Goal: Task Accomplishment & Management: Use online tool/utility

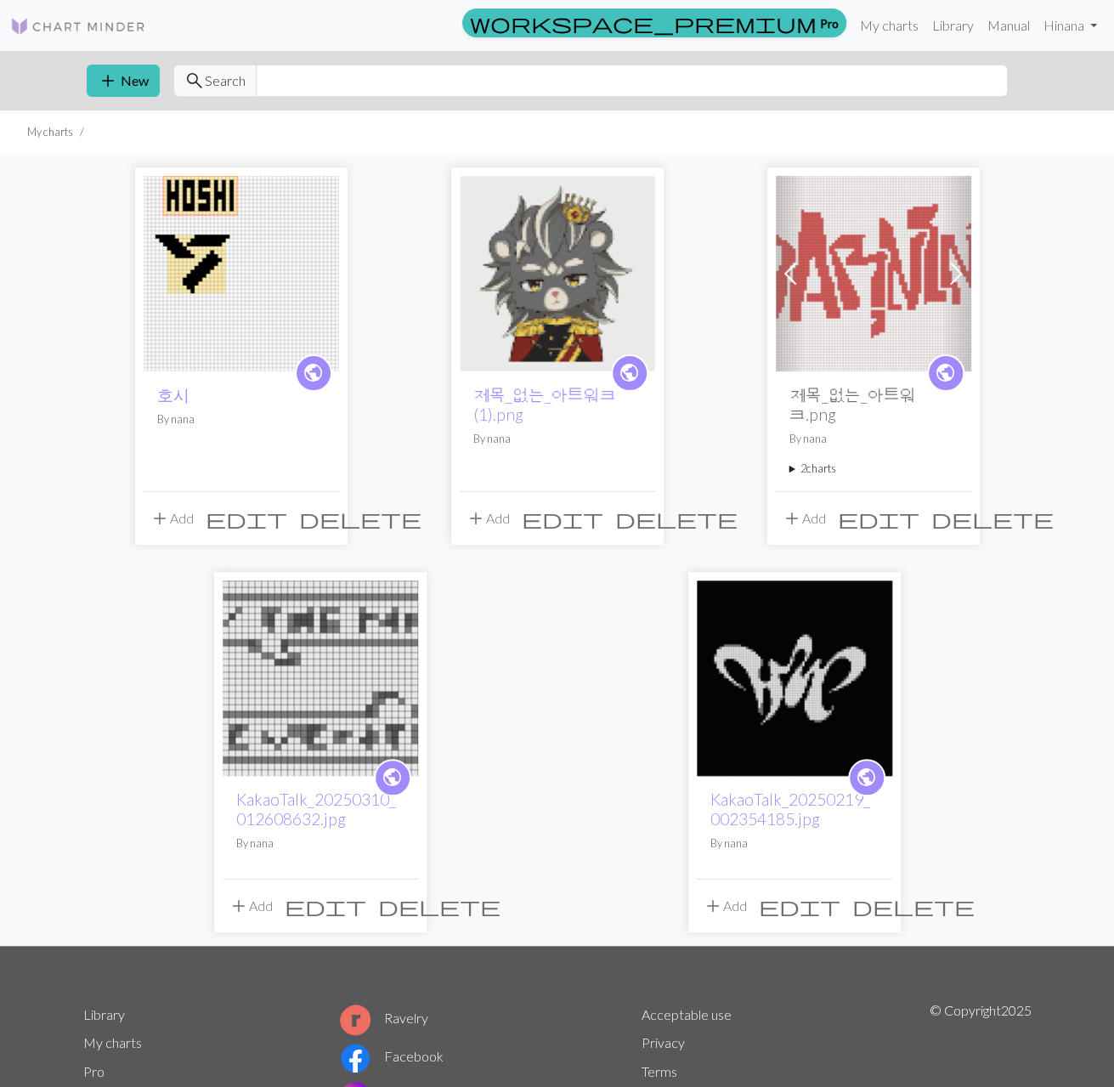
click at [280, 324] on img at bounding box center [241, 273] width 195 height 195
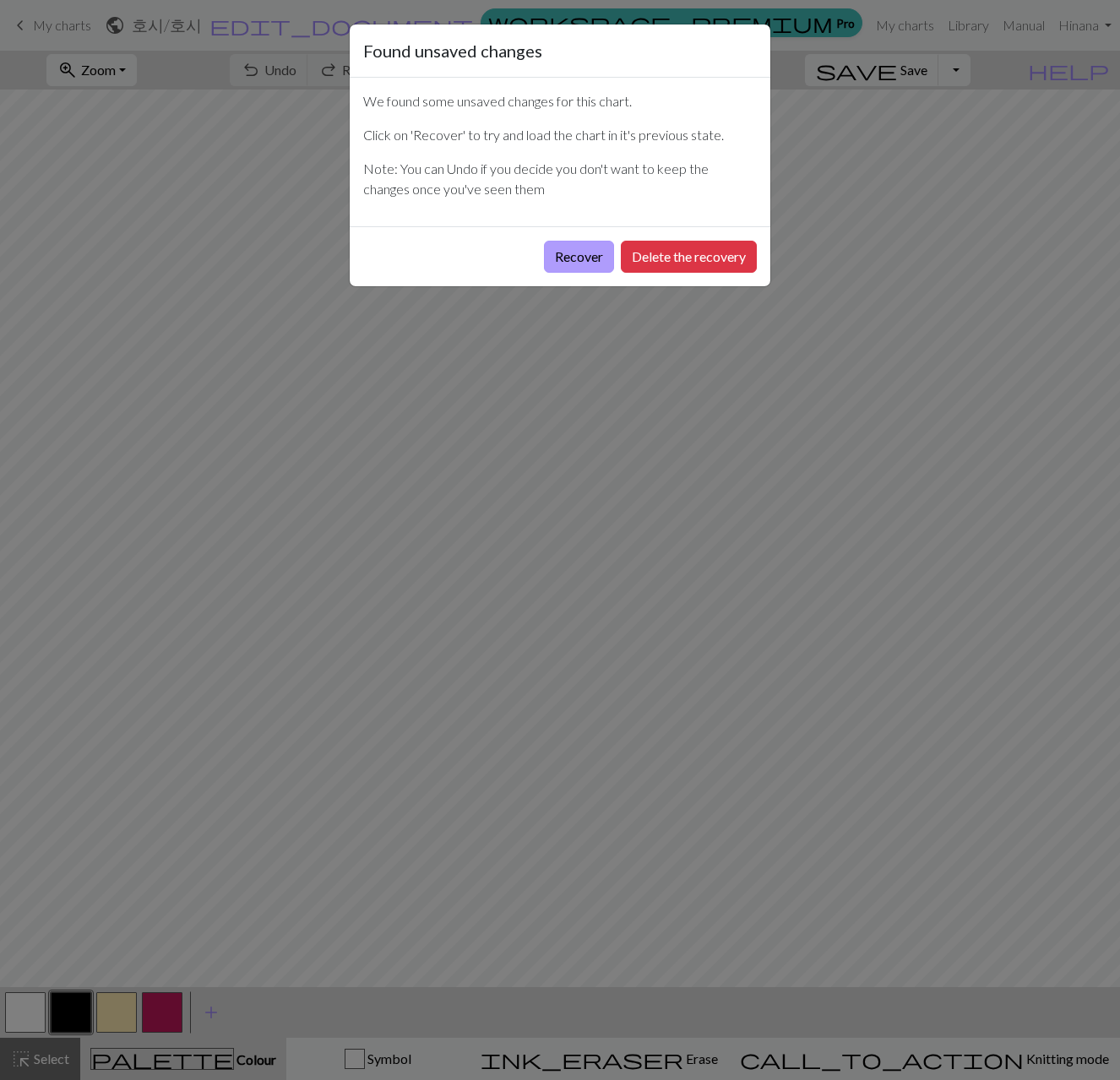
click at [579, 260] on button "Recover" at bounding box center [578, 256] width 71 height 32
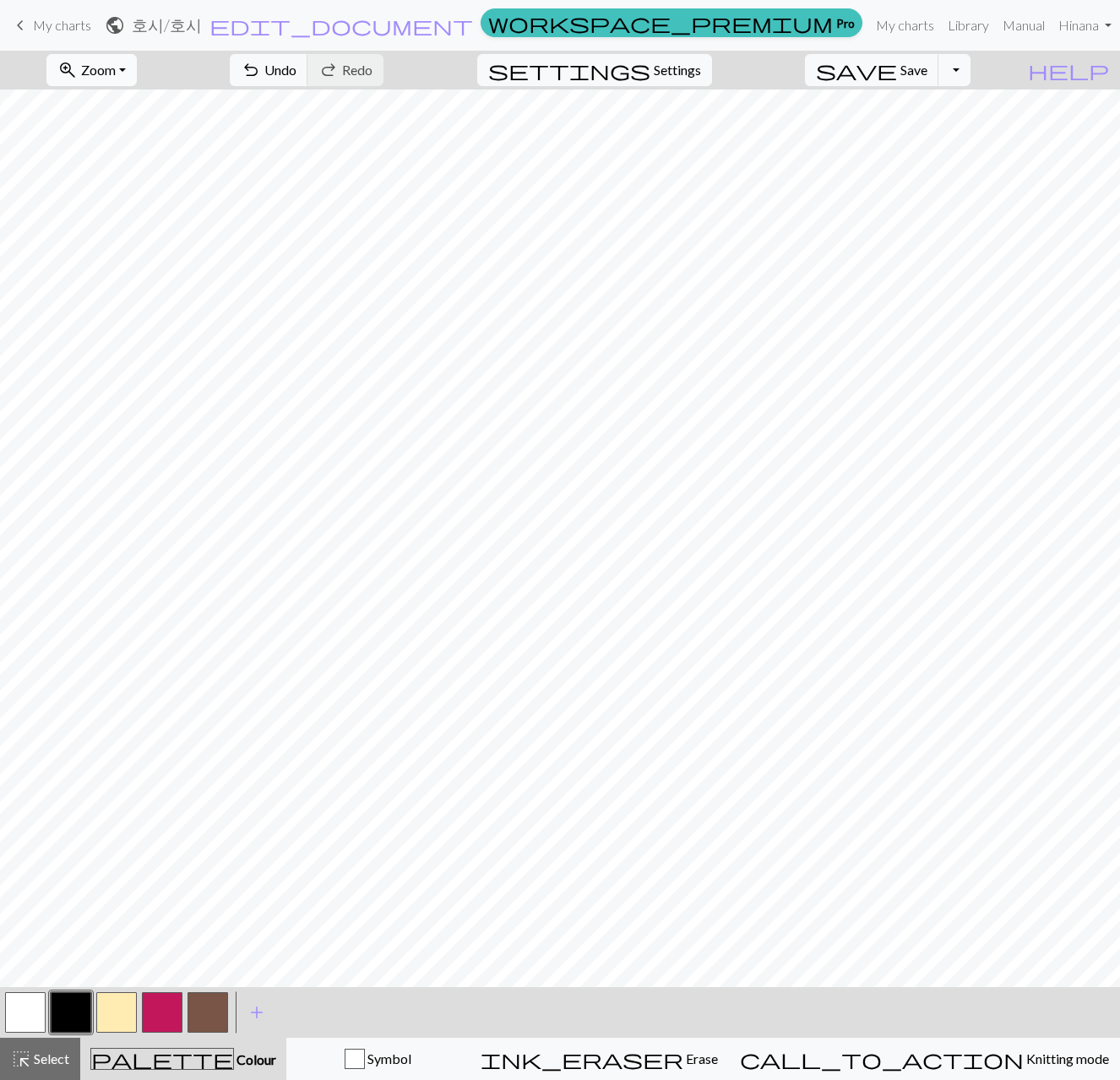
click at [137, 59] on button "zoom_in Zoom Zoom" at bounding box center [91, 70] width 90 height 32
click at [160, 110] on button "Fit all" at bounding box center [114, 105] width 133 height 27
click at [35, 1046] on button "highlight_alt Select Select" at bounding box center [40, 1059] width 80 height 42
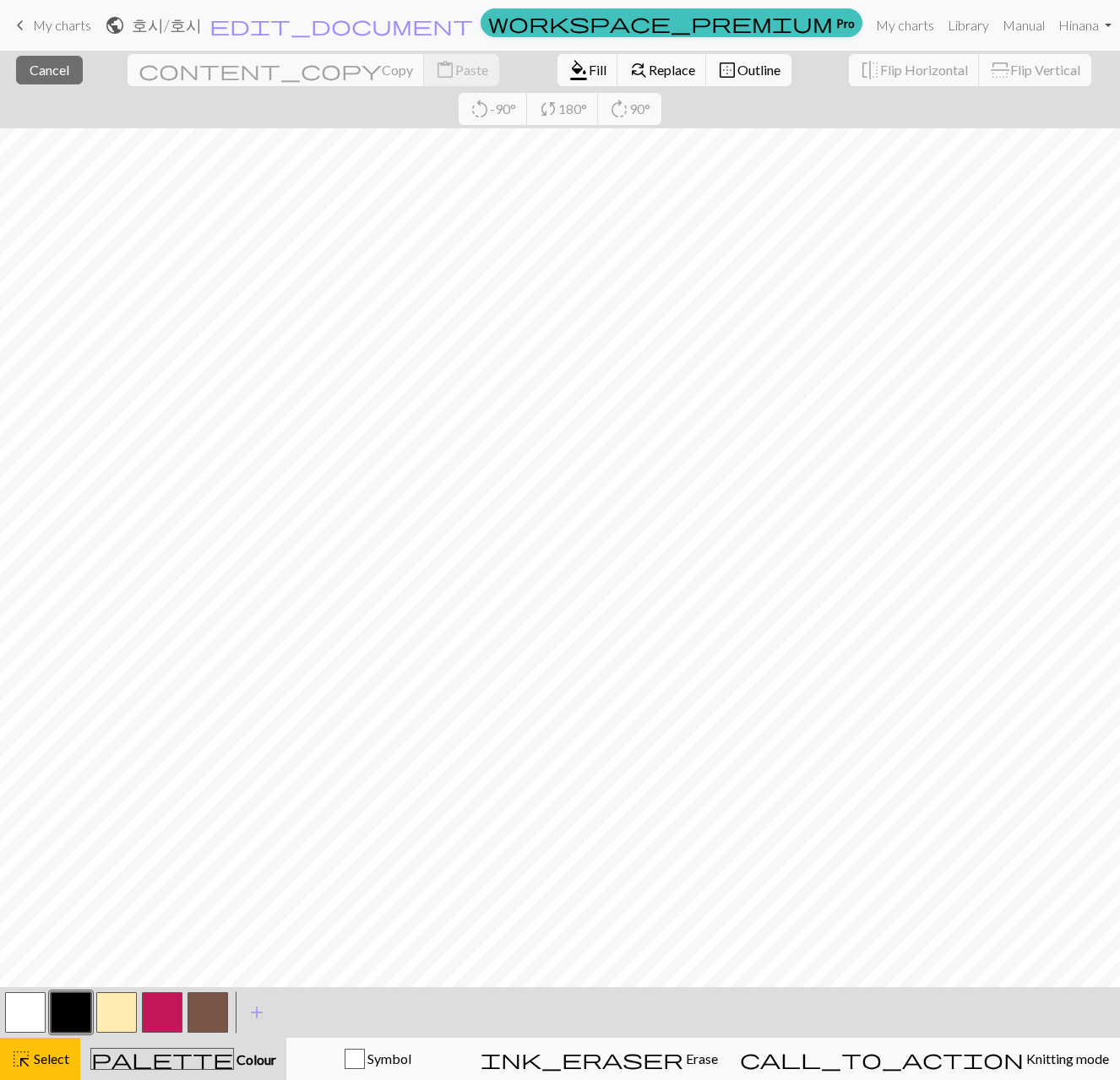
click at [34, 1015] on button "button" at bounding box center [25, 1012] width 41 height 41
click at [588, 76] on span "Fill" at bounding box center [597, 70] width 18 height 16
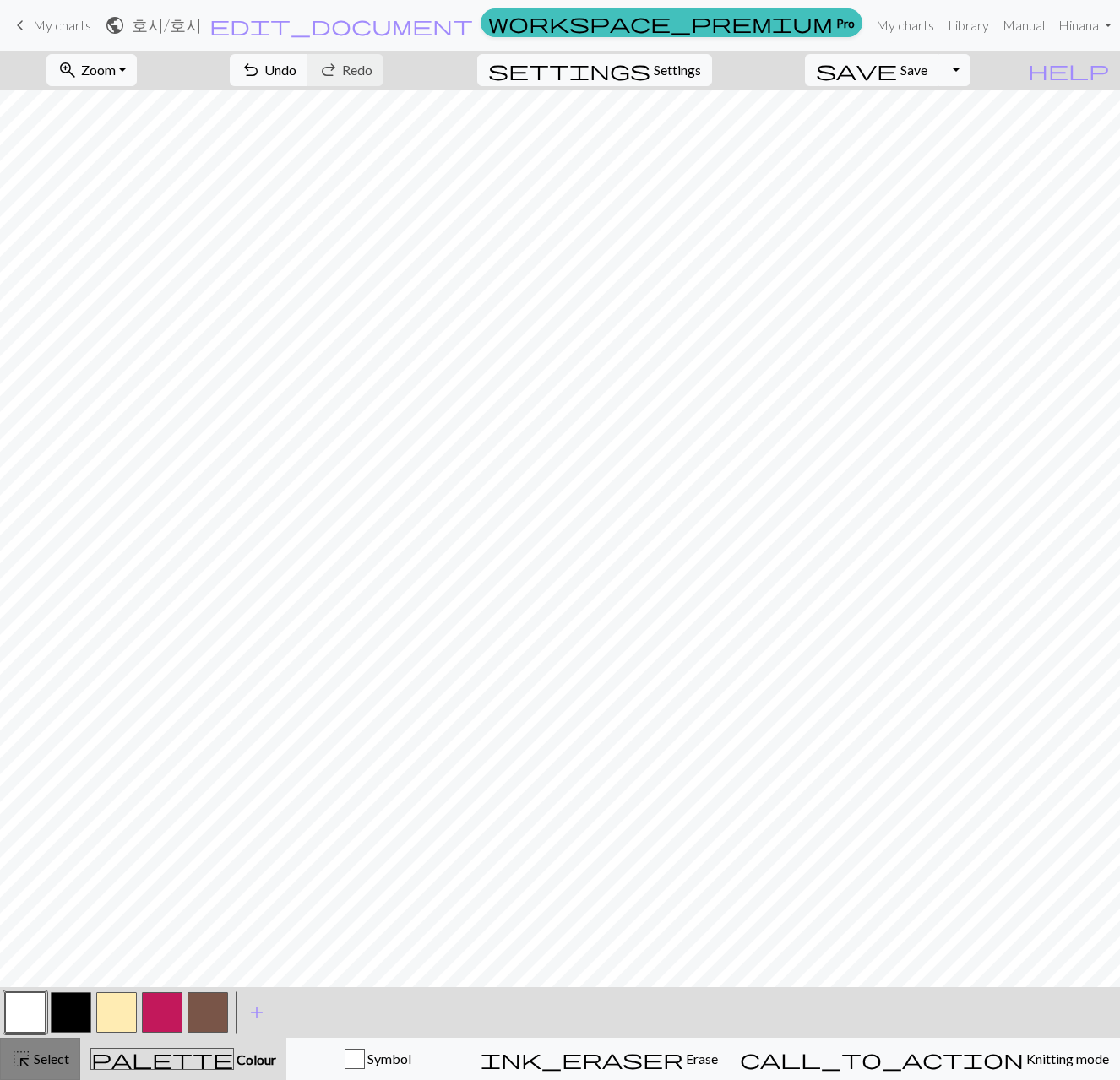
click at [30, 1056] on span "highlight_alt" at bounding box center [21, 1059] width 20 height 24
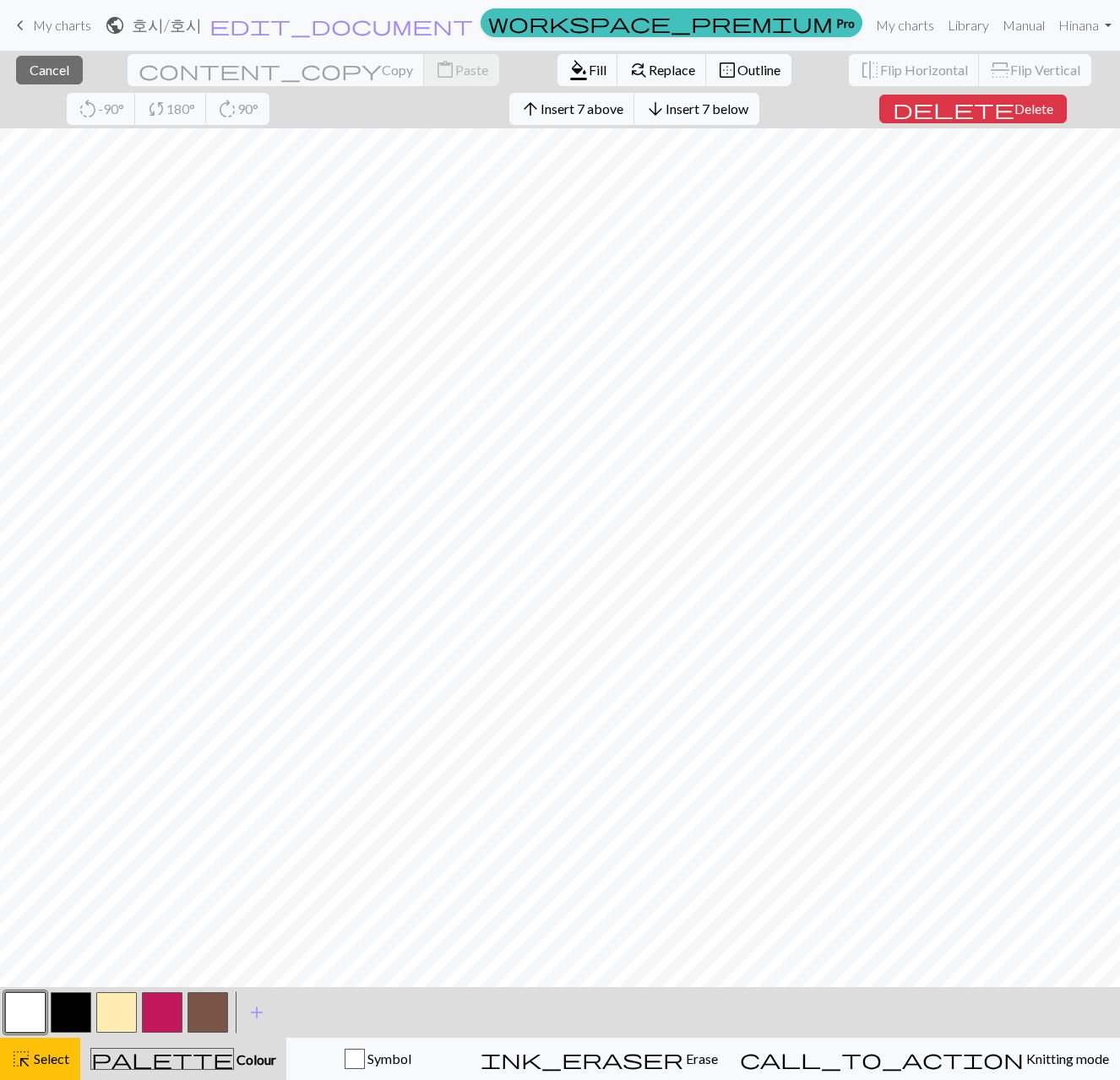
click at [666, 112] on span "Insert 7 below" at bounding box center [707, 108] width 82 height 16
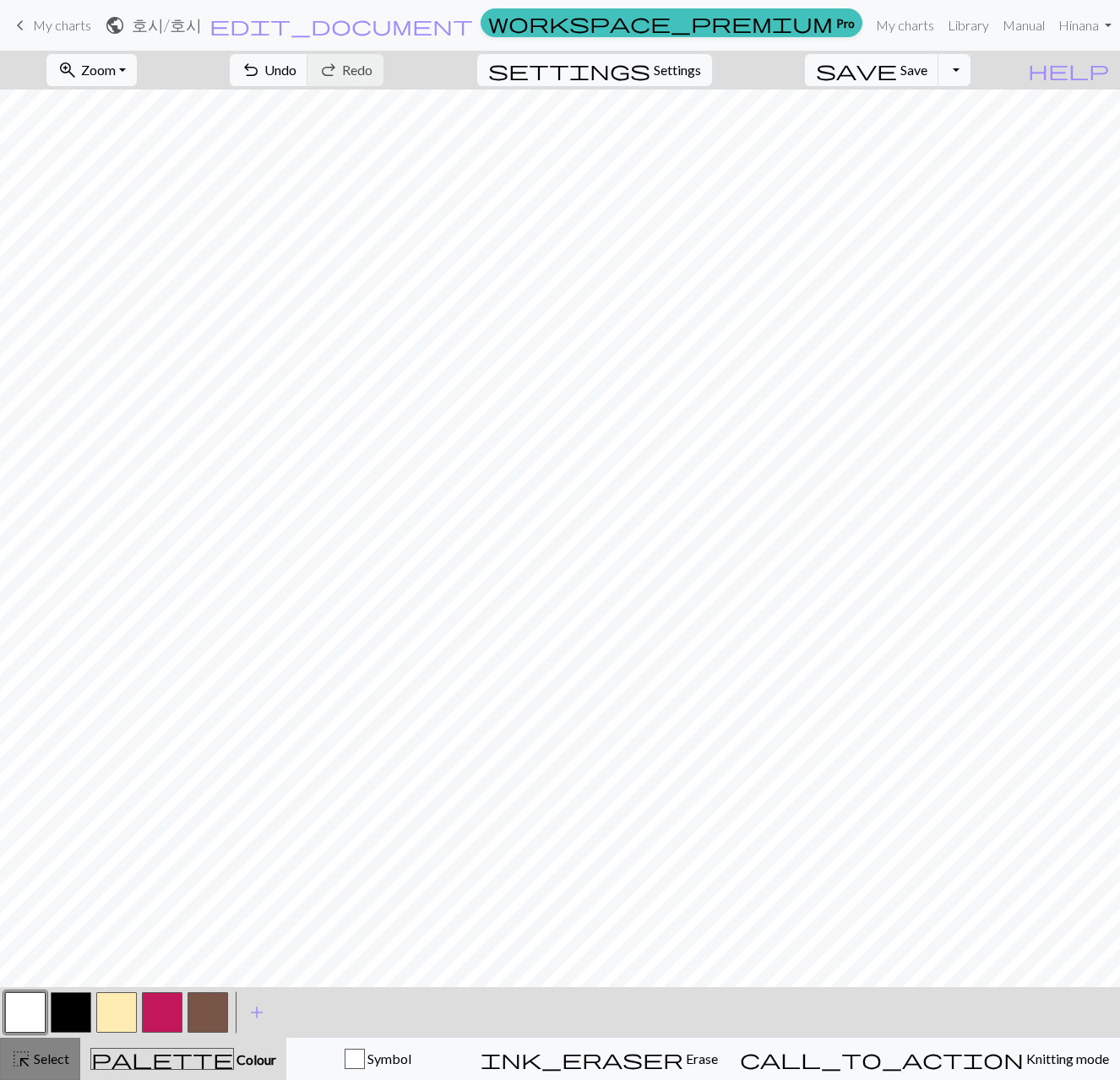
click at [53, 1059] on span "Select" at bounding box center [50, 1058] width 38 height 16
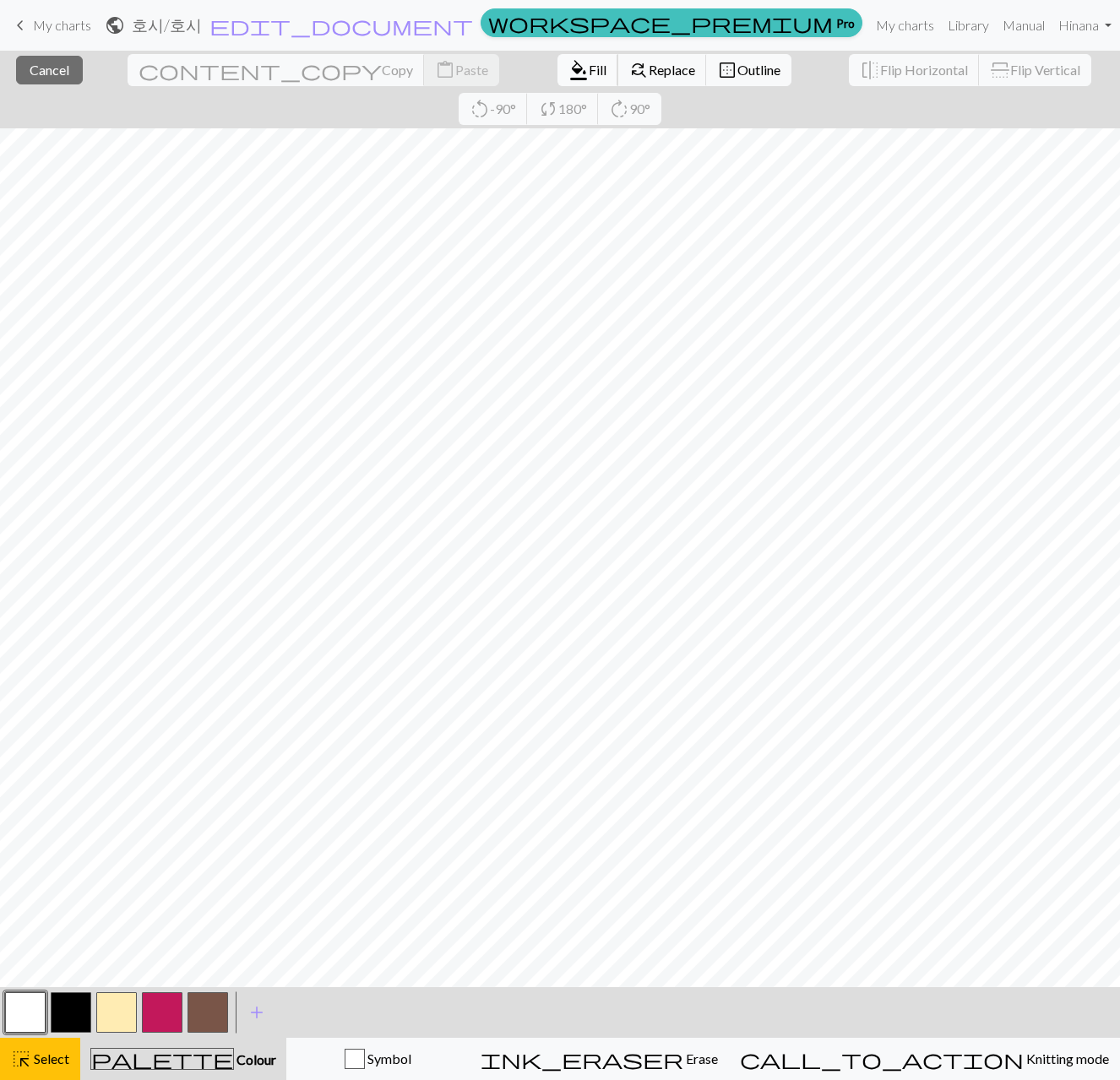
click at [588, 74] on span "Fill" at bounding box center [597, 70] width 18 height 16
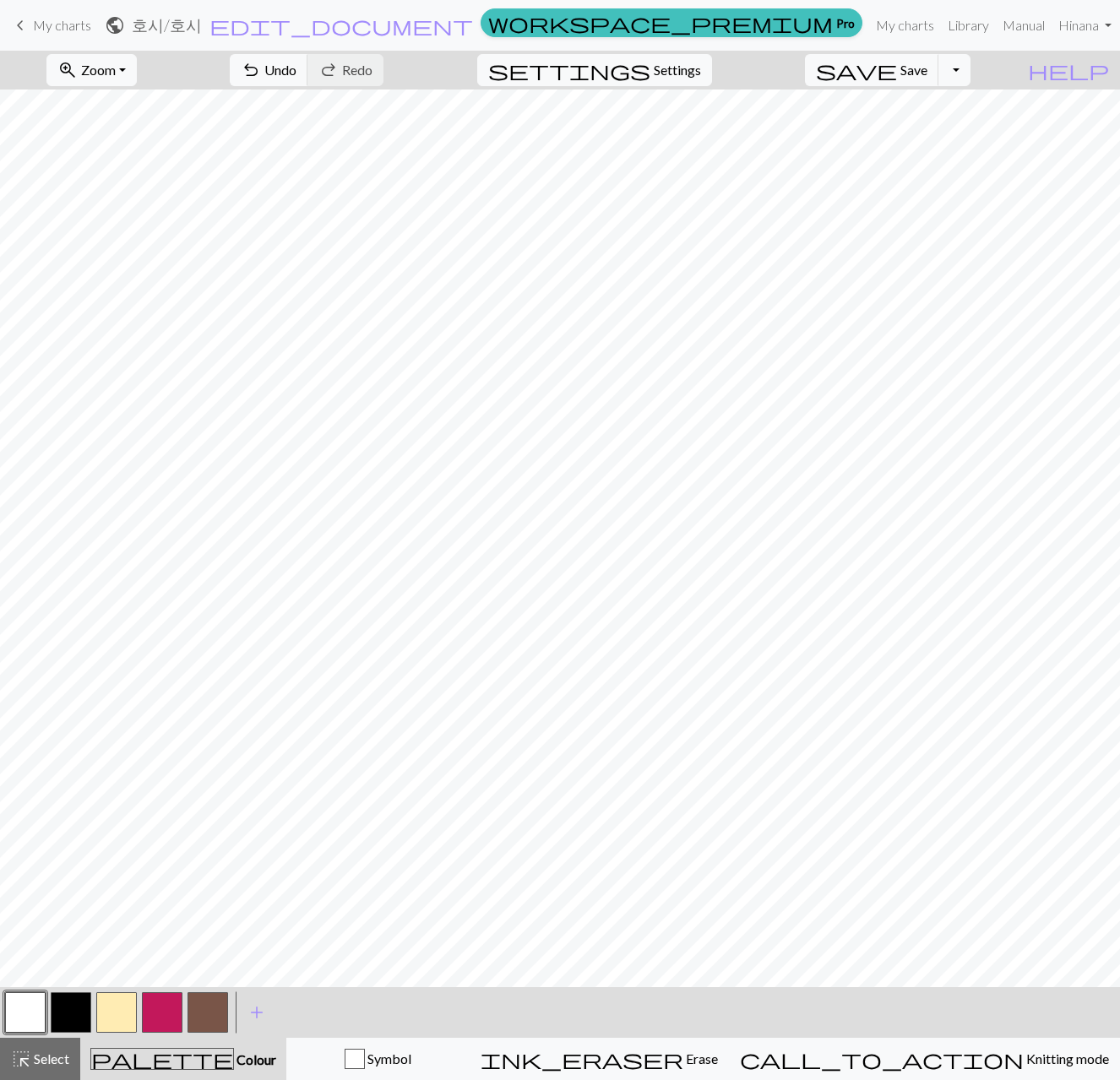
click at [216, 1024] on button "button" at bounding box center [208, 1012] width 41 height 41
click at [36, 1060] on span "Select" at bounding box center [50, 1058] width 38 height 16
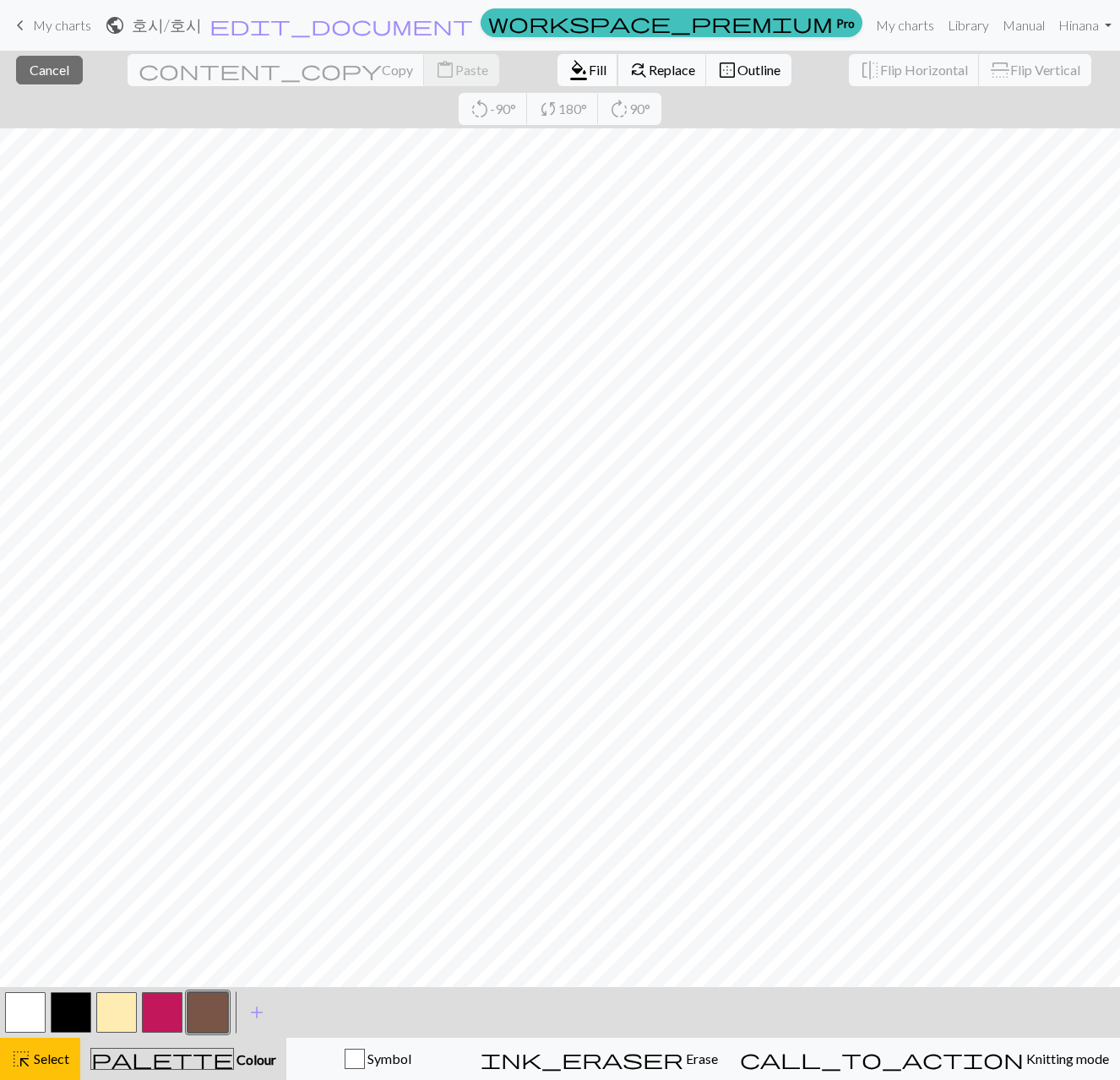
click at [588, 65] on span "Fill" at bounding box center [597, 70] width 18 height 16
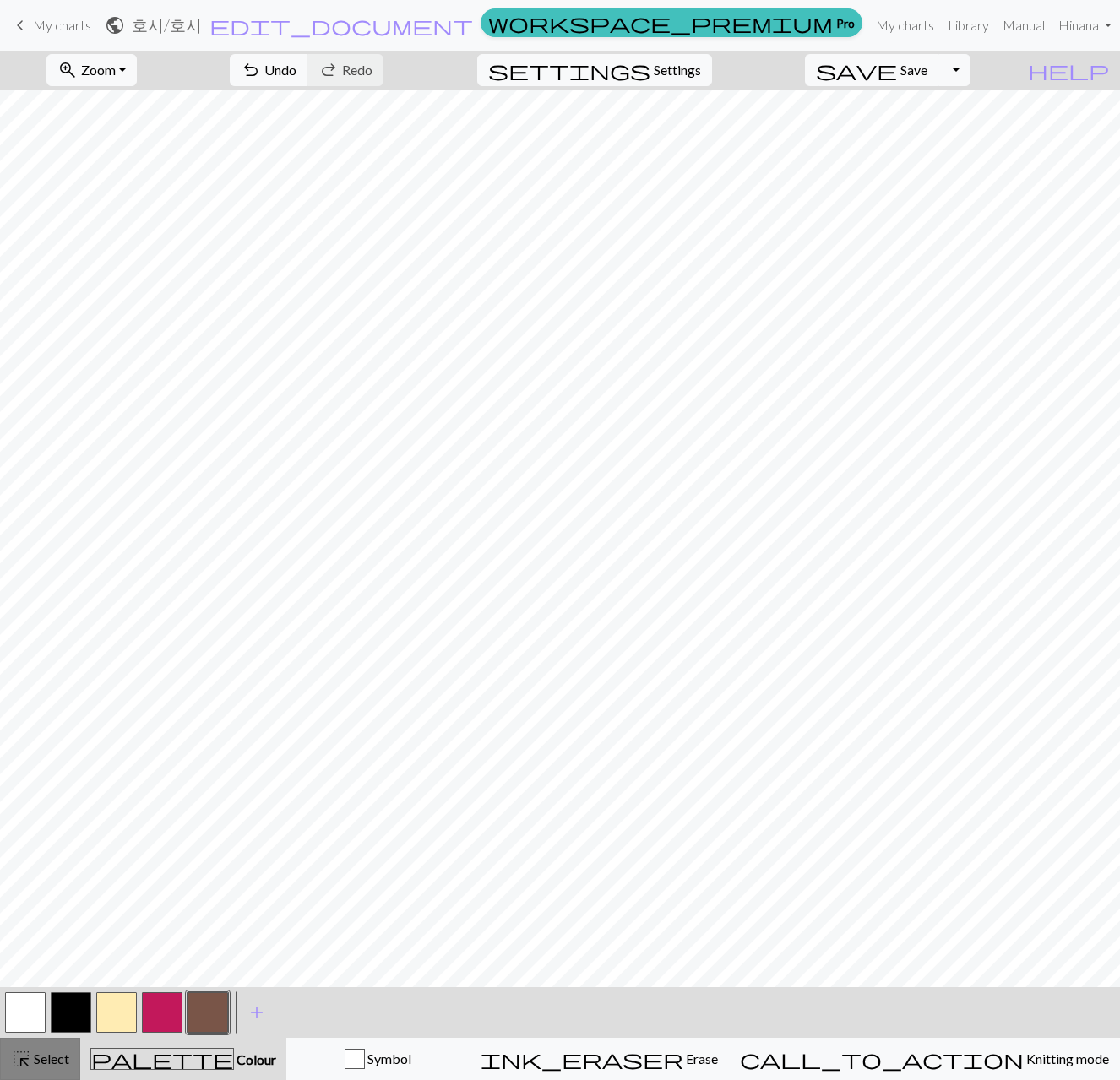
click at [49, 1059] on span "Select" at bounding box center [50, 1058] width 38 height 16
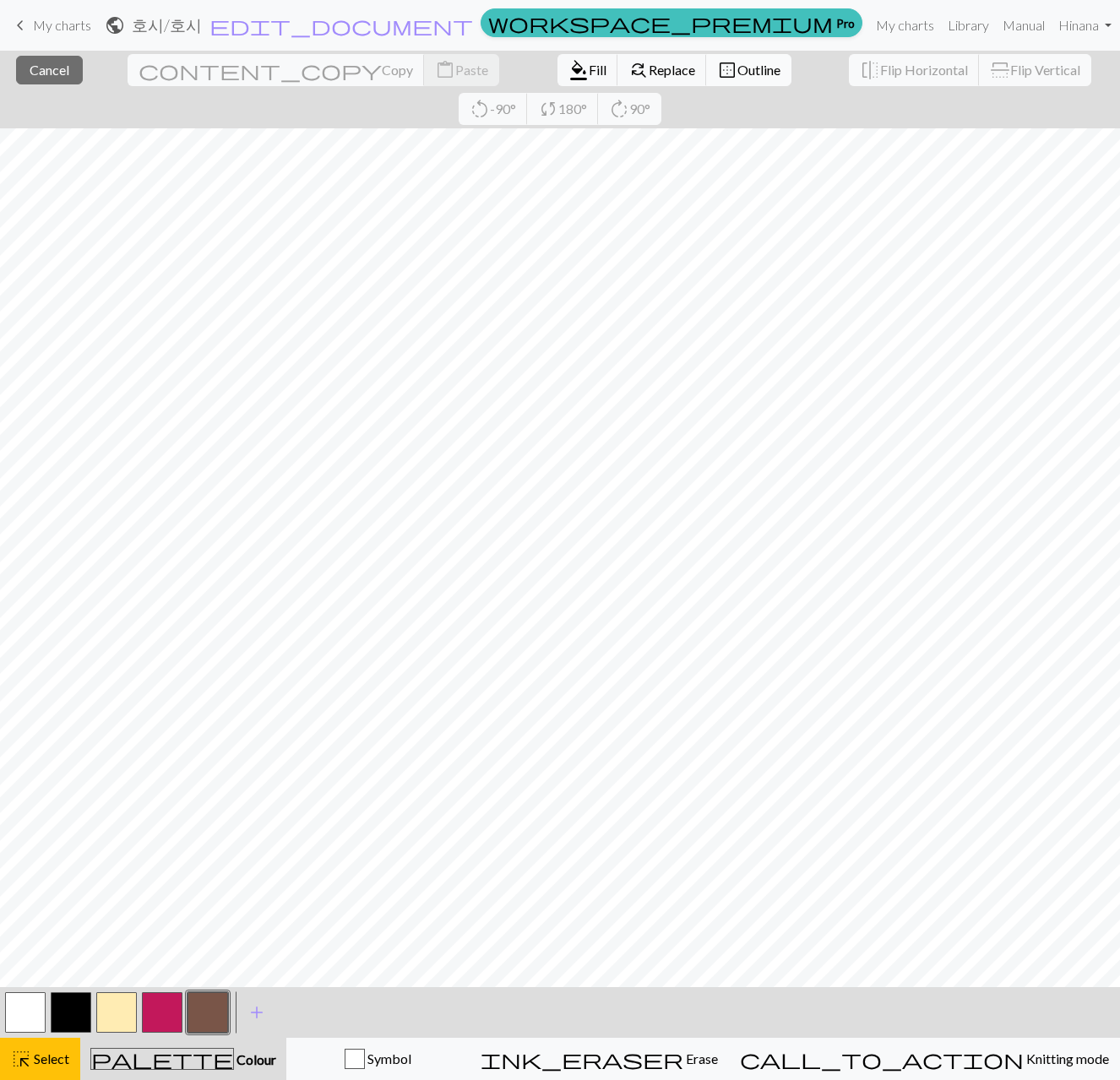
click at [737, 67] on span "Outline" at bounding box center [758, 70] width 43 height 16
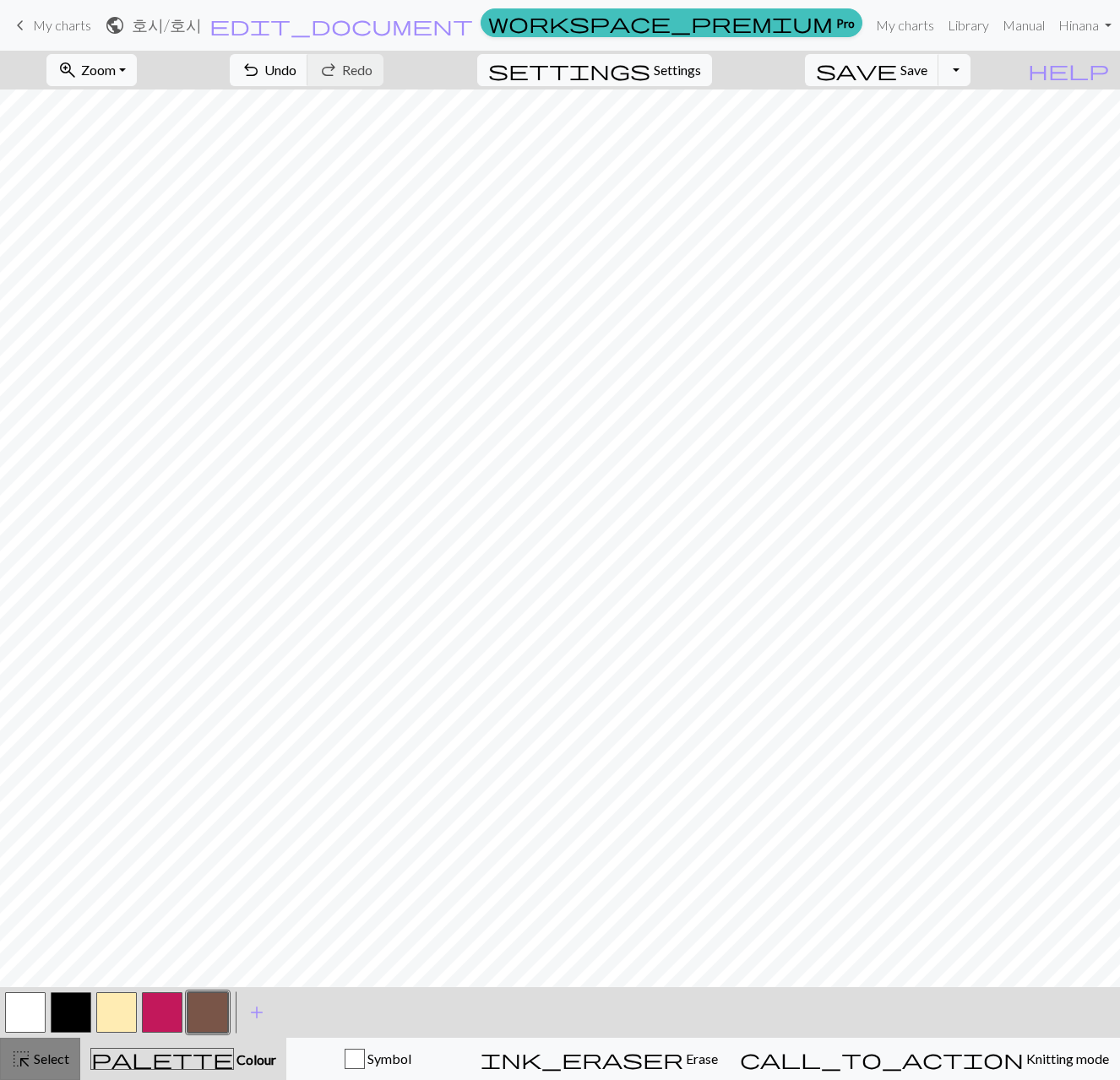
click at [52, 1055] on span "Select" at bounding box center [50, 1058] width 38 height 16
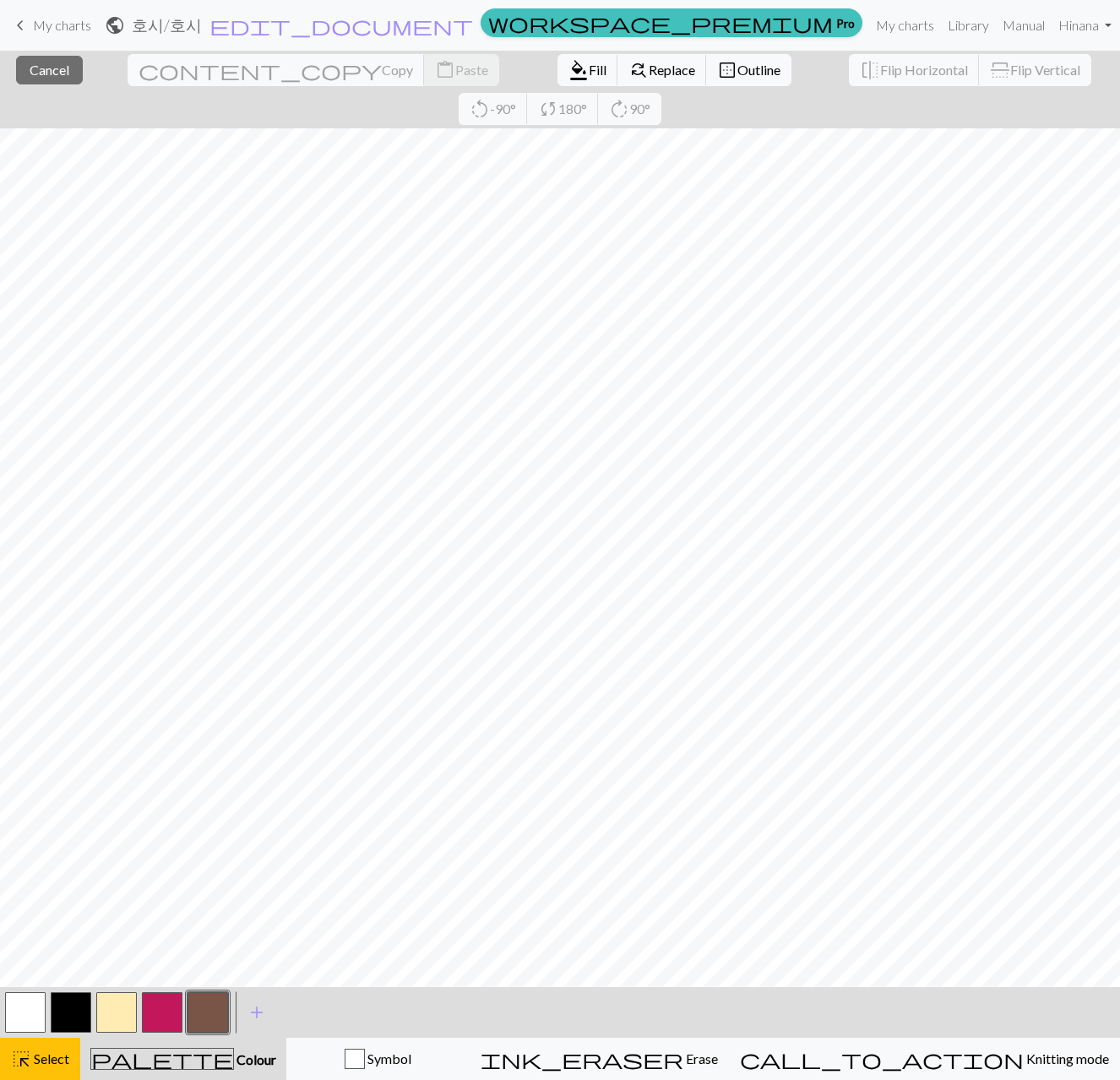
click at [14, 1019] on button "button" at bounding box center [25, 1012] width 41 height 41
click at [588, 74] on span "Fill" at bounding box center [597, 70] width 18 height 16
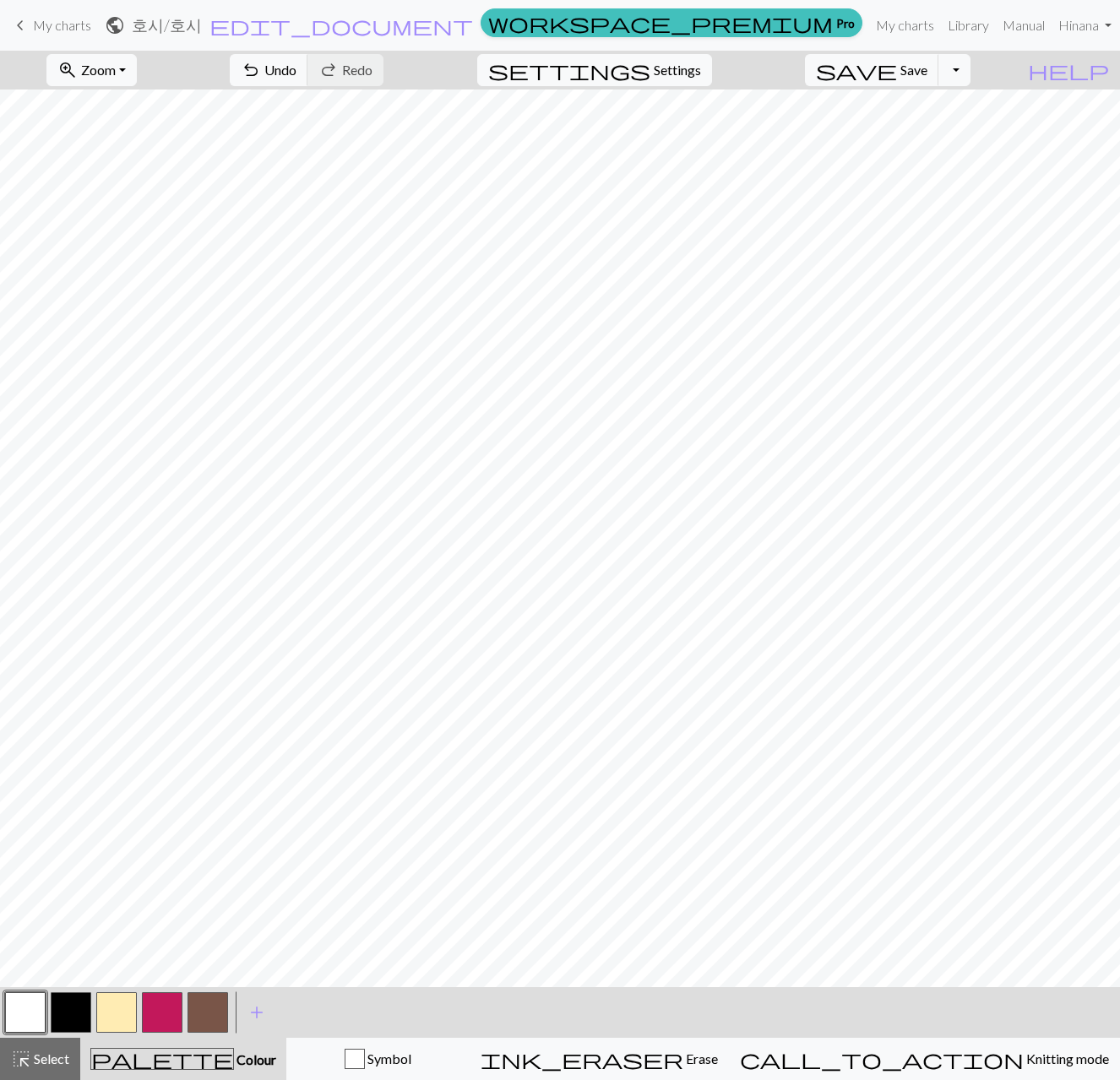
click at [155, 1021] on button "button" at bounding box center [162, 1012] width 41 height 41
click at [14, 1009] on button "button" at bounding box center [25, 1012] width 41 height 41
click at [42, 1051] on span "Select" at bounding box center [50, 1058] width 38 height 16
click at [66, 1021] on button "button" at bounding box center [71, 1012] width 41 height 41
click at [66, 1053] on span "Select" at bounding box center [50, 1058] width 38 height 16
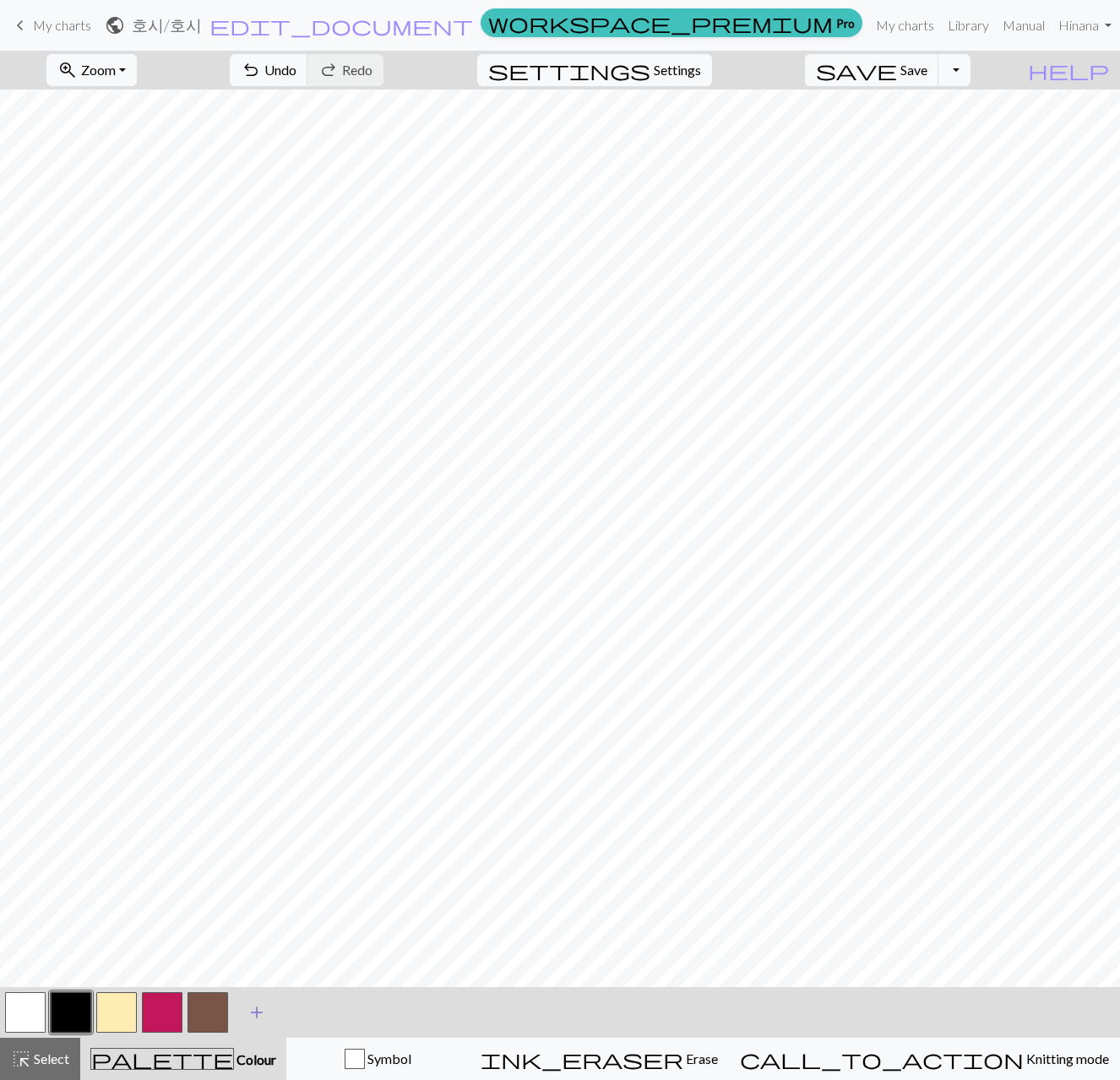
click at [256, 1014] on span "add" at bounding box center [256, 1012] width 20 height 24
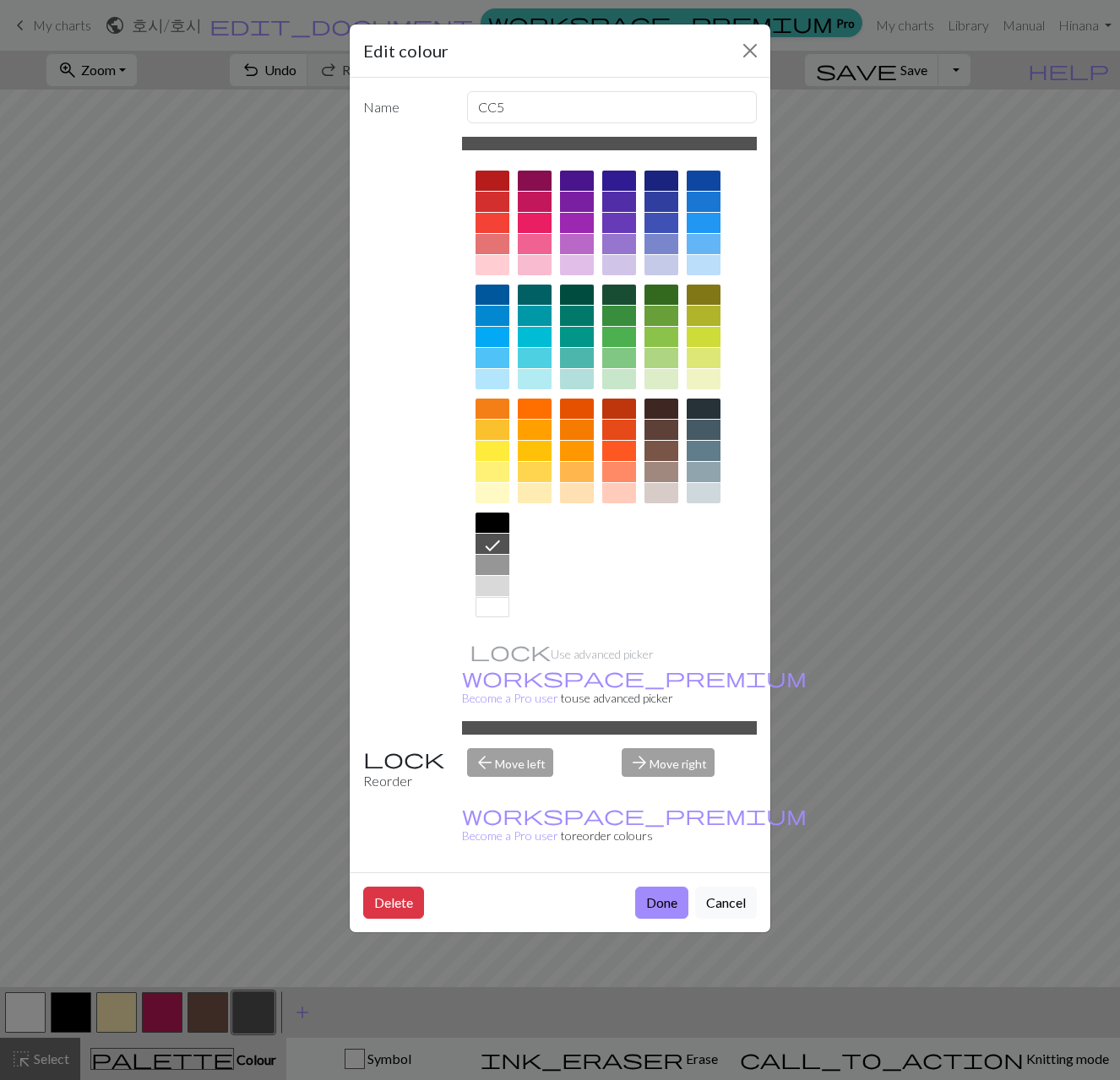
click at [525, 224] on div at bounding box center [535, 223] width 34 height 20
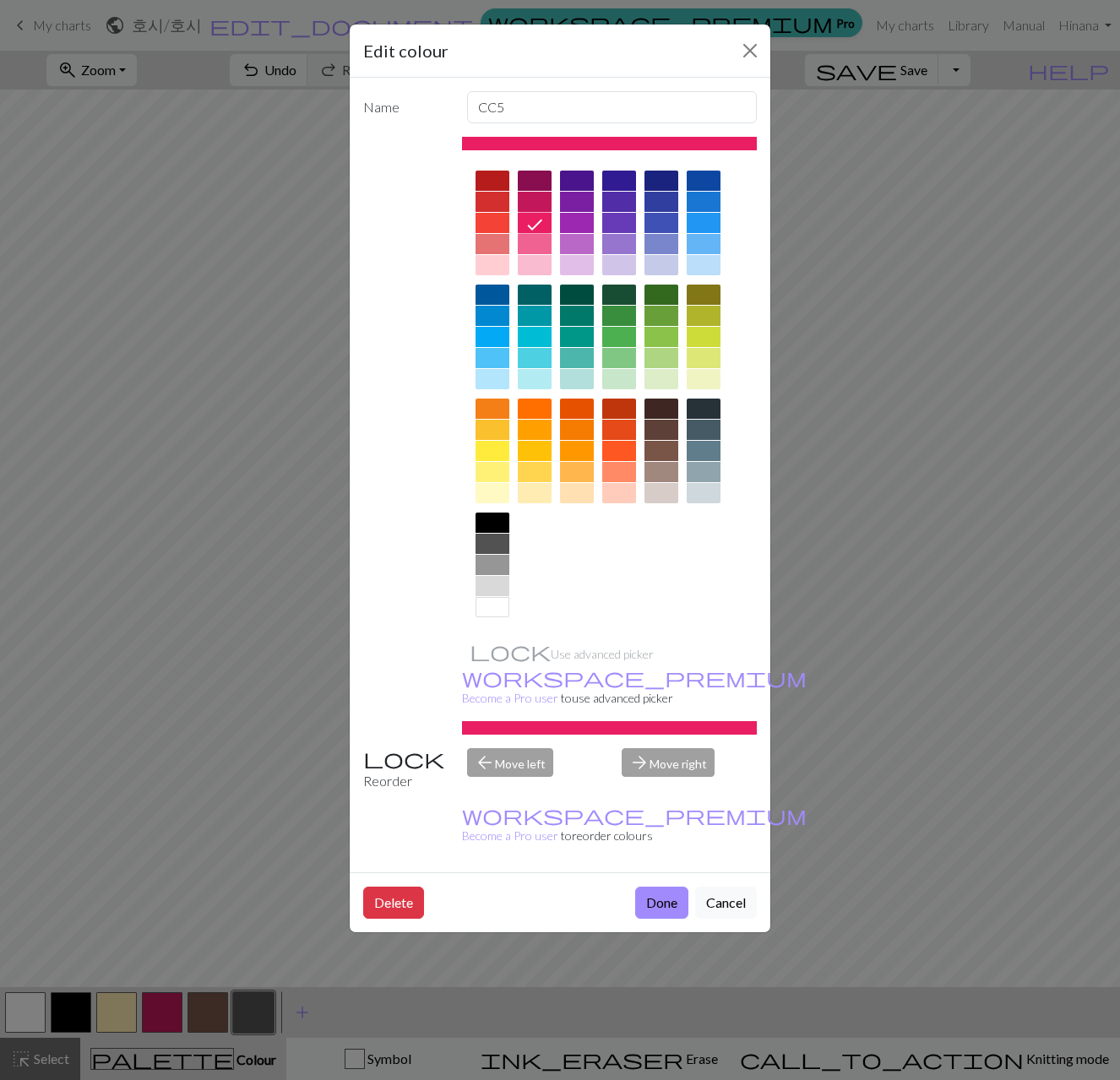
click at [531, 202] on div at bounding box center [535, 202] width 34 height 20
click at [502, 219] on div at bounding box center [492, 223] width 34 height 20
click at [501, 205] on div at bounding box center [492, 202] width 34 height 20
click at [649, 886] on button "Done" at bounding box center [662, 902] width 54 height 32
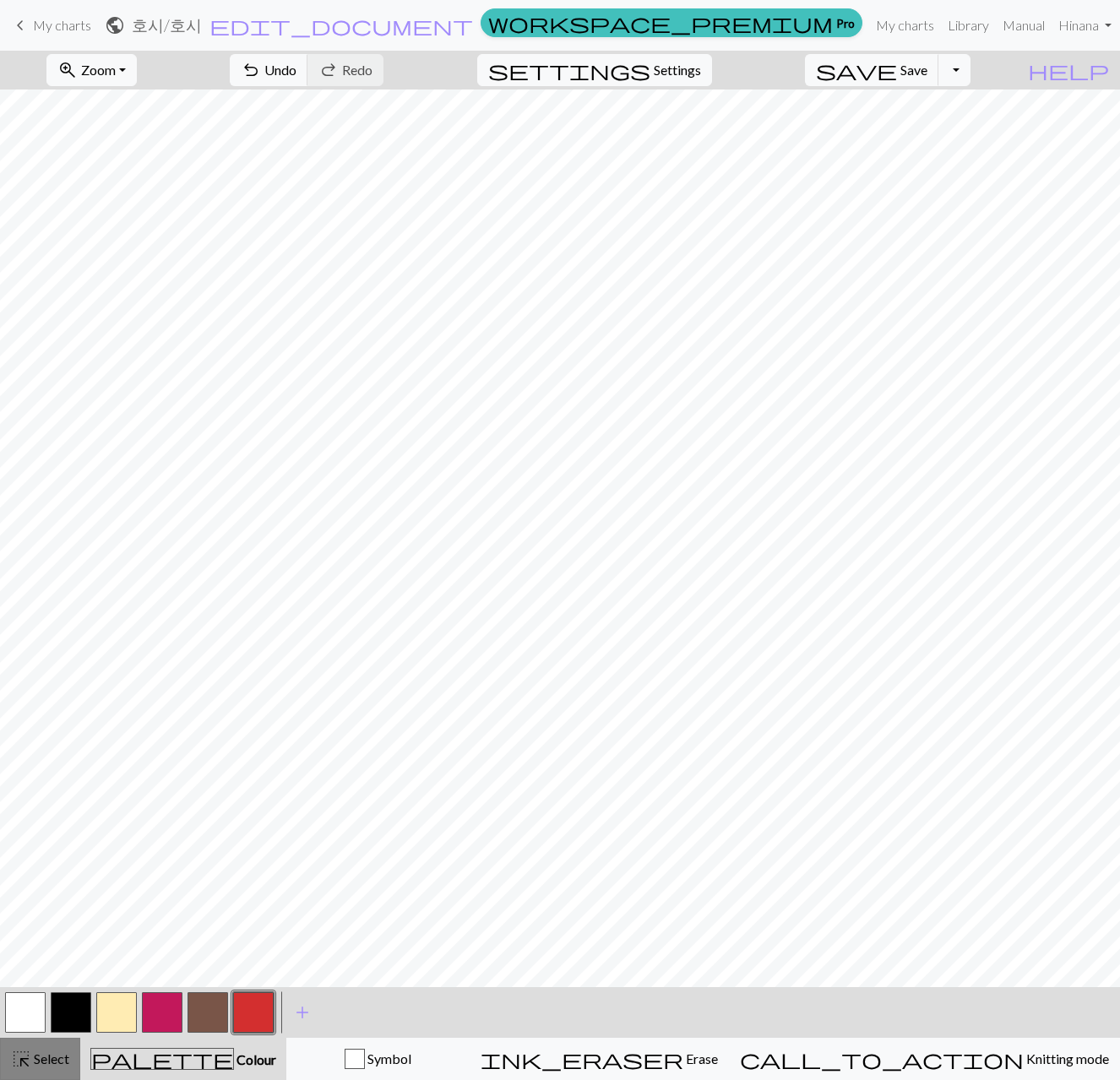
click at [61, 1049] on div "highlight_alt Select Select" at bounding box center [40, 1059] width 59 height 20
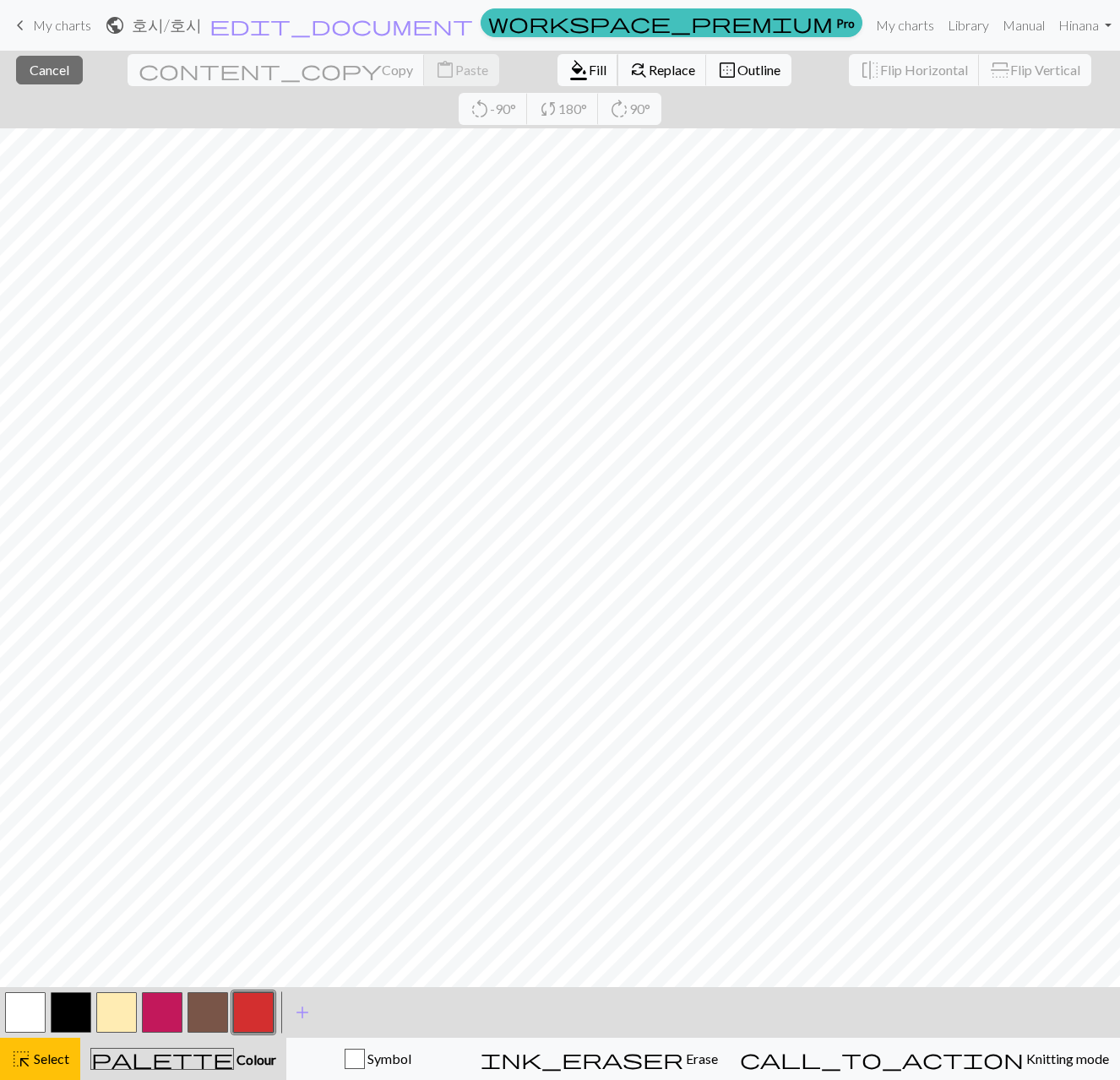
click at [588, 68] on span "Fill" at bounding box center [597, 70] width 18 height 16
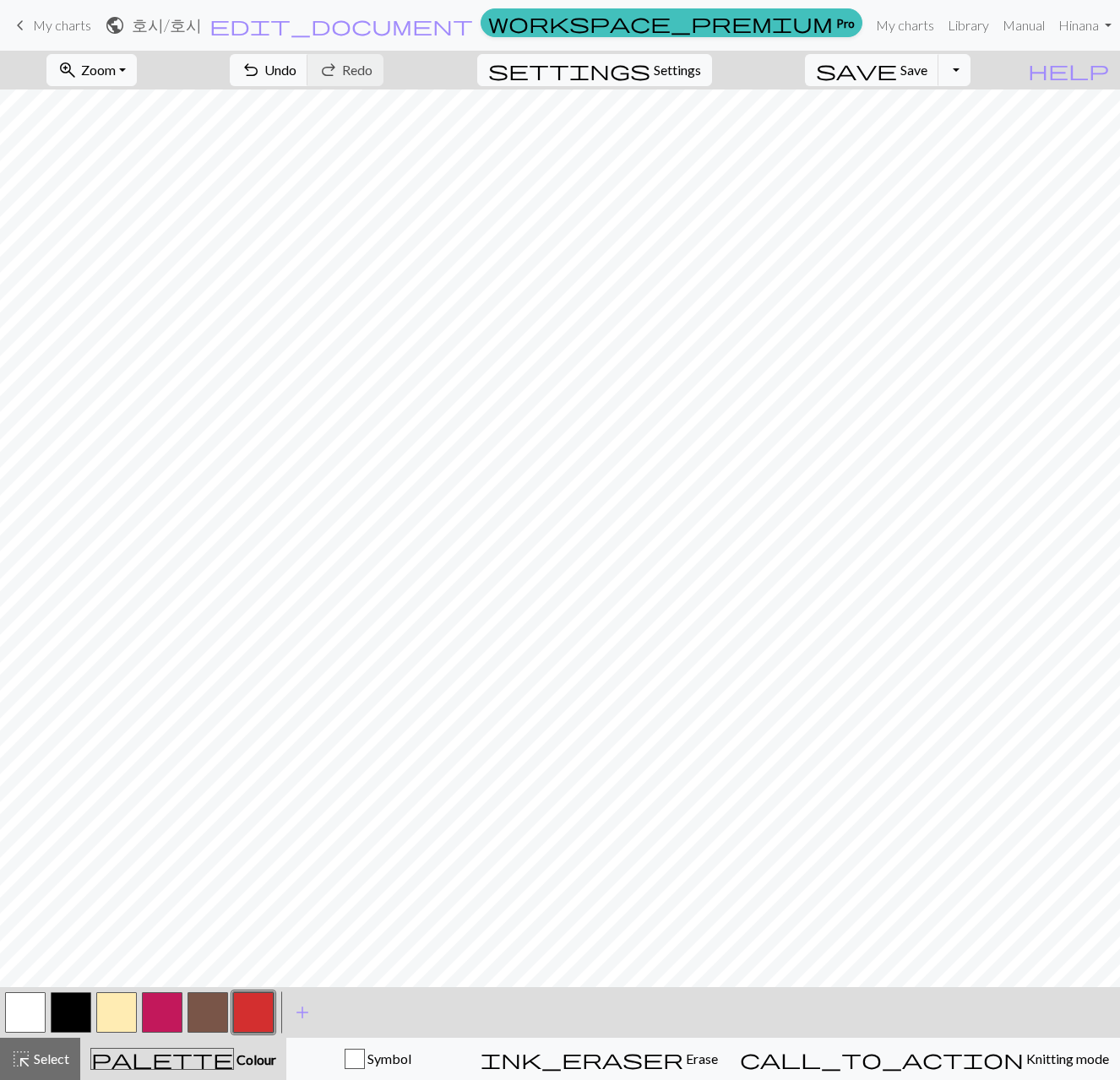
click at [38, 1010] on button "button" at bounding box center [25, 1012] width 41 height 41
click at [66, 1053] on span "Select" at bounding box center [50, 1058] width 38 height 16
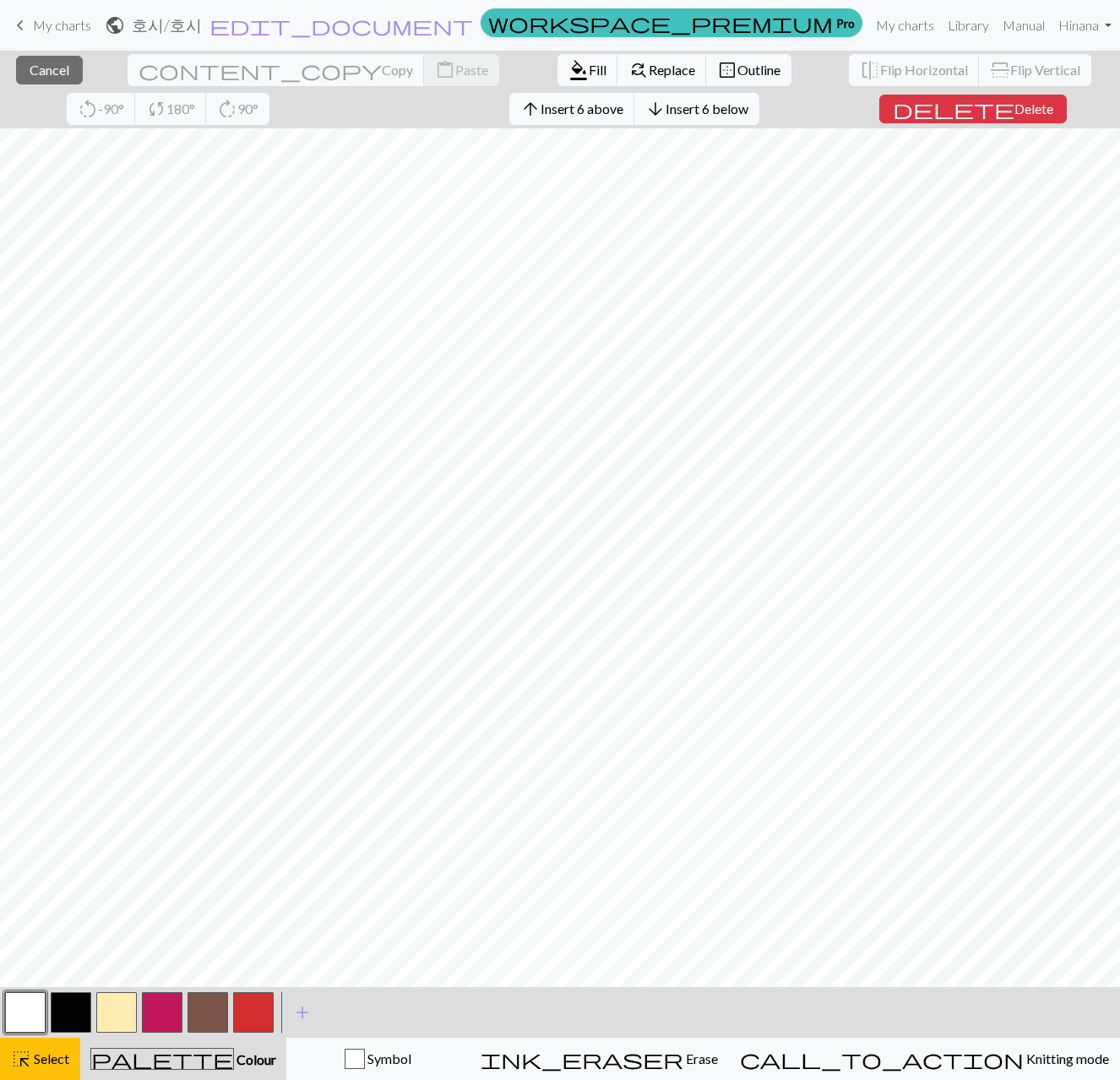
click at [666, 106] on span "Insert 6 below" at bounding box center [707, 108] width 82 height 16
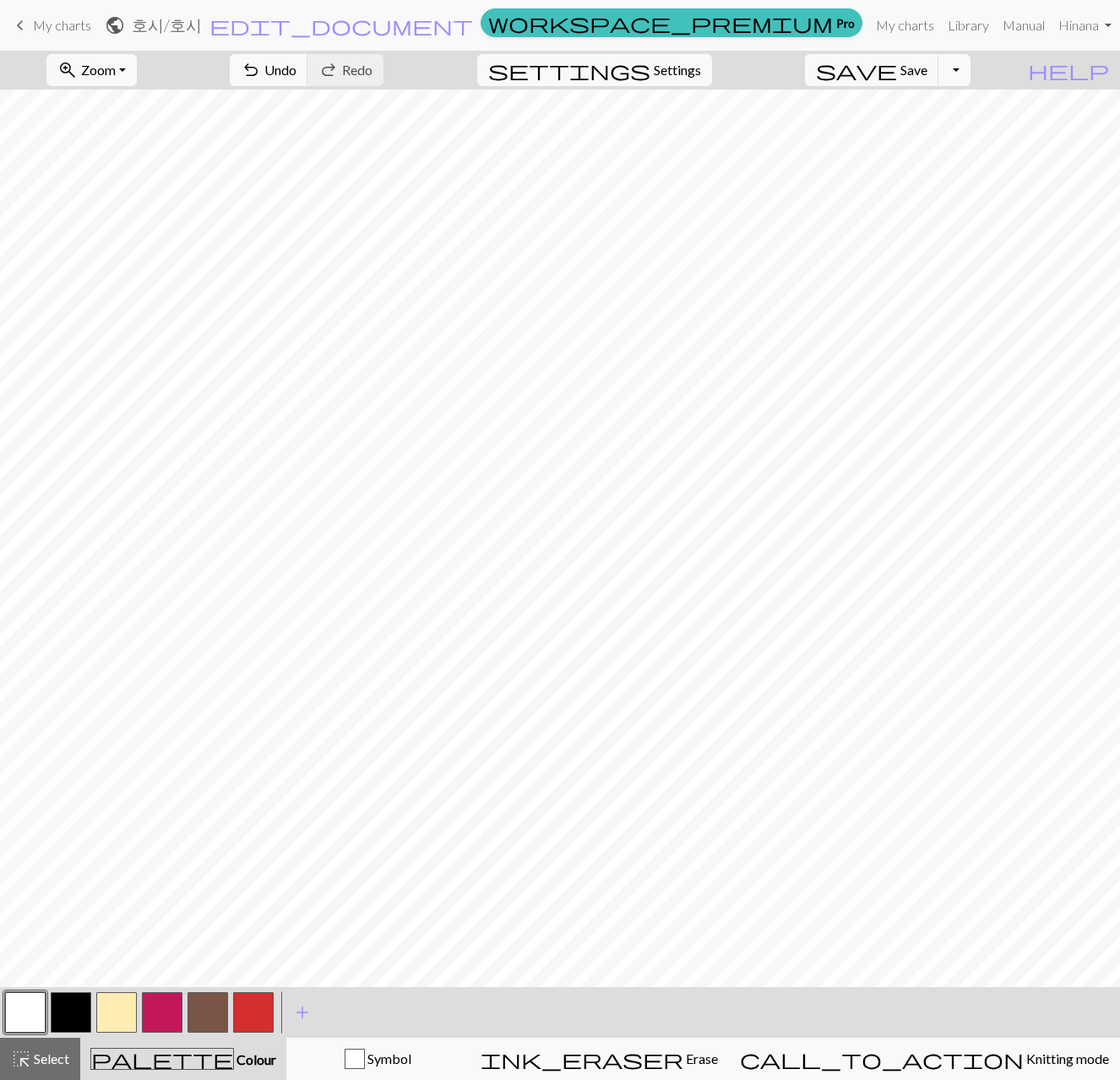
click at [260, 1013] on button "button" at bounding box center [253, 1012] width 41 height 41
click at [49, 1061] on span "Select" at bounding box center [50, 1058] width 38 height 16
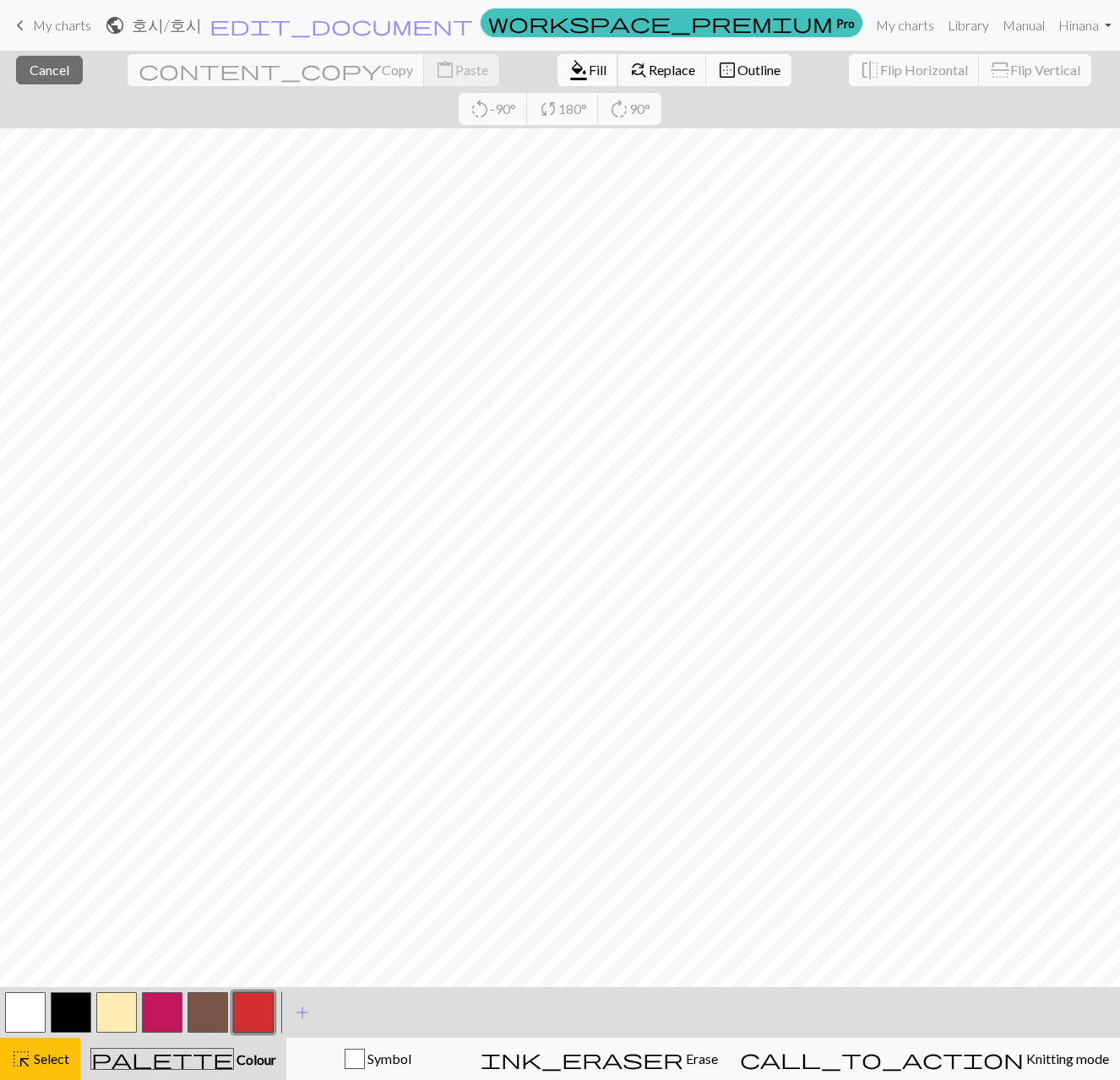
click at [558, 77] on button "format_color_fill Fill" at bounding box center [587, 70] width 61 height 32
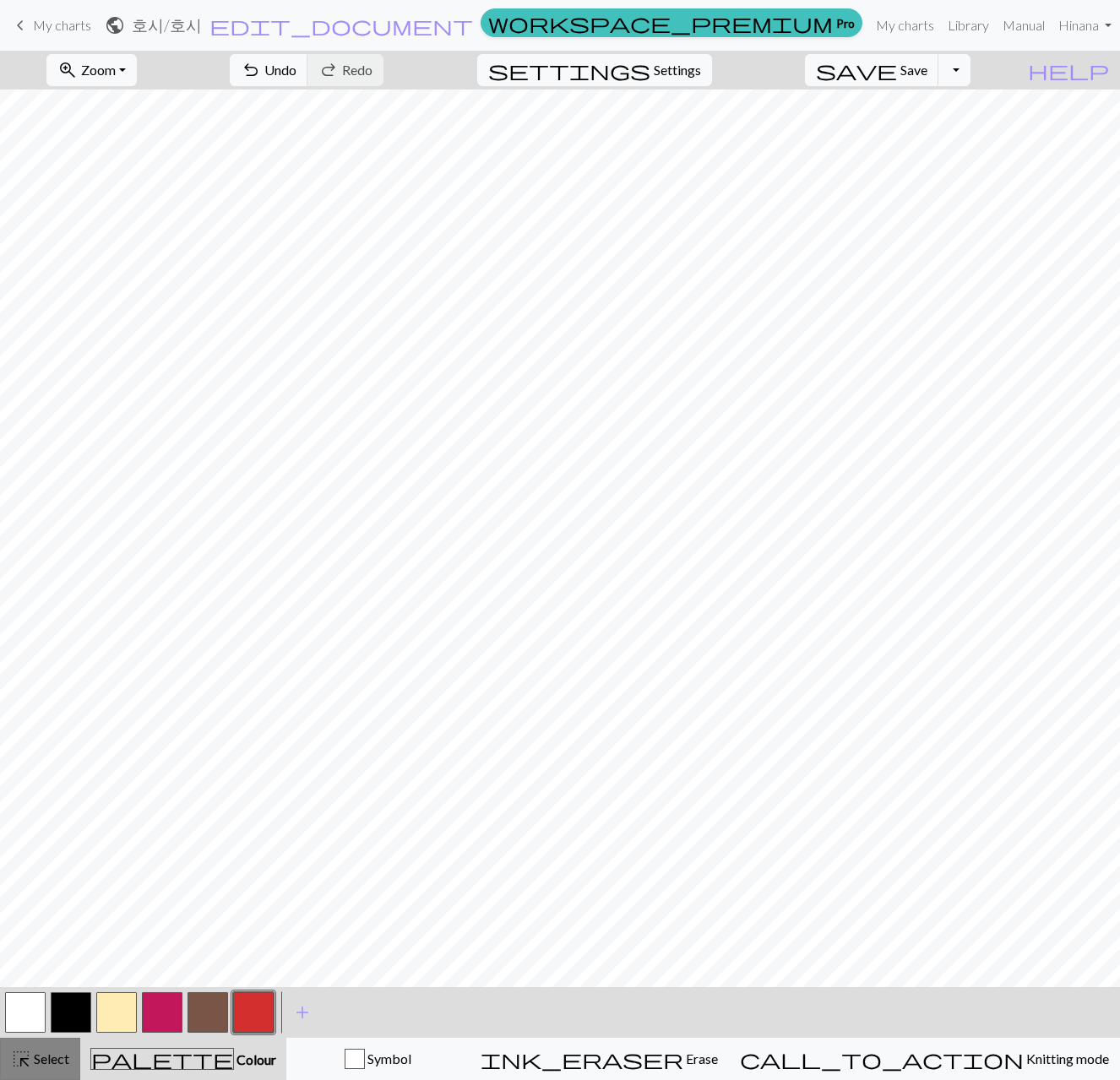
click at [54, 1063] on span "Select" at bounding box center [50, 1058] width 38 height 16
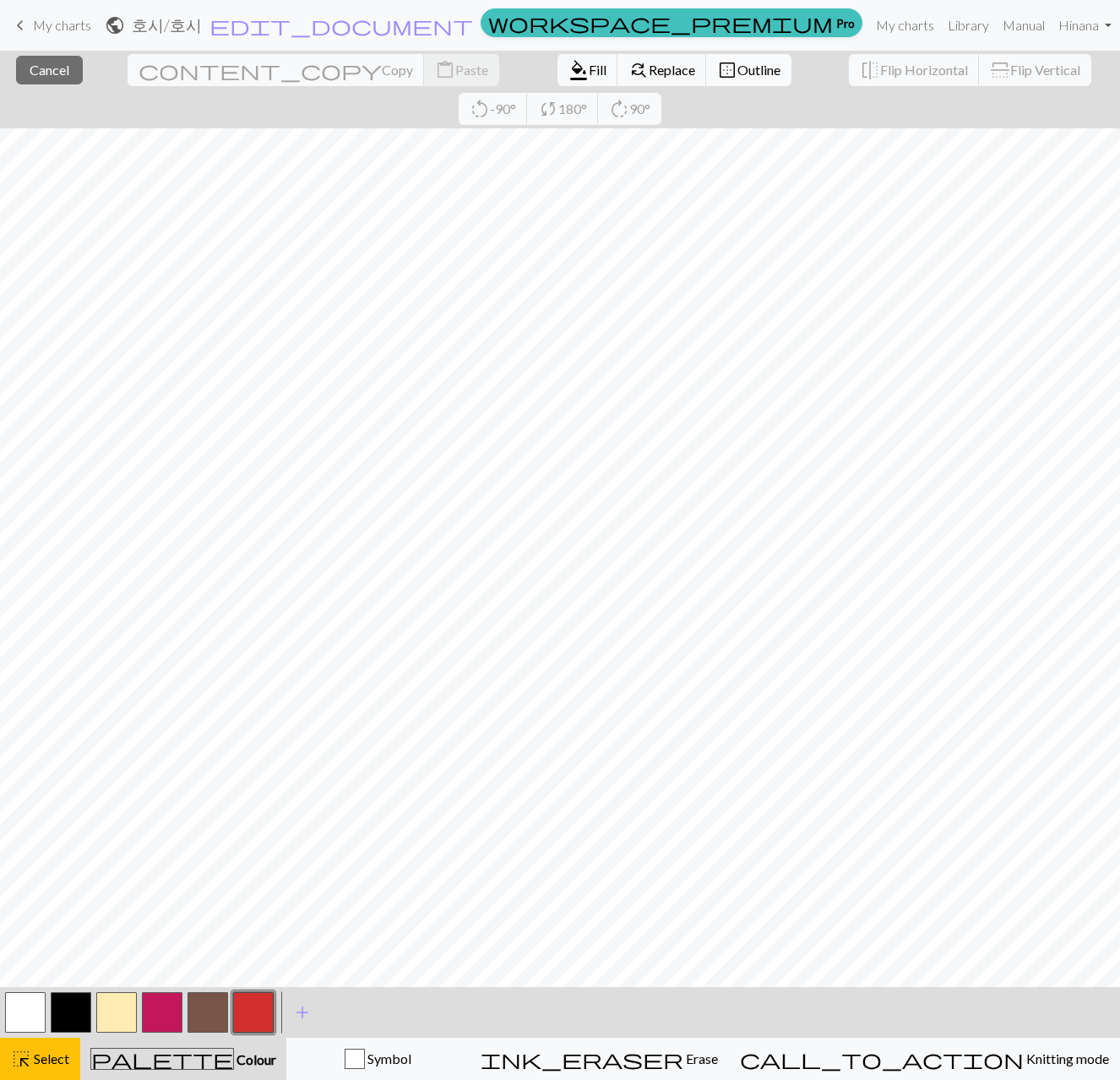
click at [737, 71] on span "Outline" at bounding box center [758, 70] width 43 height 16
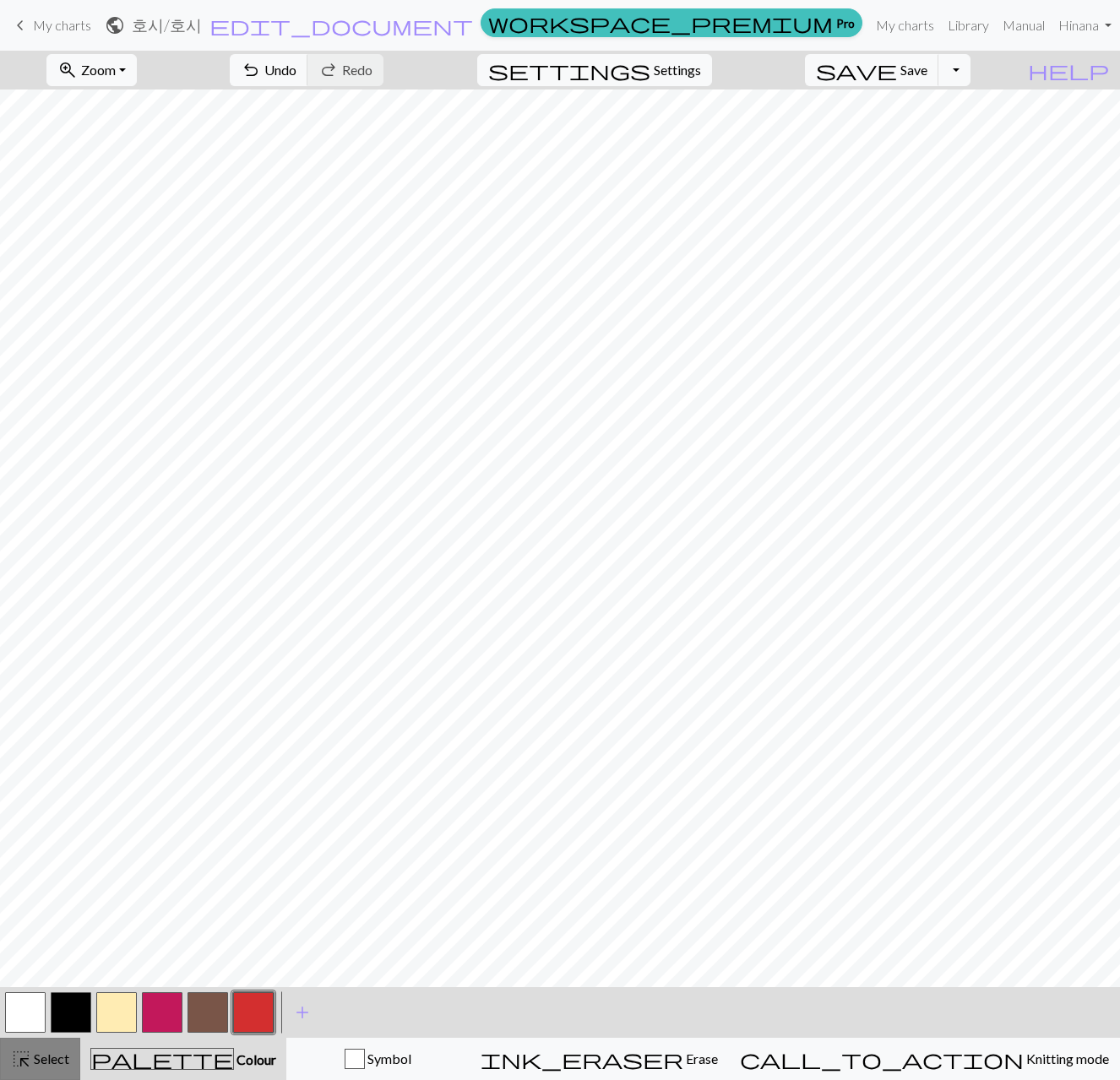
click at [38, 1058] on span "Select" at bounding box center [50, 1058] width 38 height 16
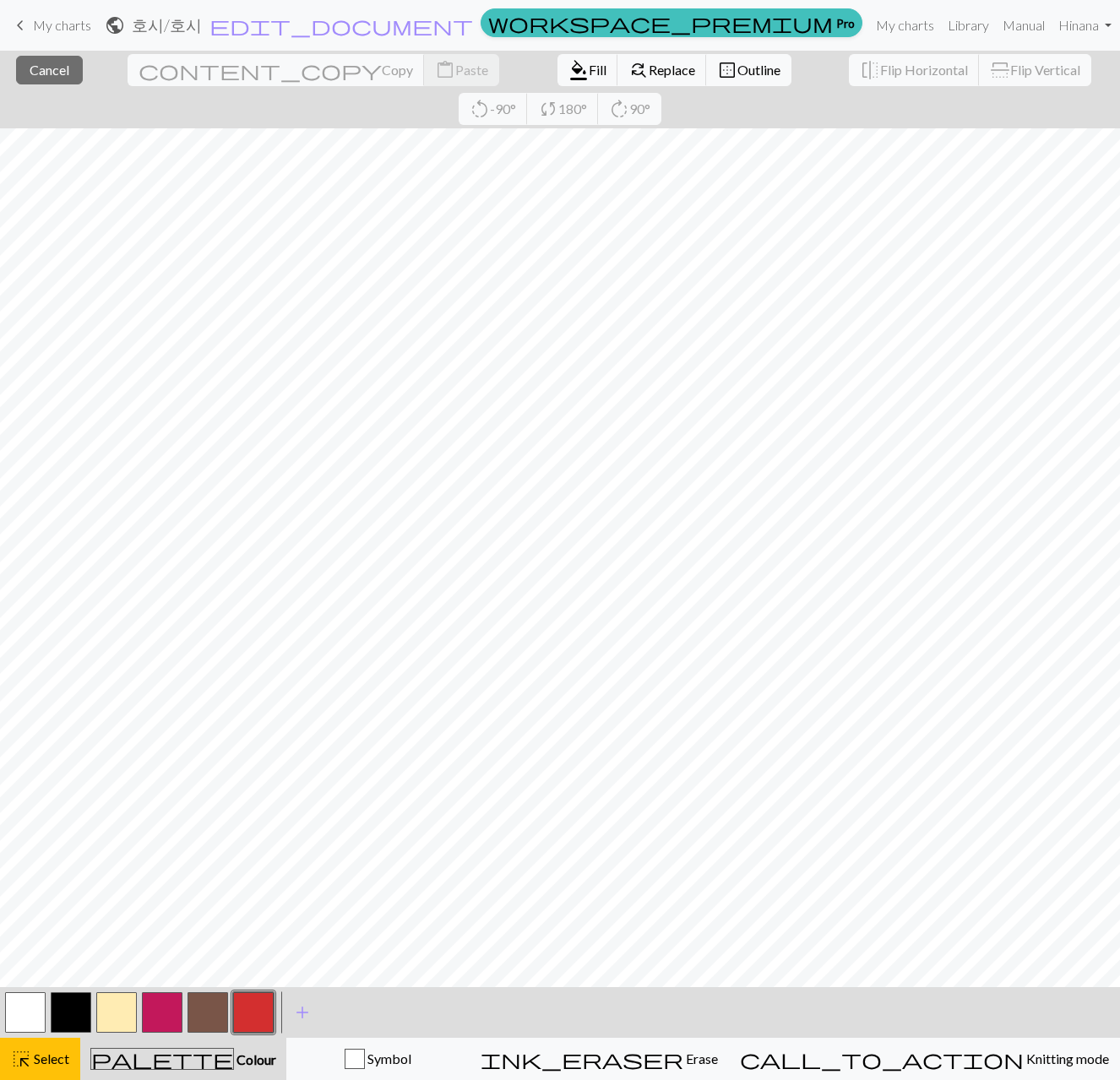
click at [26, 1016] on button "button" at bounding box center [25, 1012] width 41 height 41
click at [588, 74] on span "Fill" at bounding box center [597, 70] width 18 height 16
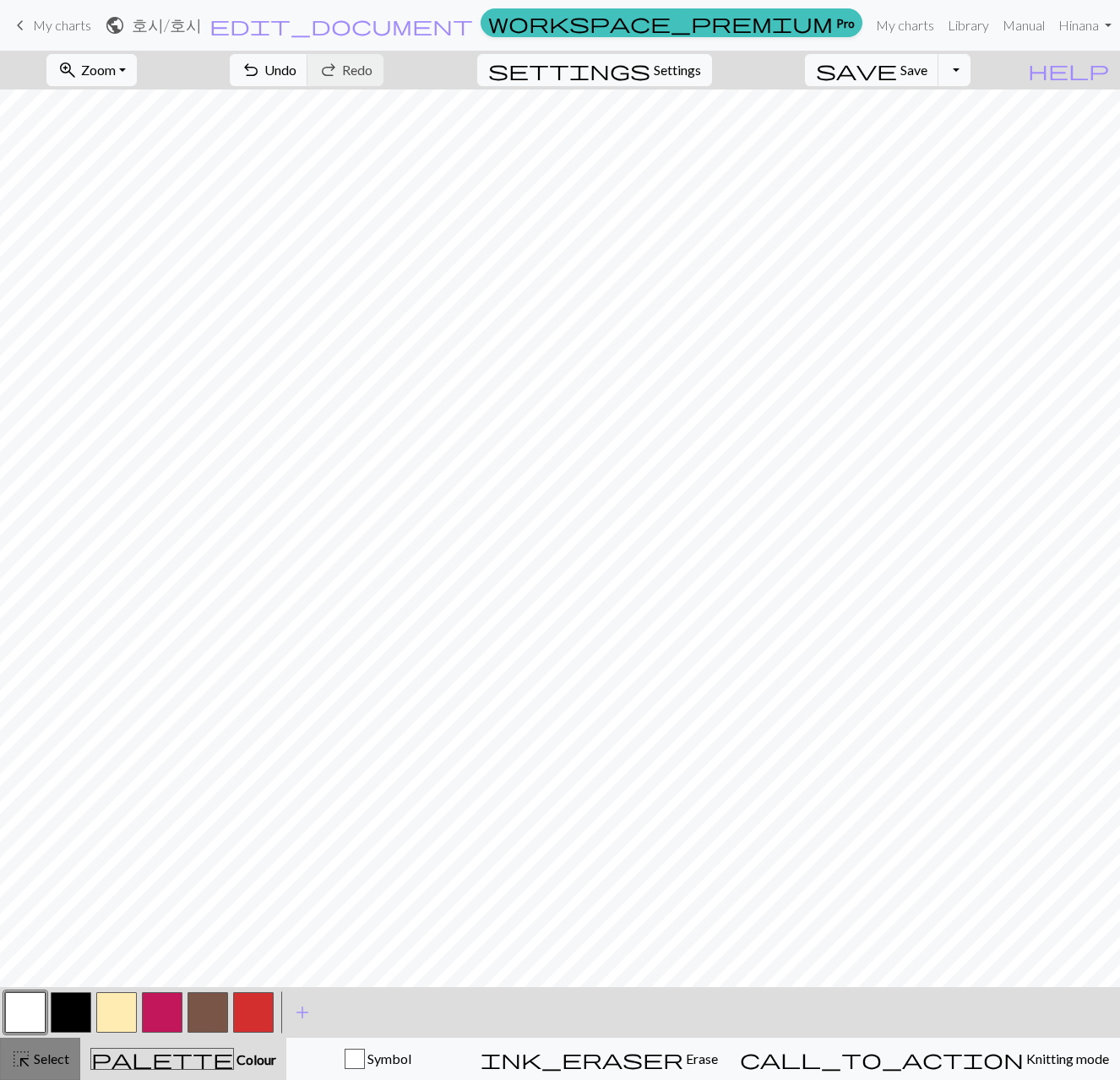
click at [49, 1064] on span "Select" at bounding box center [50, 1058] width 38 height 16
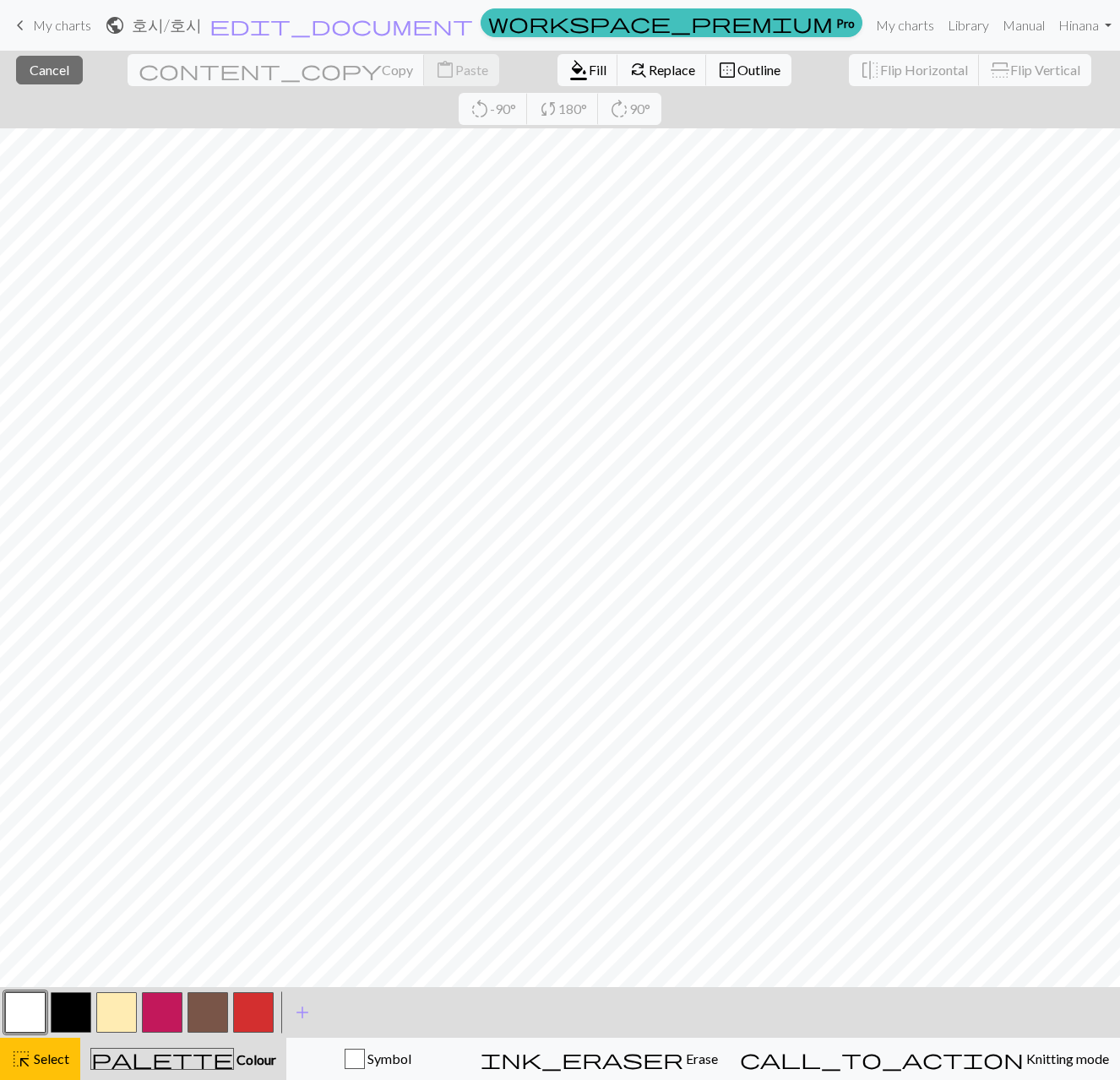
click at [32, 1021] on button "button" at bounding box center [25, 1012] width 41 height 41
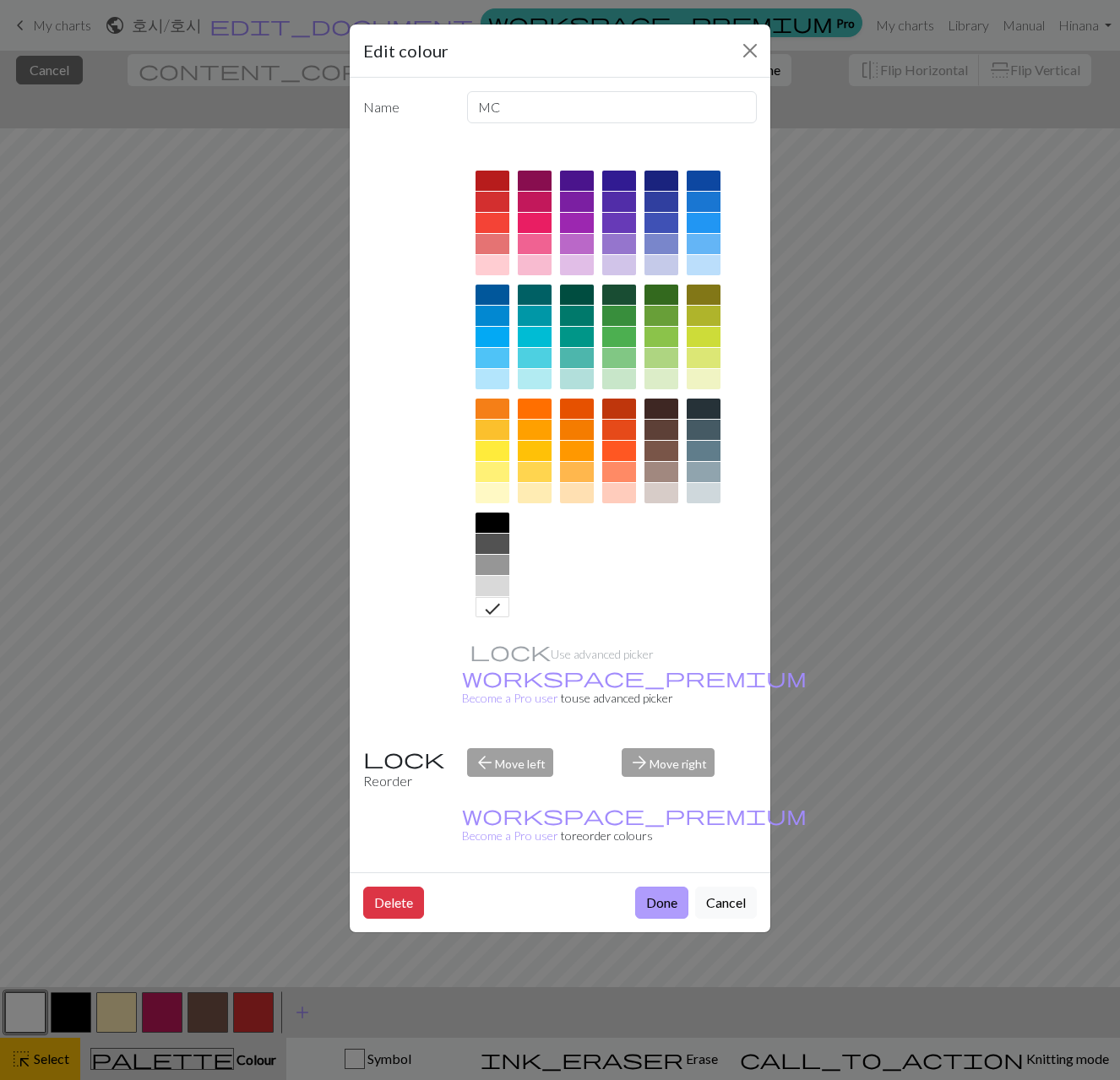
click at [684, 886] on button "Done" at bounding box center [662, 902] width 54 height 32
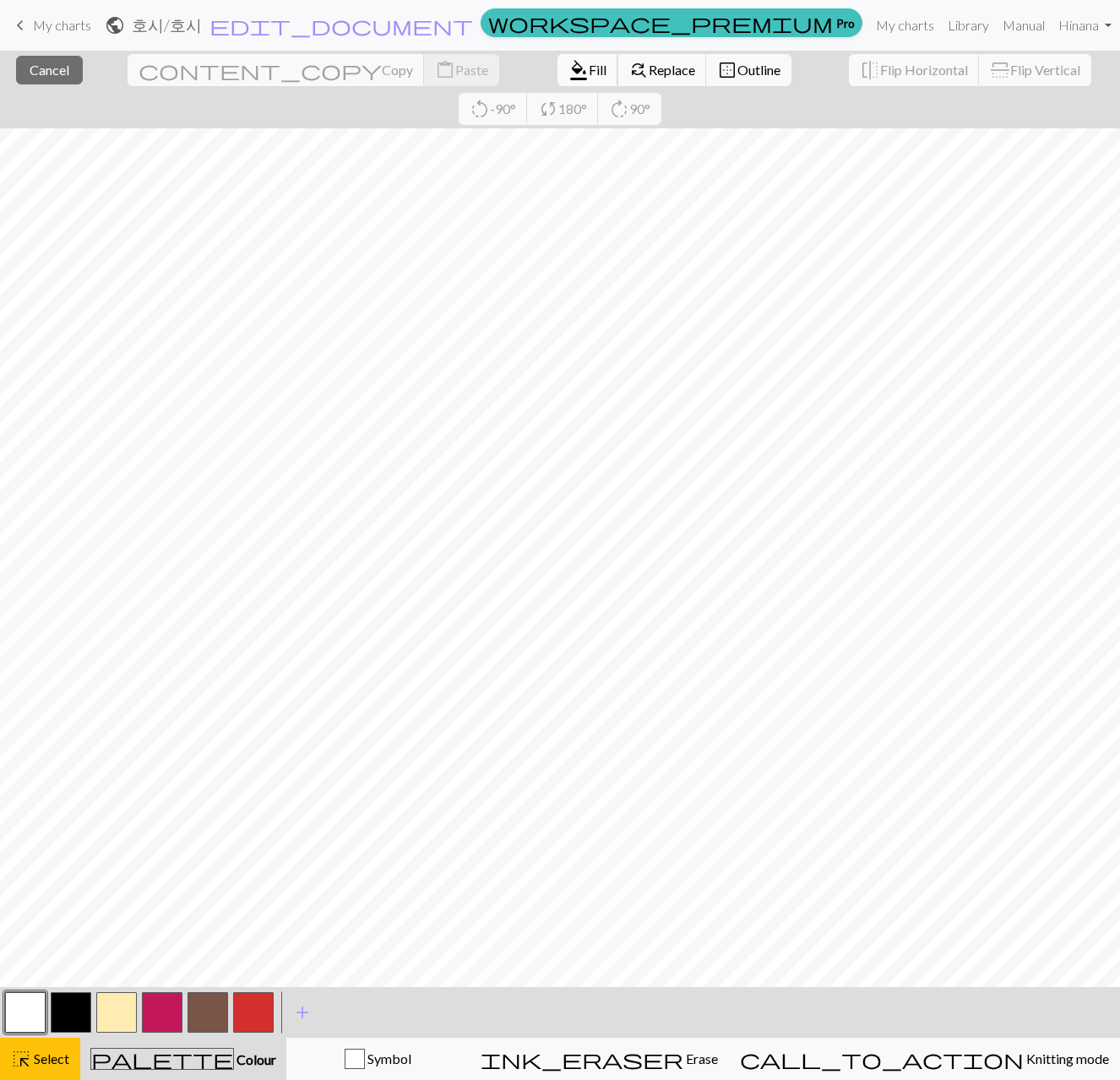
click at [588, 76] on span "Fill" at bounding box center [597, 70] width 18 height 16
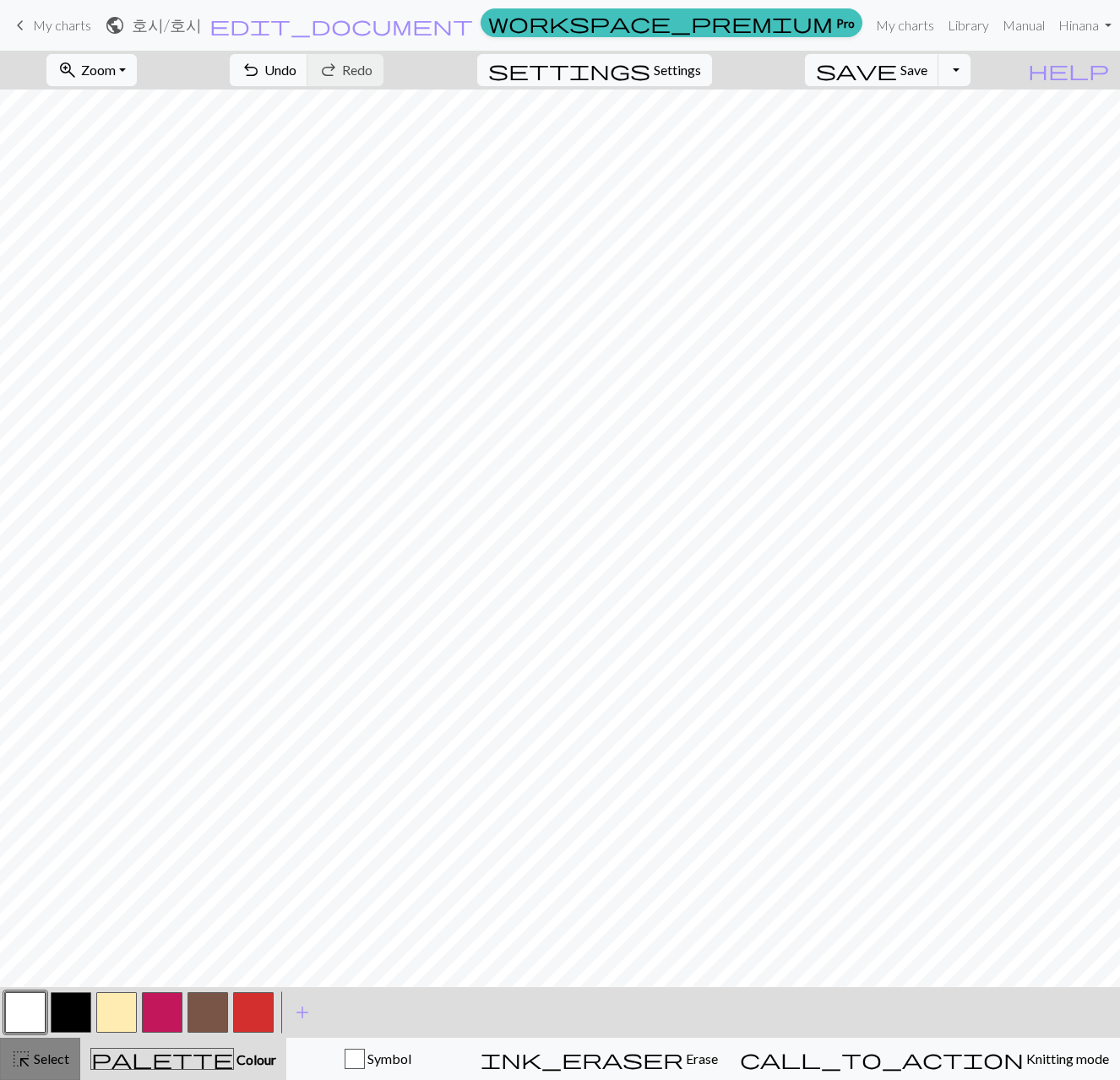
click at [40, 1058] on span "Select" at bounding box center [50, 1058] width 38 height 16
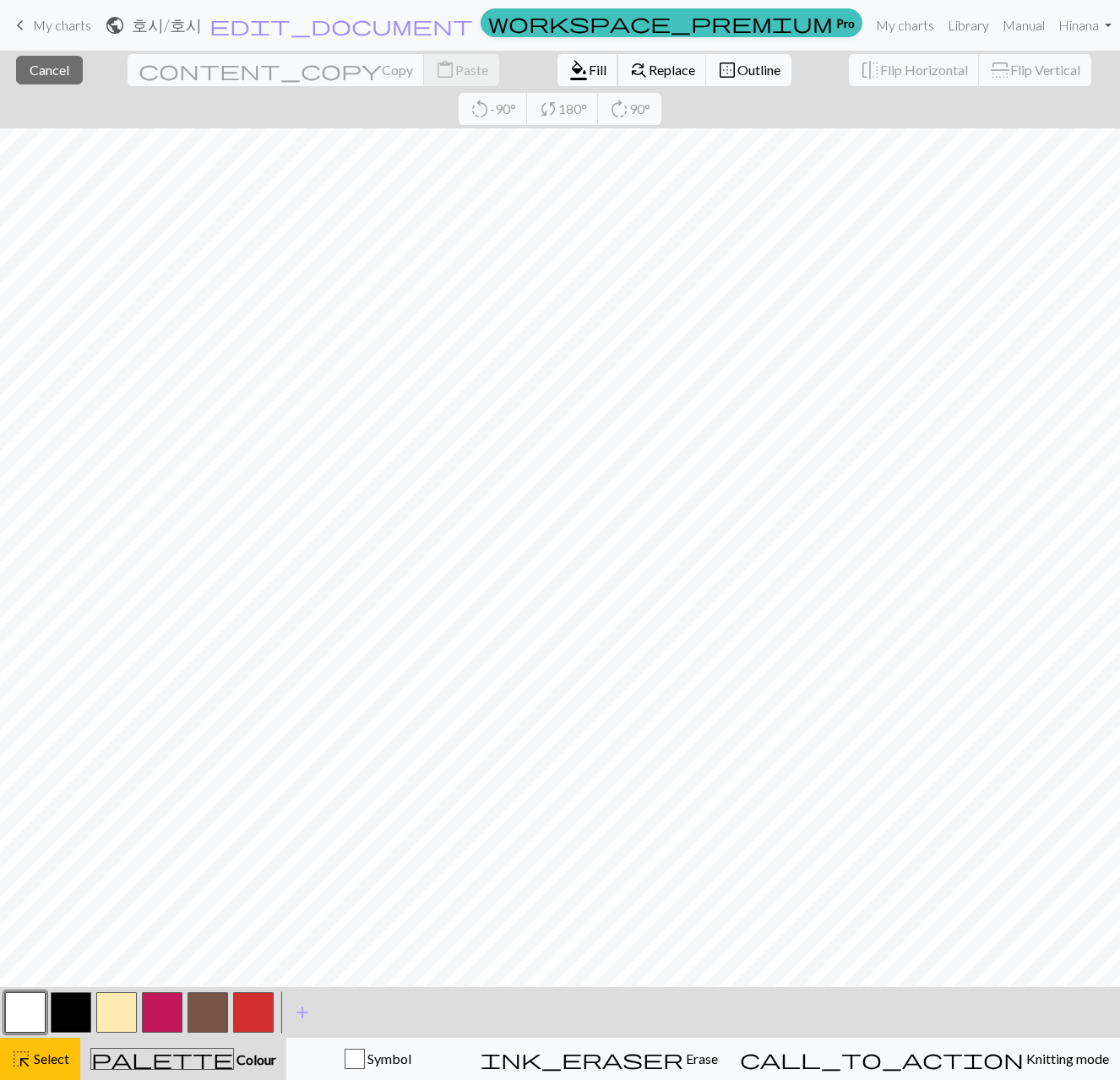
click at [568, 69] on span "format_color_fill" at bounding box center [578, 71] width 20 height 24
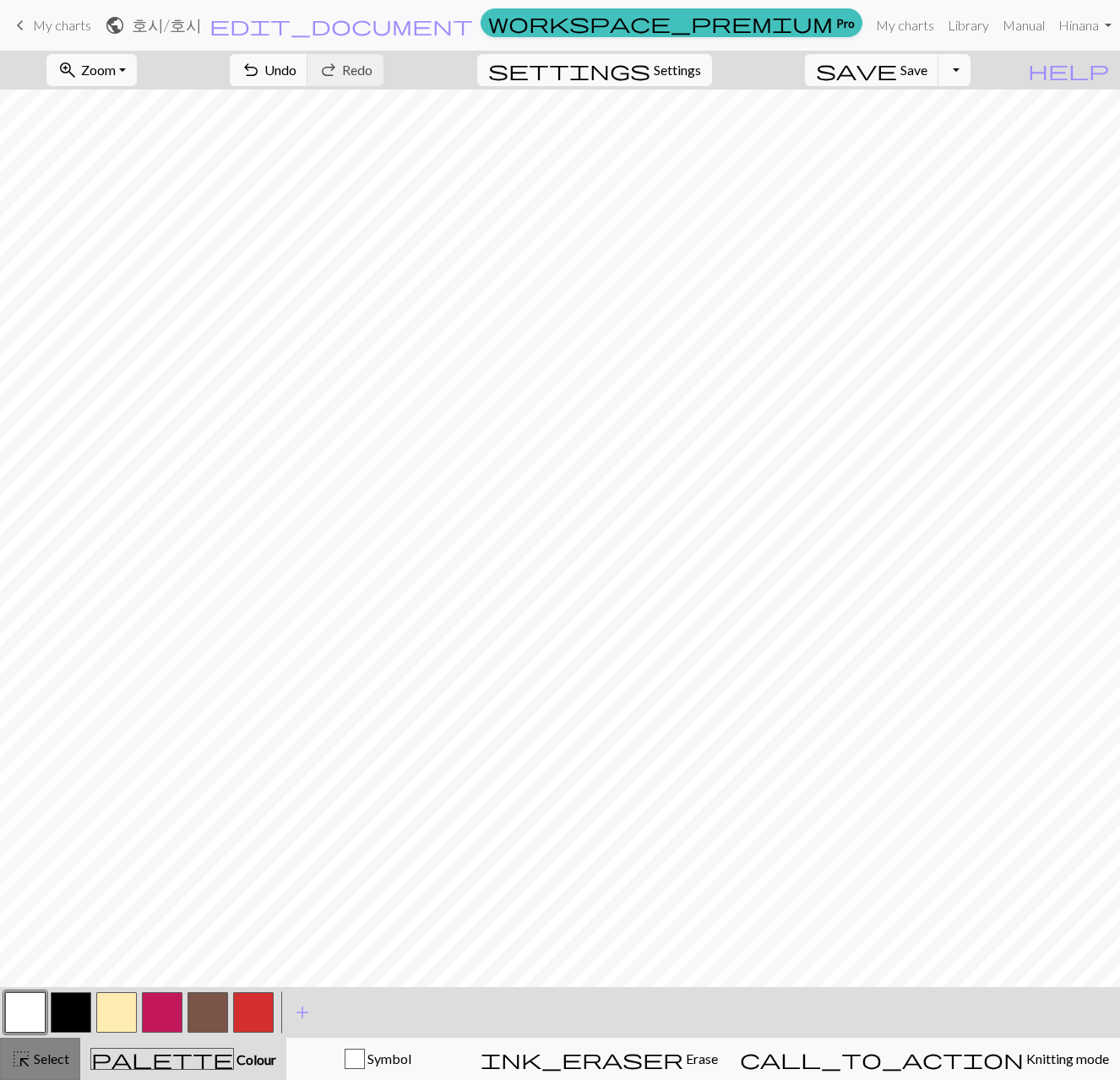
click at [31, 1058] on span "Select" at bounding box center [50, 1058] width 38 height 16
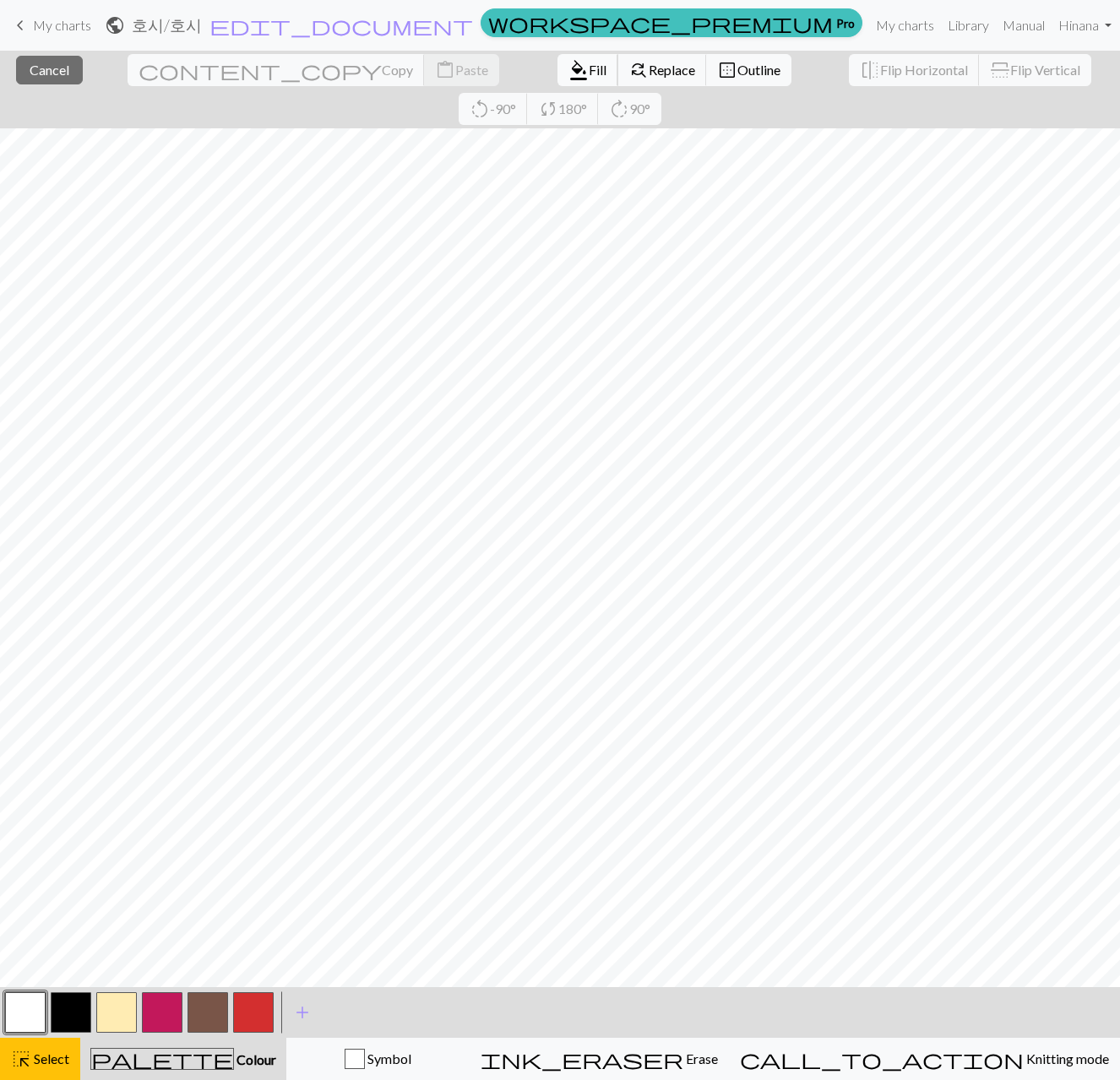
click at [588, 65] on span "Fill" at bounding box center [597, 70] width 18 height 16
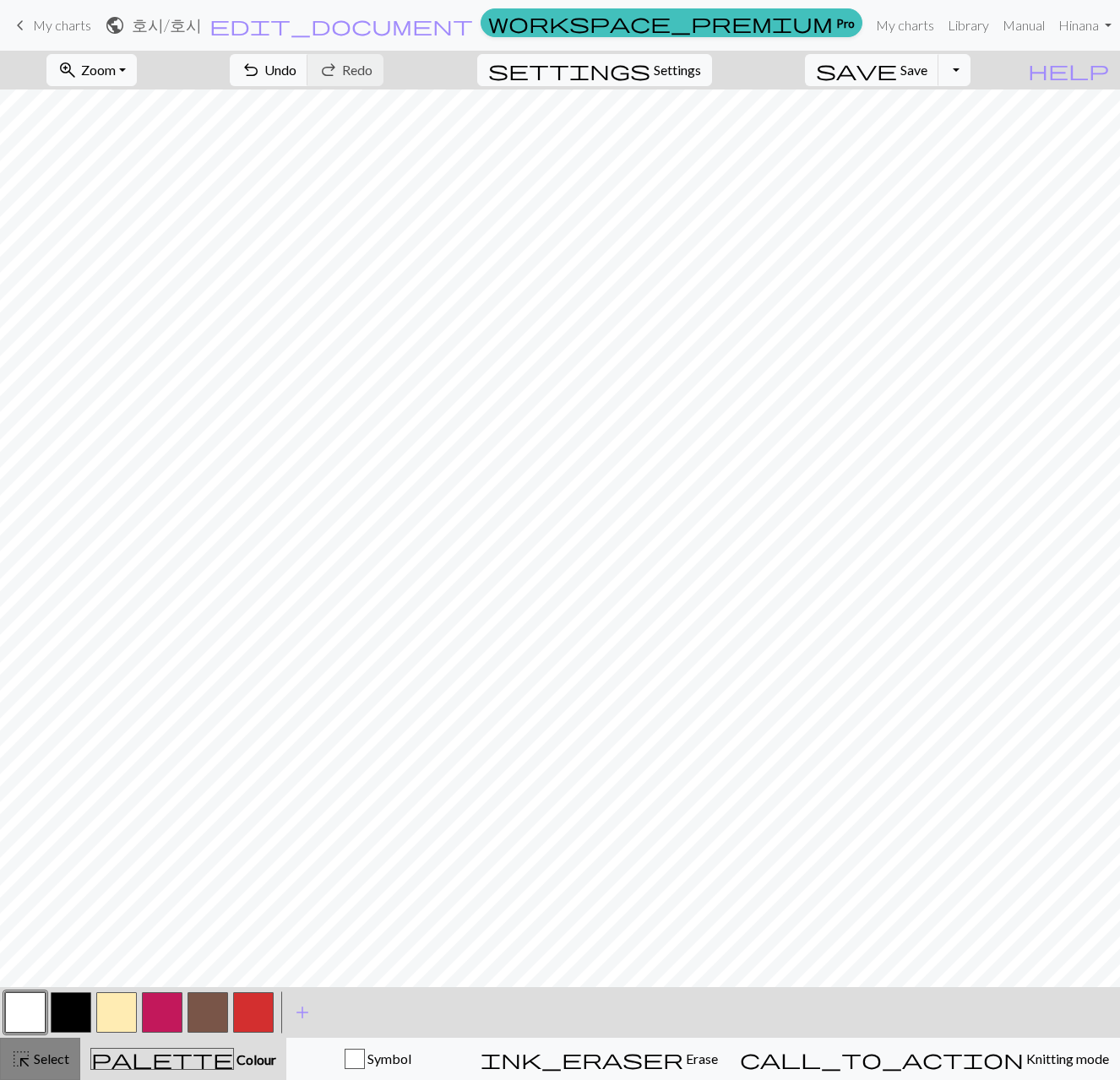
click at [53, 1049] on div "highlight_alt Select Select" at bounding box center [40, 1059] width 59 height 20
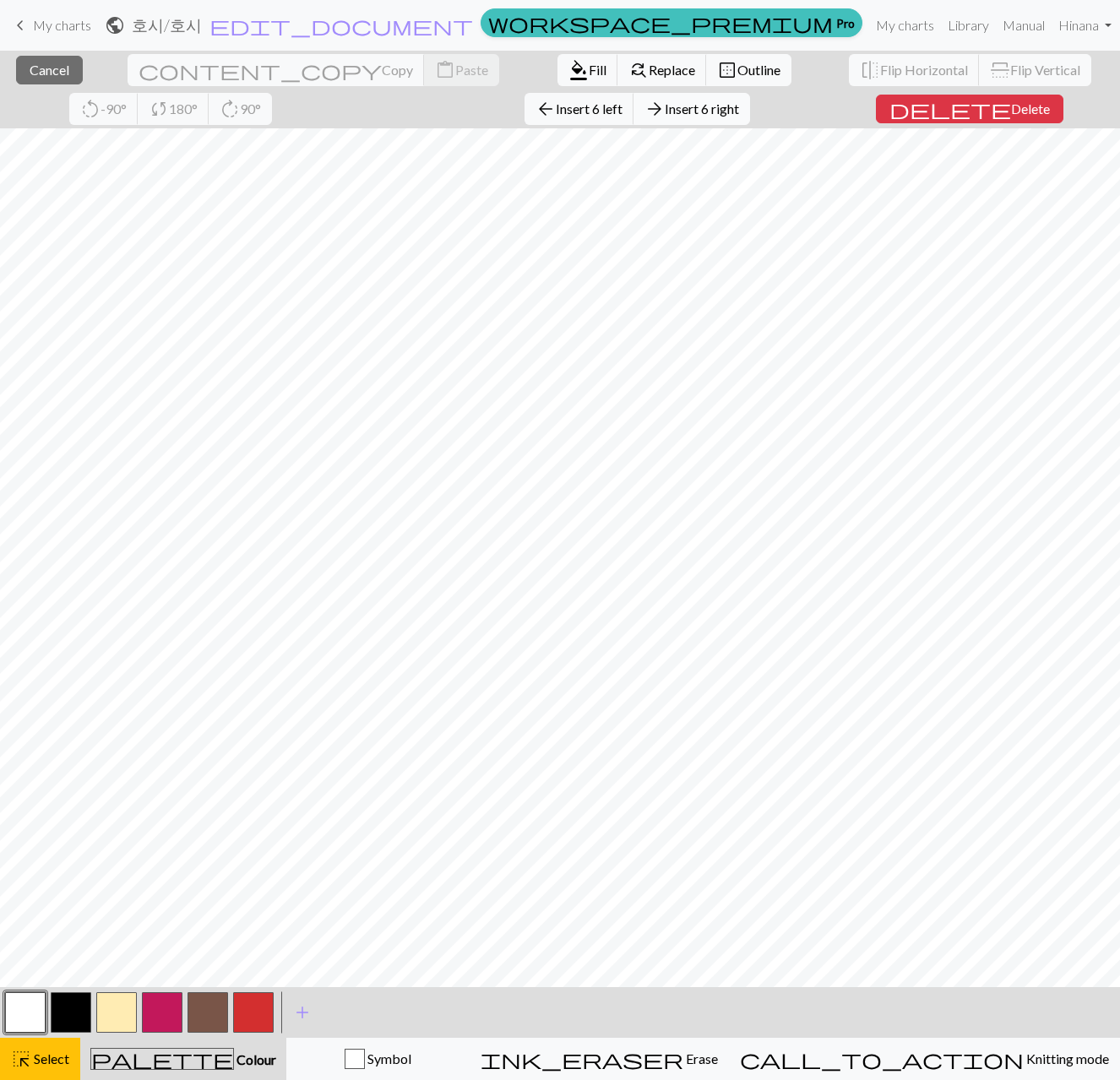
click at [665, 110] on span "Insert 6 right" at bounding box center [702, 108] width 75 height 16
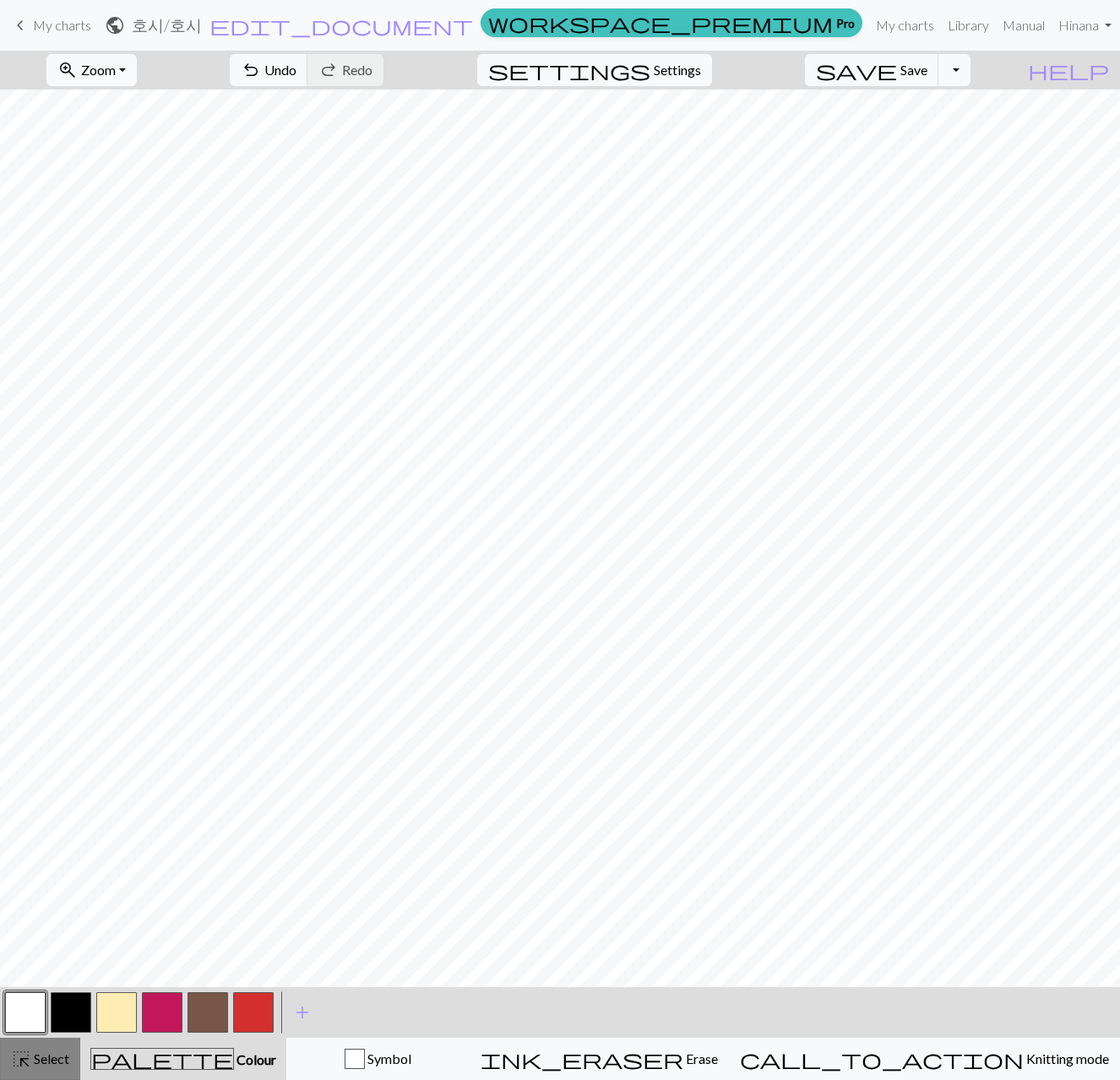
click at [41, 1054] on span "Select" at bounding box center [50, 1058] width 38 height 16
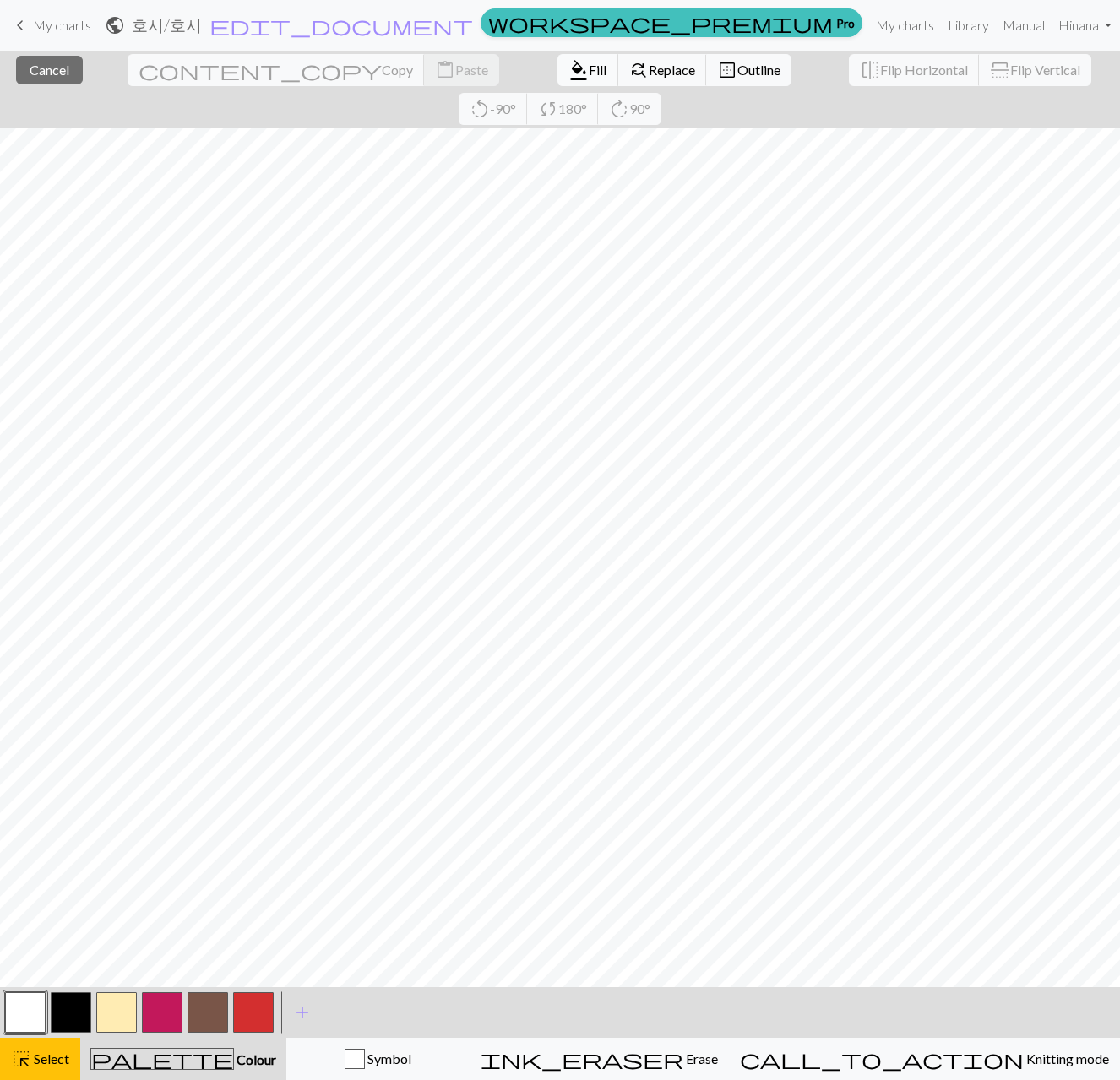
click at [568, 67] on span "format_color_fill" at bounding box center [578, 71] width 20 height 24
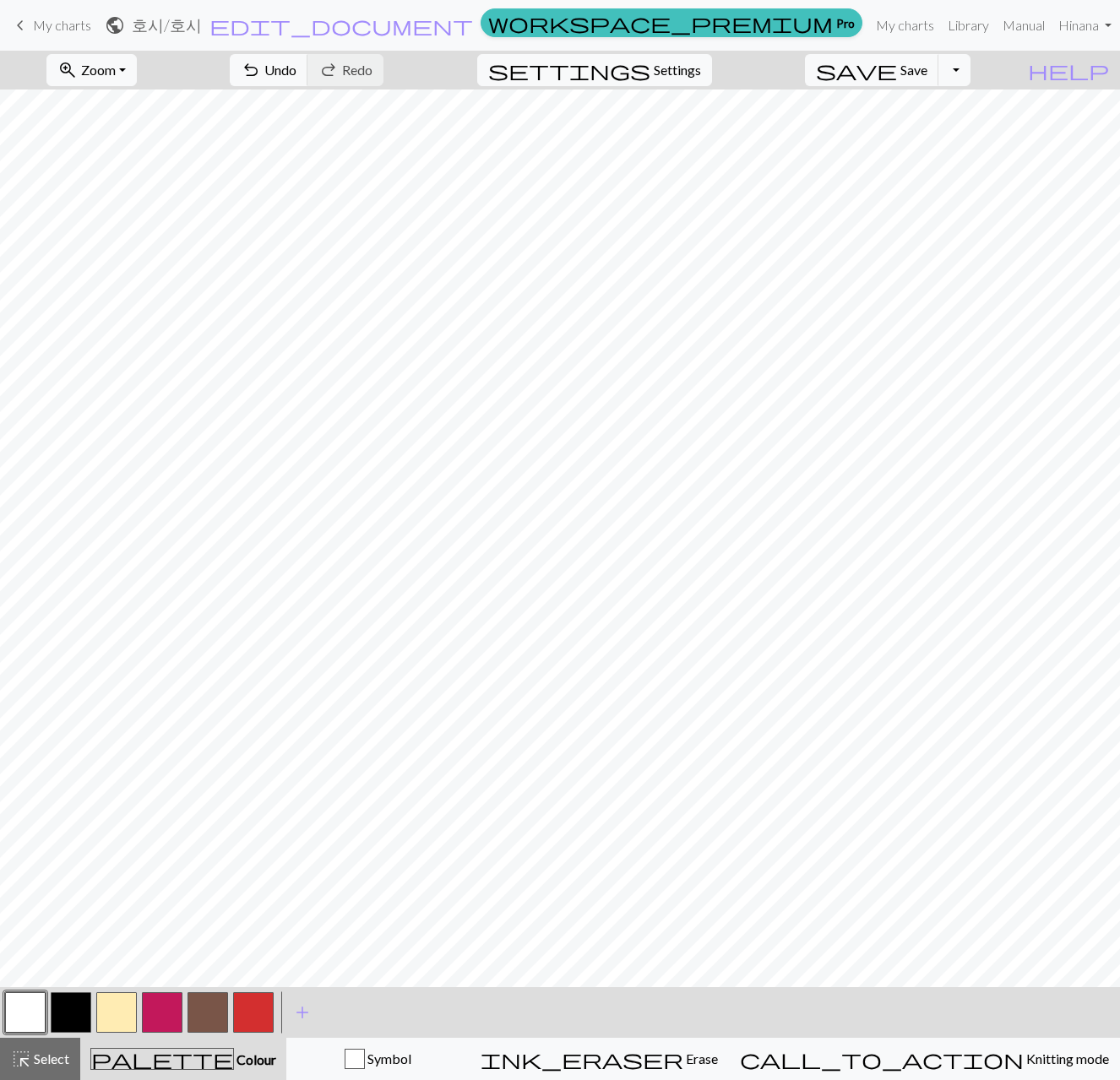
click at [248, 1008] on button "button" at bounding box center [253, 1012] width 41 height 41
click at [39, 1018] on button "button" at bounding box center [25, 1012] width 41 height 41
click at [256, 1019] on button "button" at bounding box center [253, 1012] width 41 height 41
click at [44, 1007] on button "button" at bounding box center [25, 1012] width 41 height 41
click at [42, 1068] on div "highlight_alt Select Select" at bounding box center [40, 1059] width 59 height 20
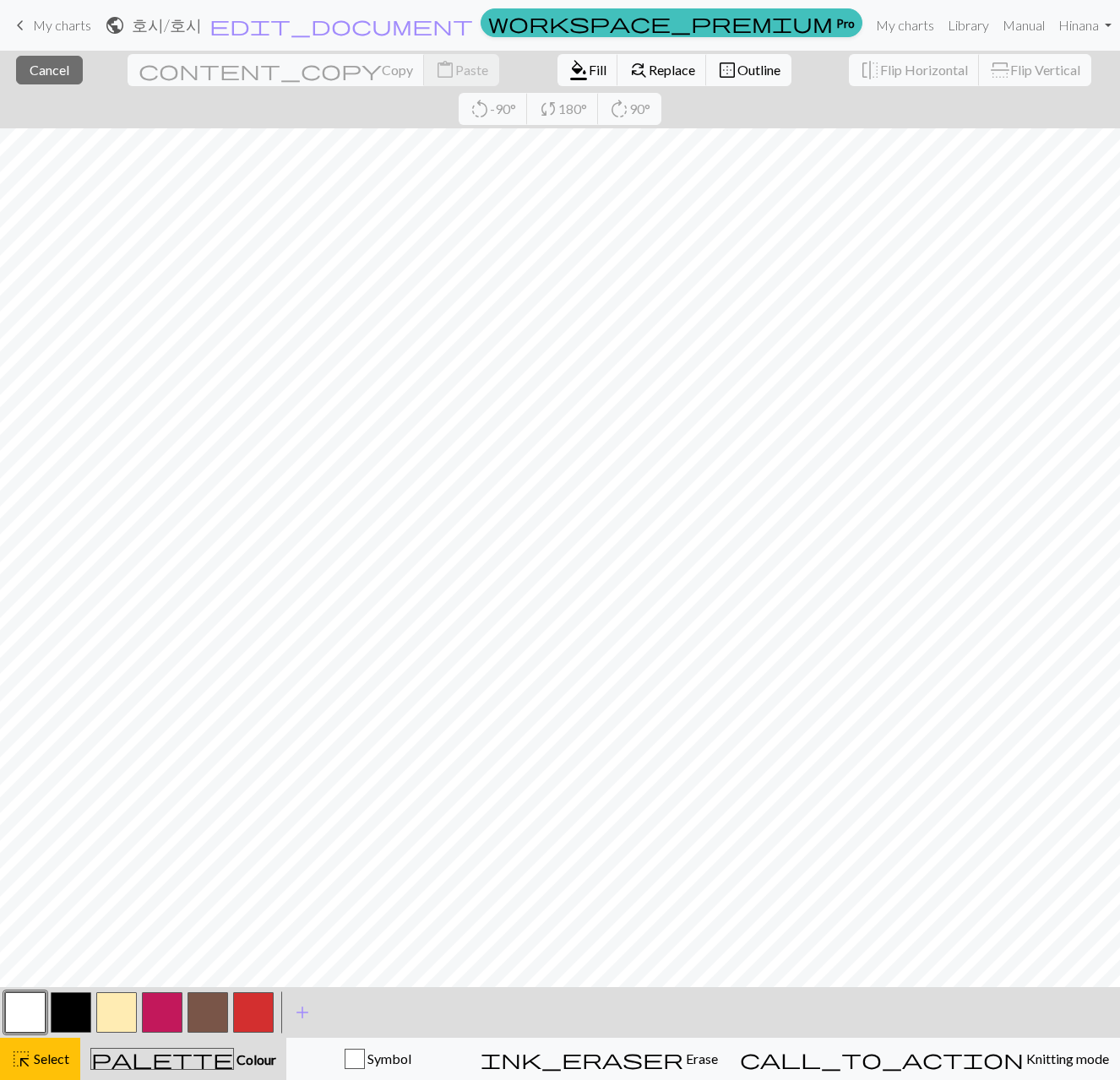
click at [256, 1018] on button "button" at bounding box center [253, 1012] width 41 height 41
click at [588, 66] on span "Fill" at bounding box center [597, 70] width 18 height 16
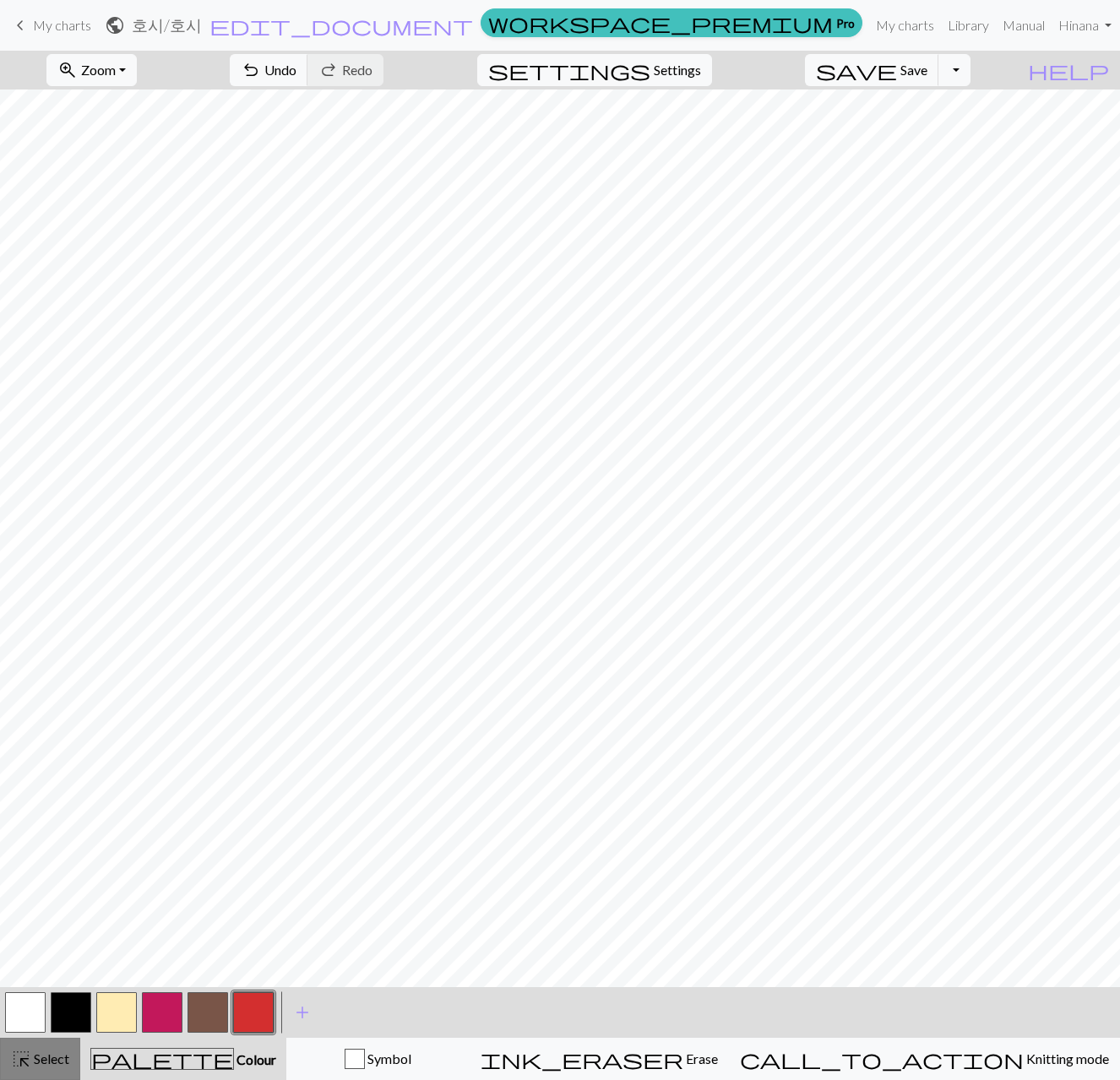
click at [41, 1049] on div "highlight_alt Select Select" at bounding box center [40, 1059] width 59 height 20
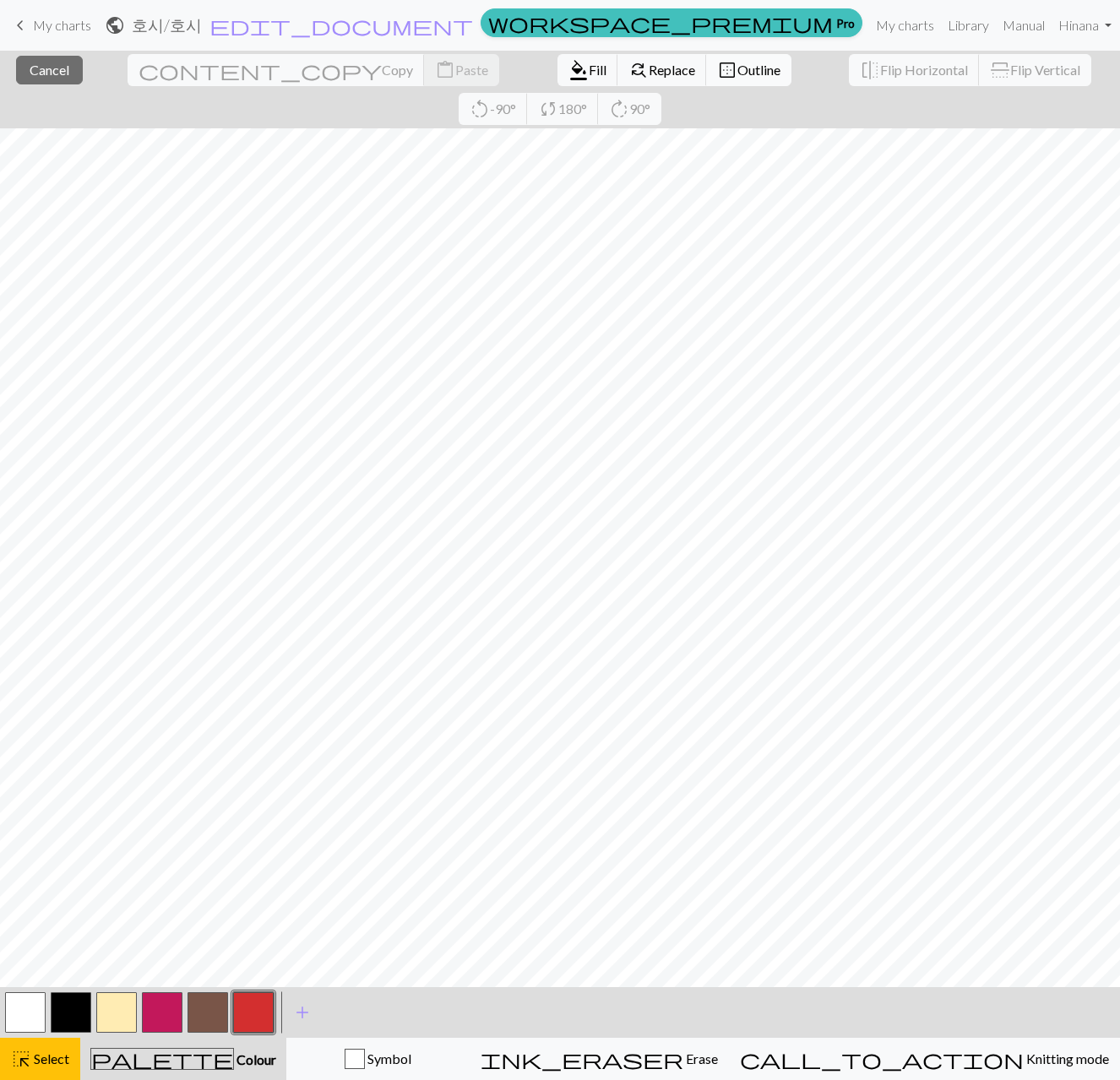
click at [737, 69] on span "Outline" at bounding box center [758, 70] width 43 height 16
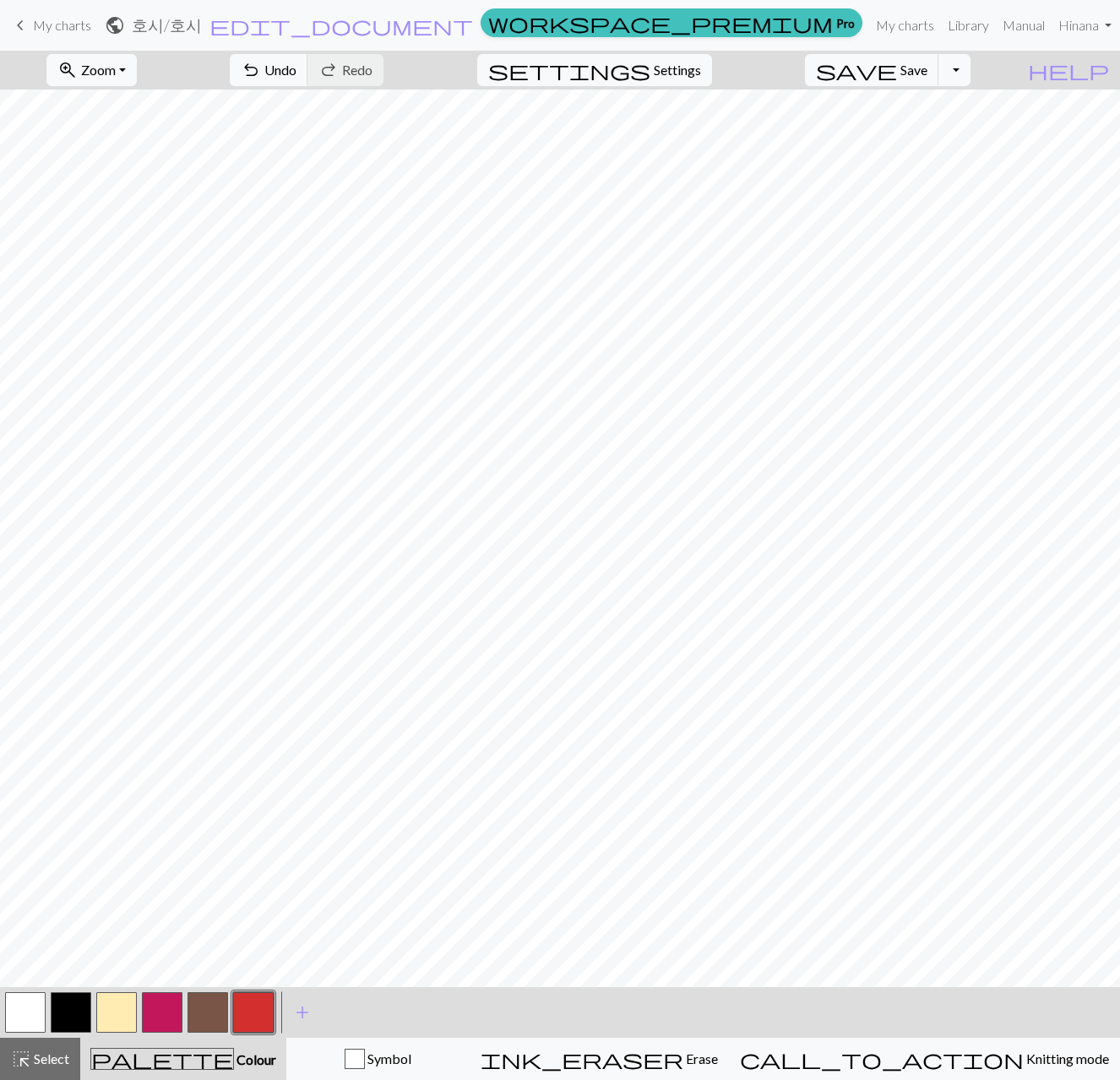
click at [21, 1012] on button "button" at bounding box center [25, 1012] width 41 height 41
click at [22, 1070] on span "highlight_alt" at bounding box center [21, 1059] width 20 height 24
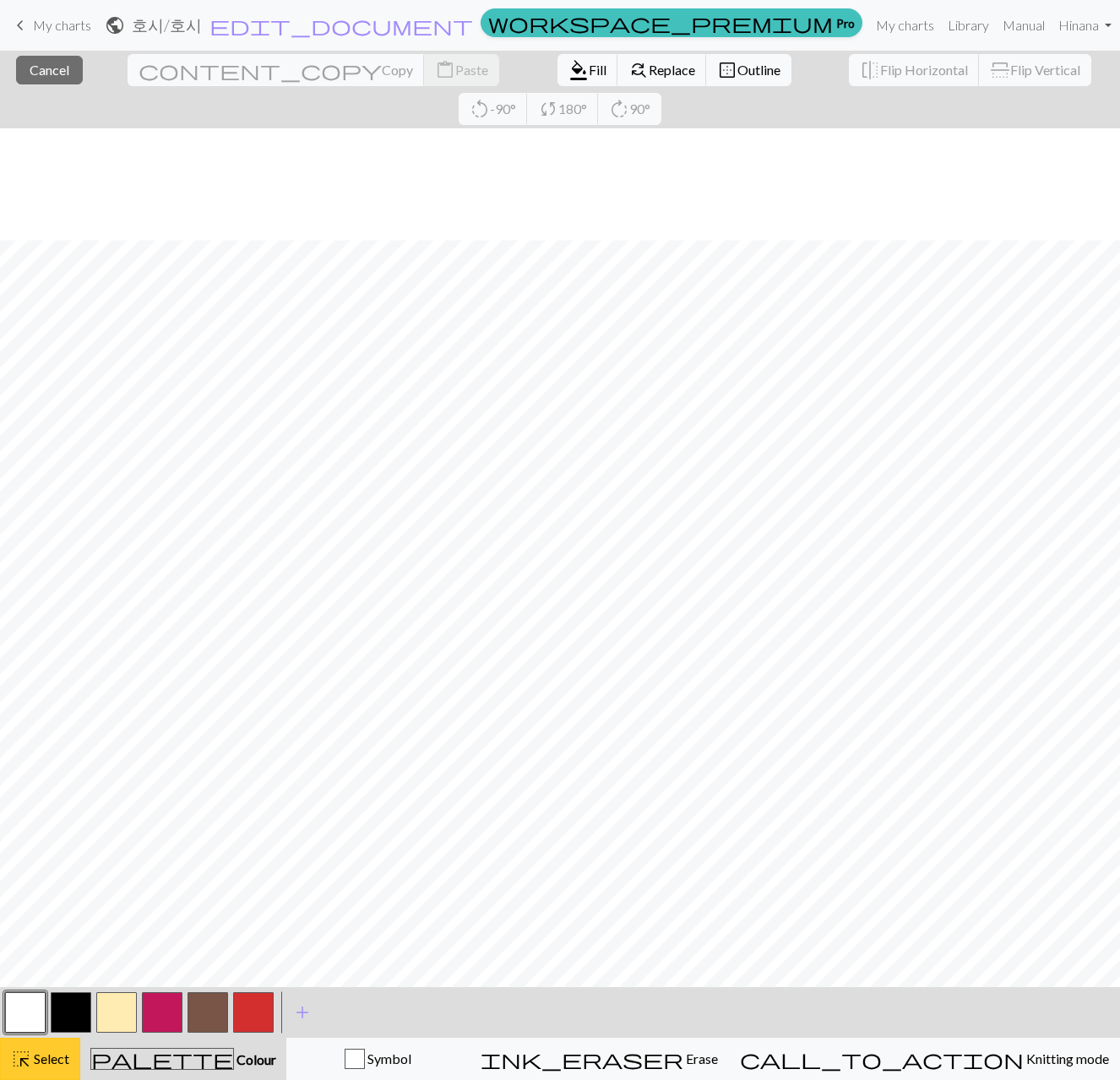
scroll to position [111, 0]
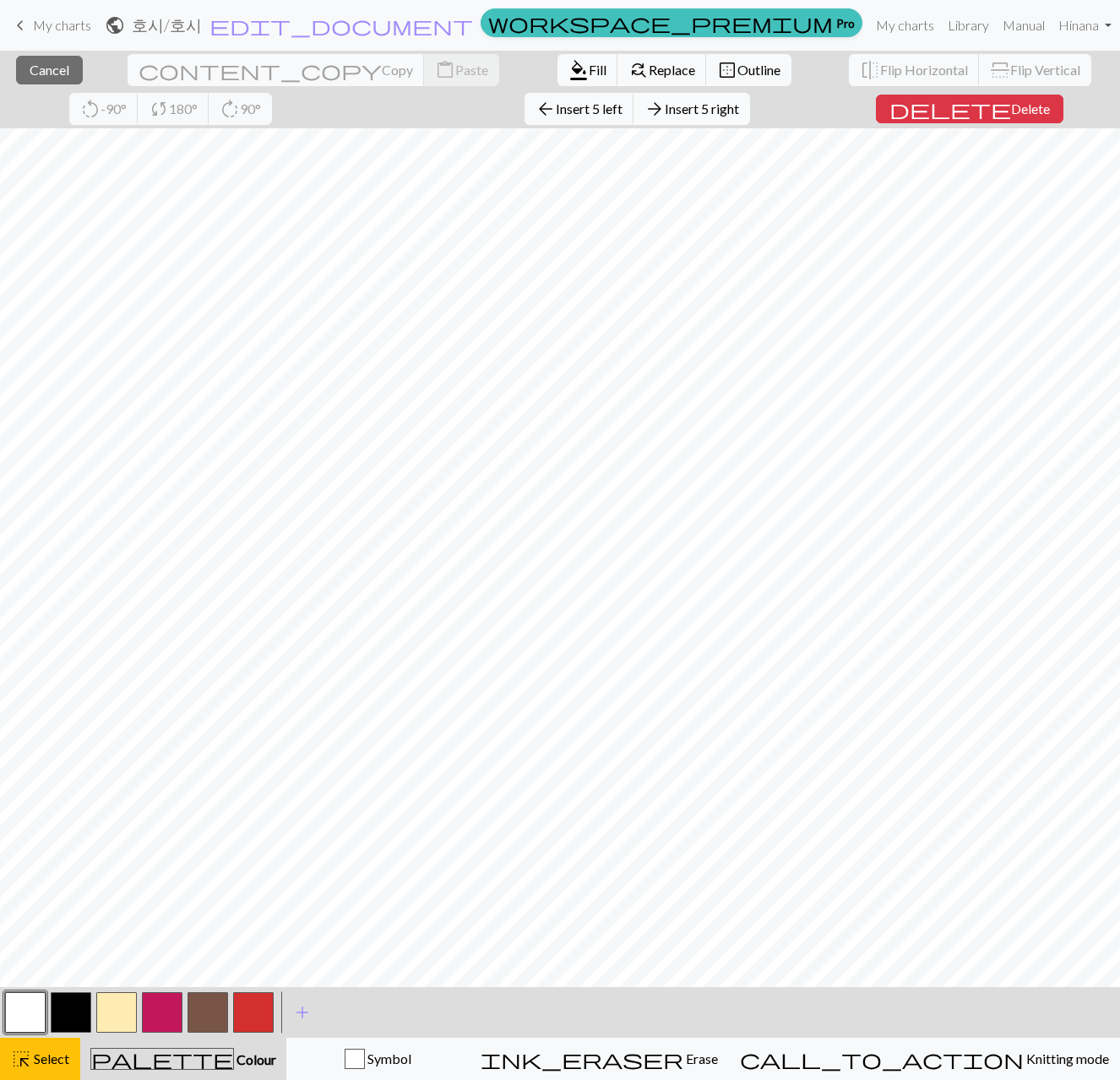
click at [665, 110] on span "Insert 5 right" at bounding box center [702, 108] width 75 height 16
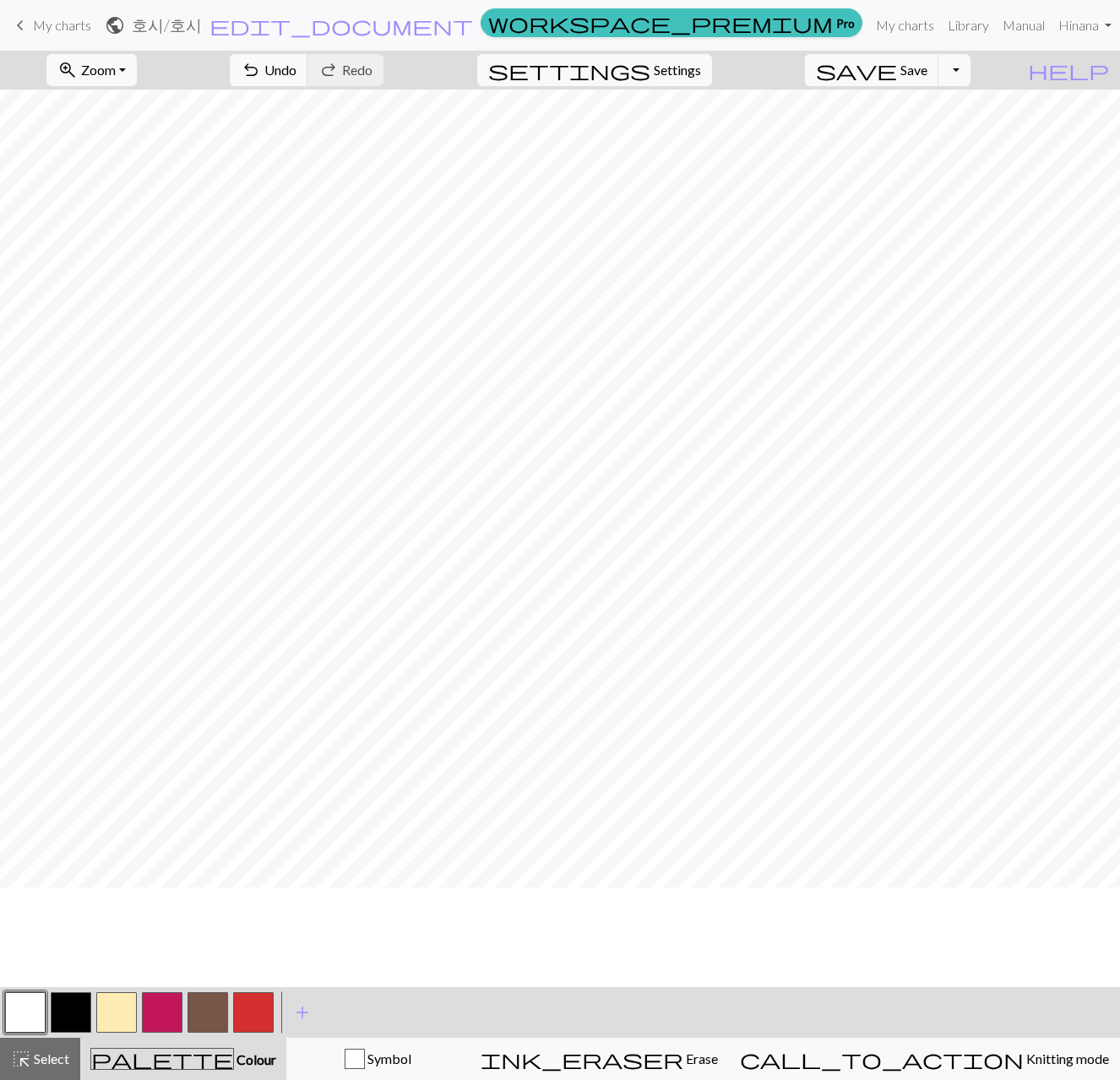
scroll to position [0, 0]
click at [49, 1052] on span "Select" at bounding box center [50, 1058] width 38 height 16
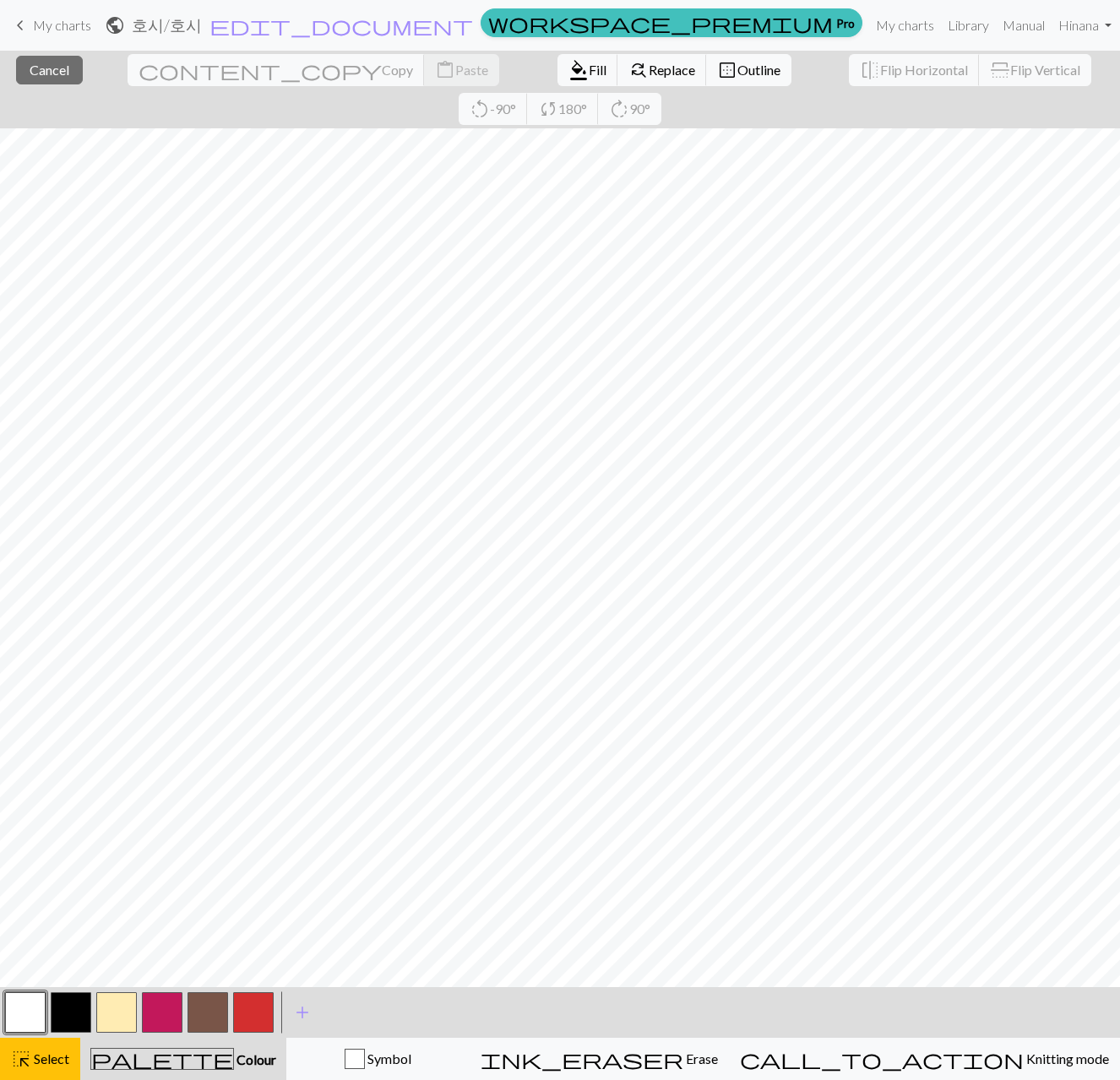
click at [257, 1007] on button "button" at bounding box center [253, 1012] width 41 height 41
click at [588, 65] on span "Fill" at bounding box center [597, 70] width 18 height 16
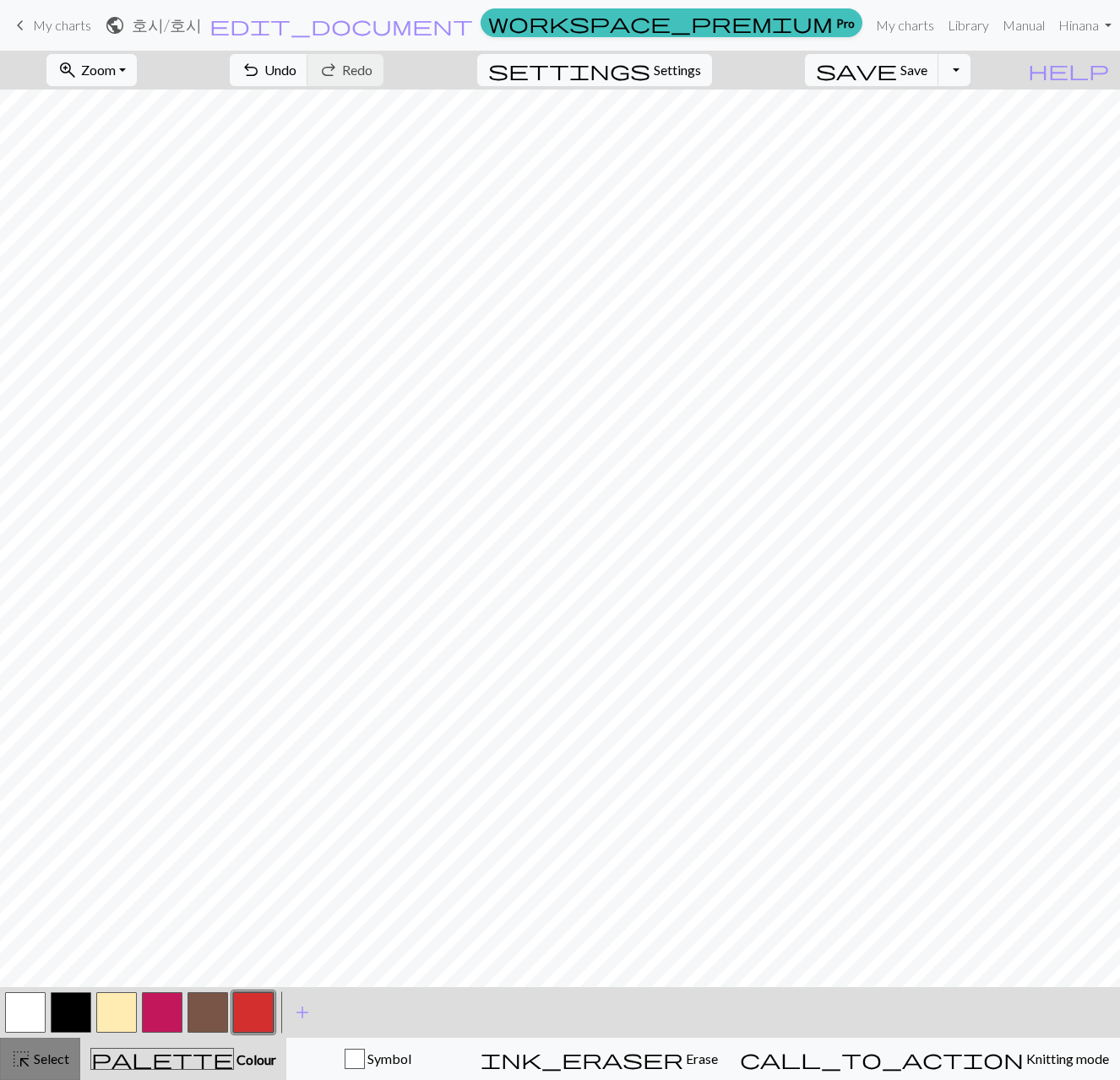
click at [48, 1055] on span "Select" at bounding box center [50, 1058] width 38 height 16
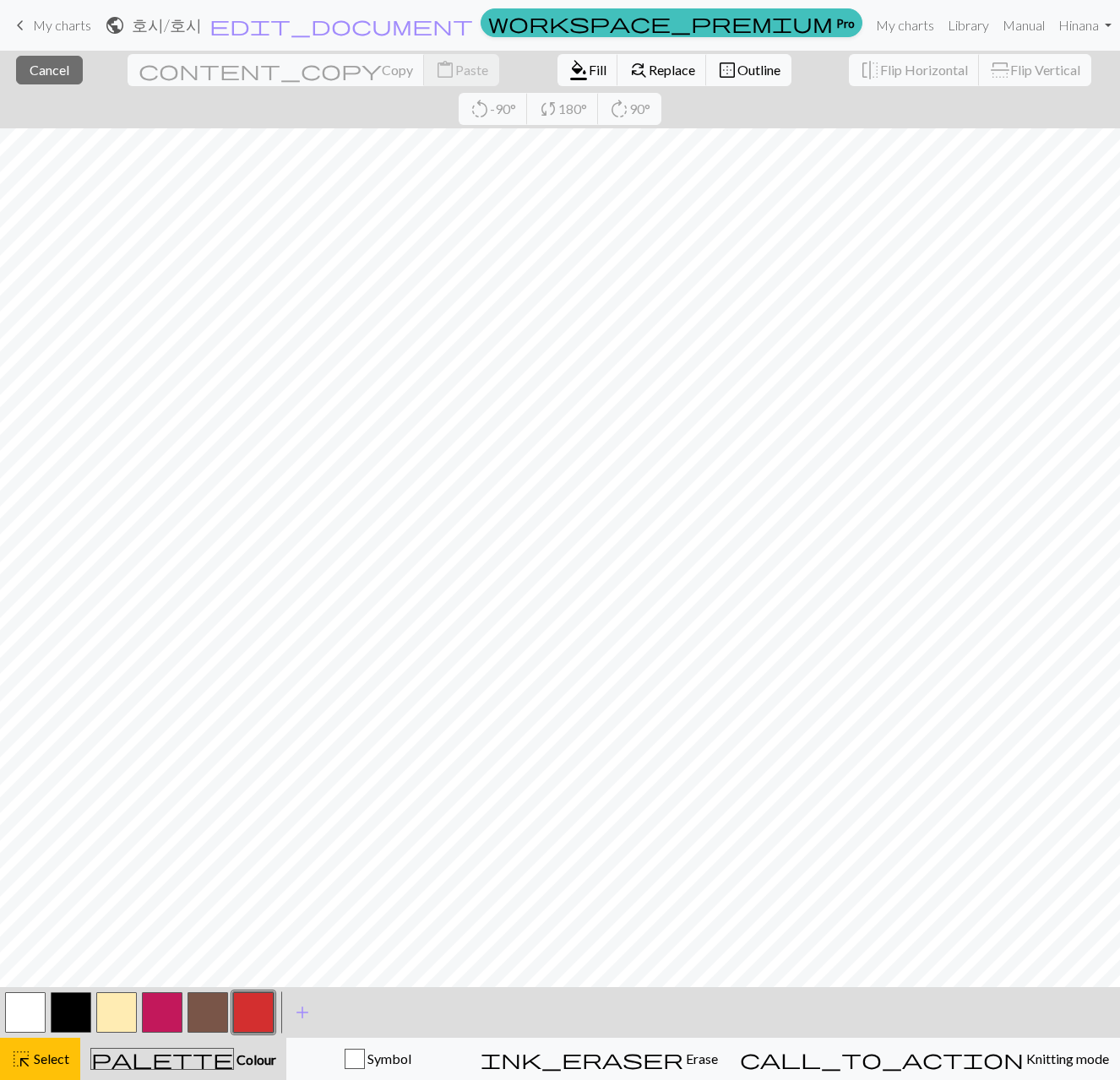
click at [31, 1014] on button "button" at bounding box center [25, 1012] width 41 height 41
click at [588, 72] on span "Fill" at bounding box center [597, 70] width 18 height 16
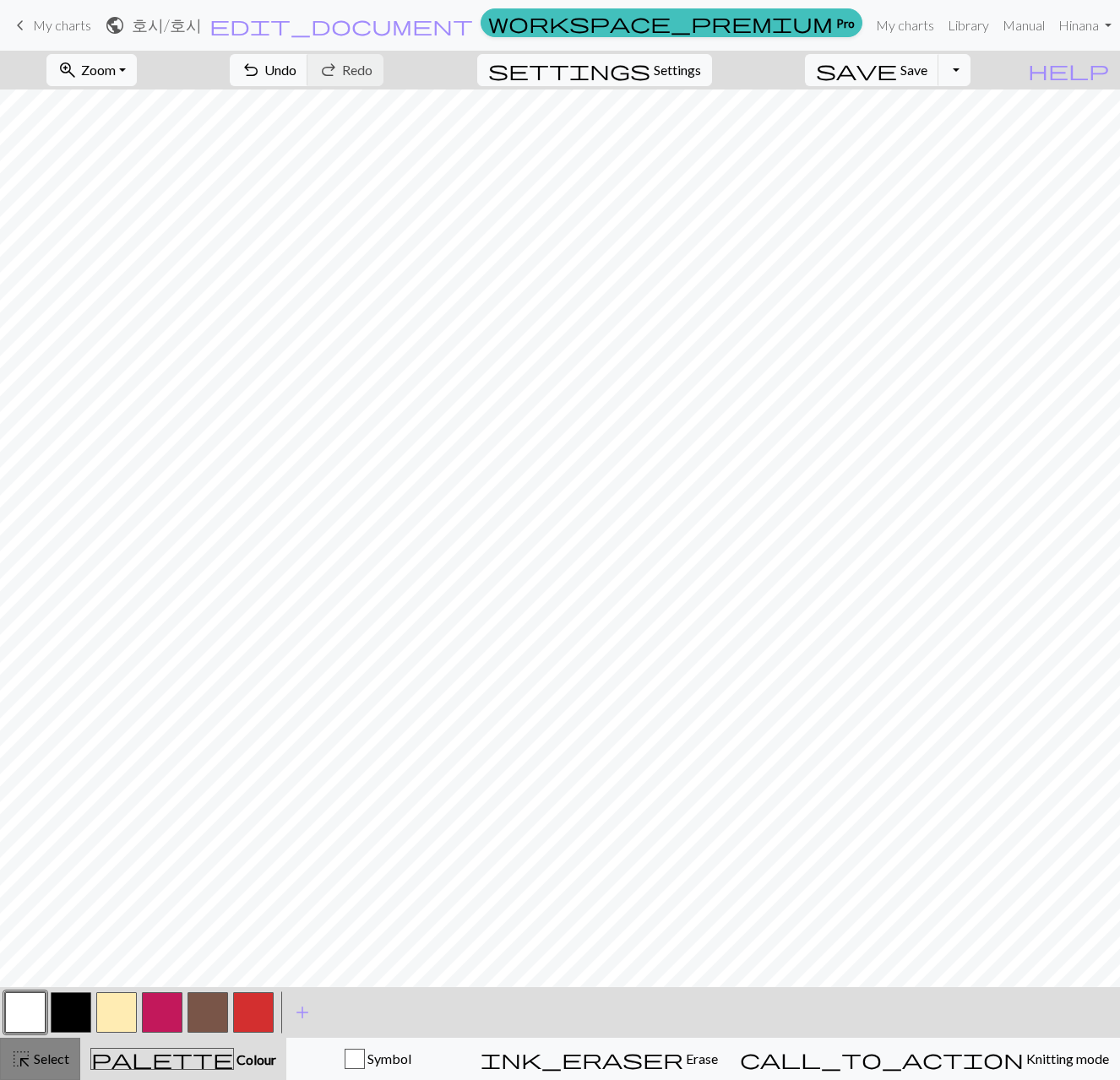
click at [47, 1046] on button "highlight_alt Select Select" at bounding box center [40, 1059] width 80 height 42
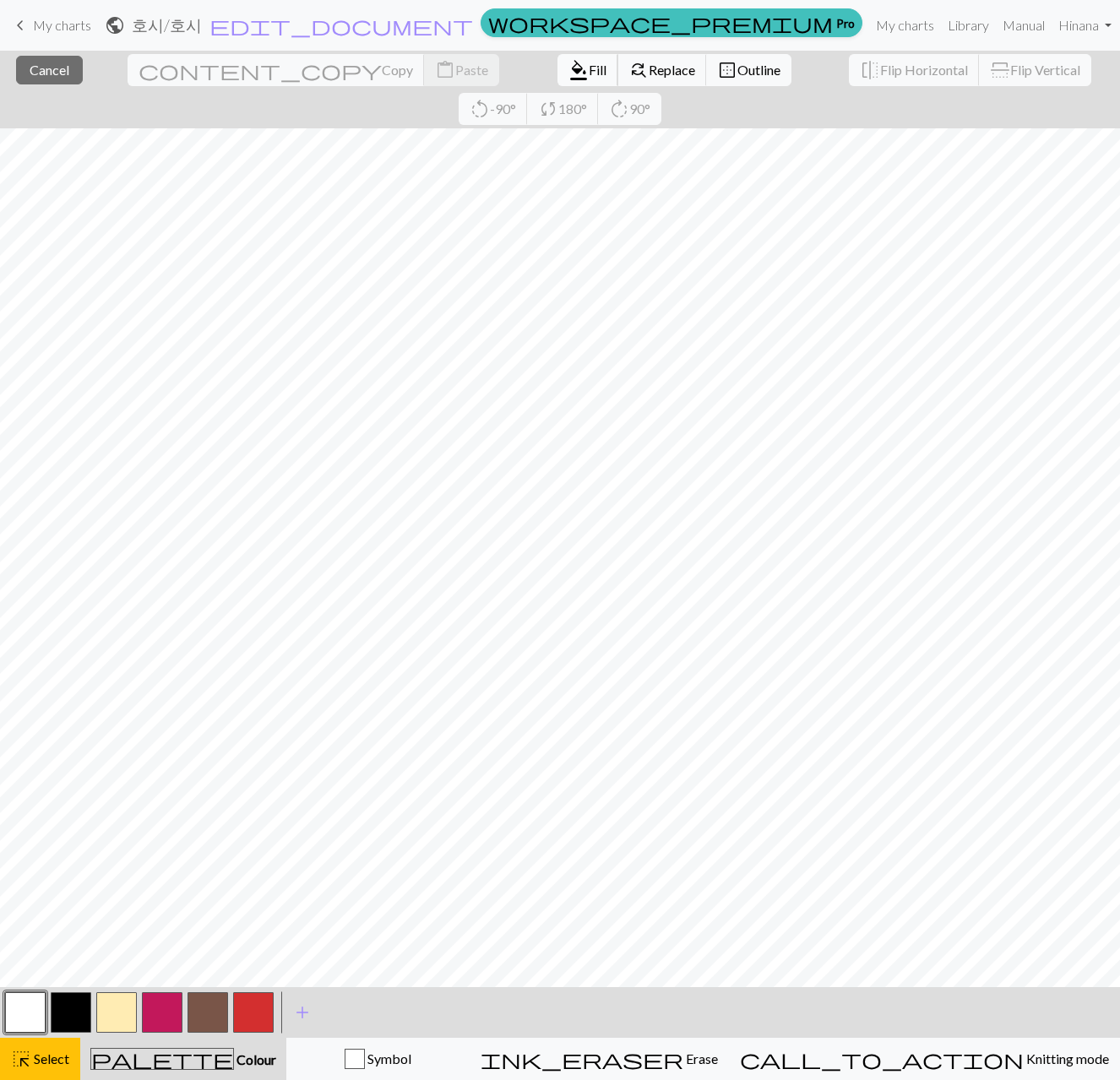
click at [588, 72] on span "Fill" at bounding box center [597, 70] width 18 height 16
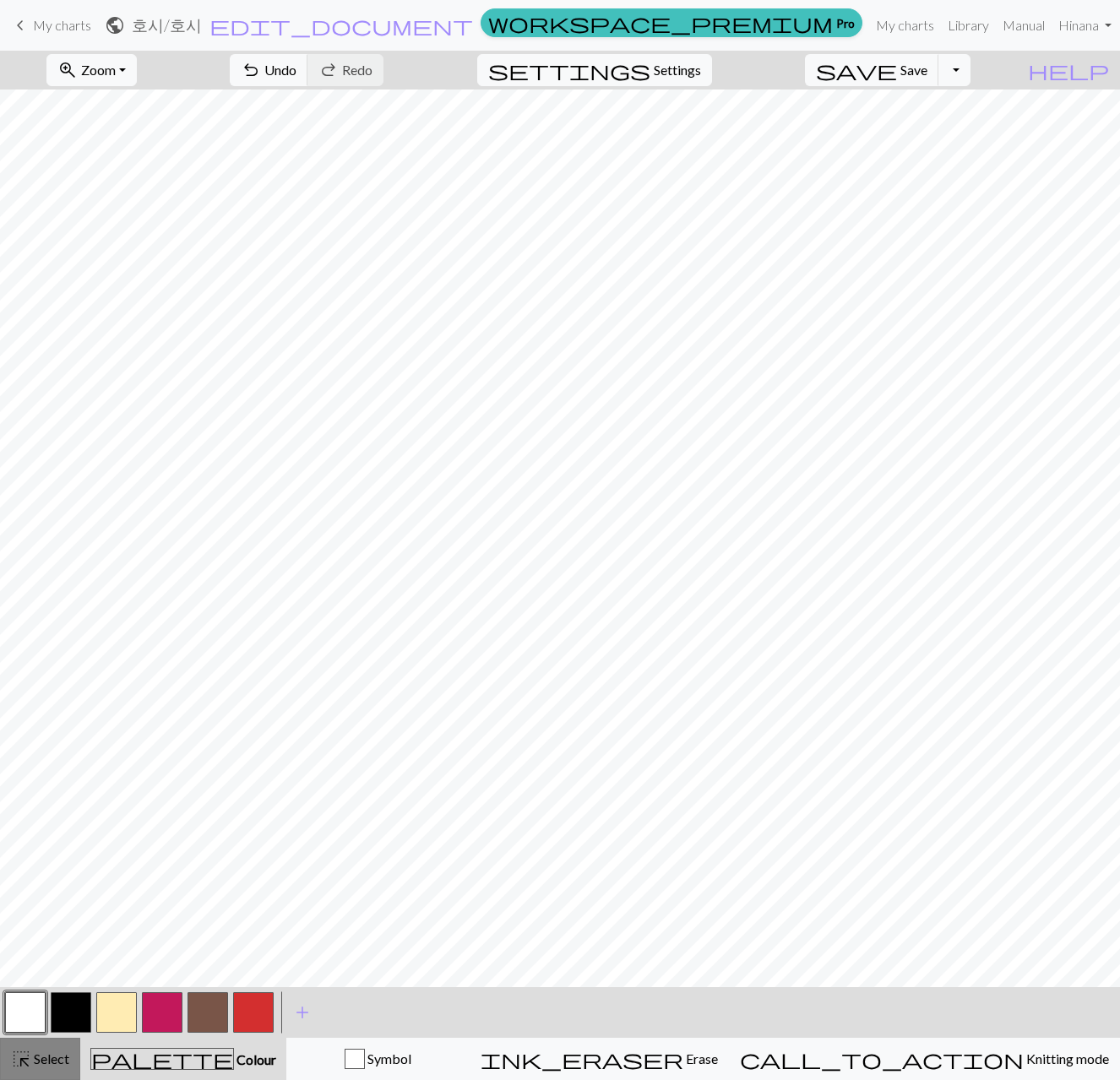
click at [53, 1059] on span "Select" at bounding box center [50, 1058] width 38 height 16
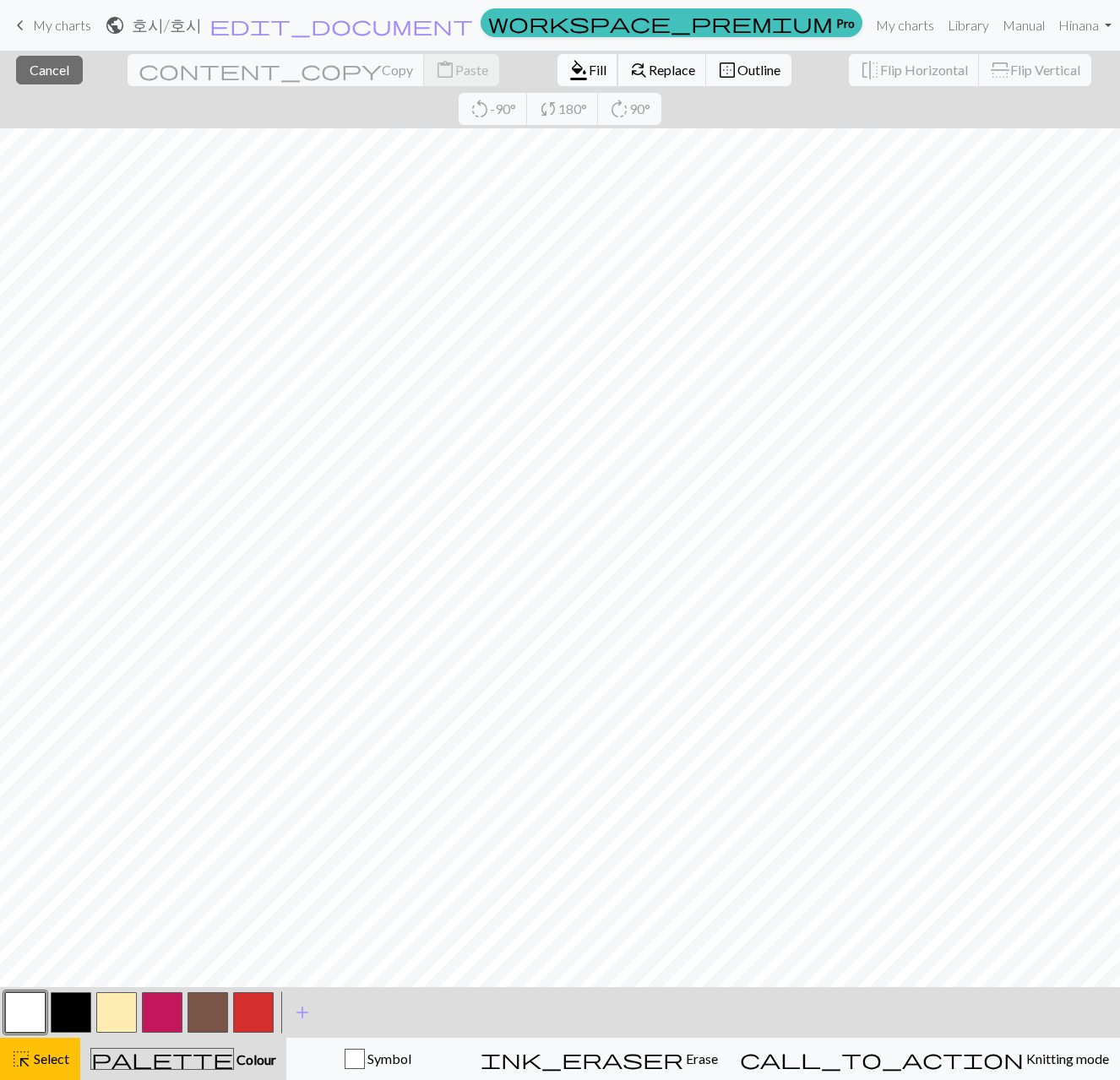
click at [588, 67] on span "Fill" at bounding box center [597, 70] width 18 height 16
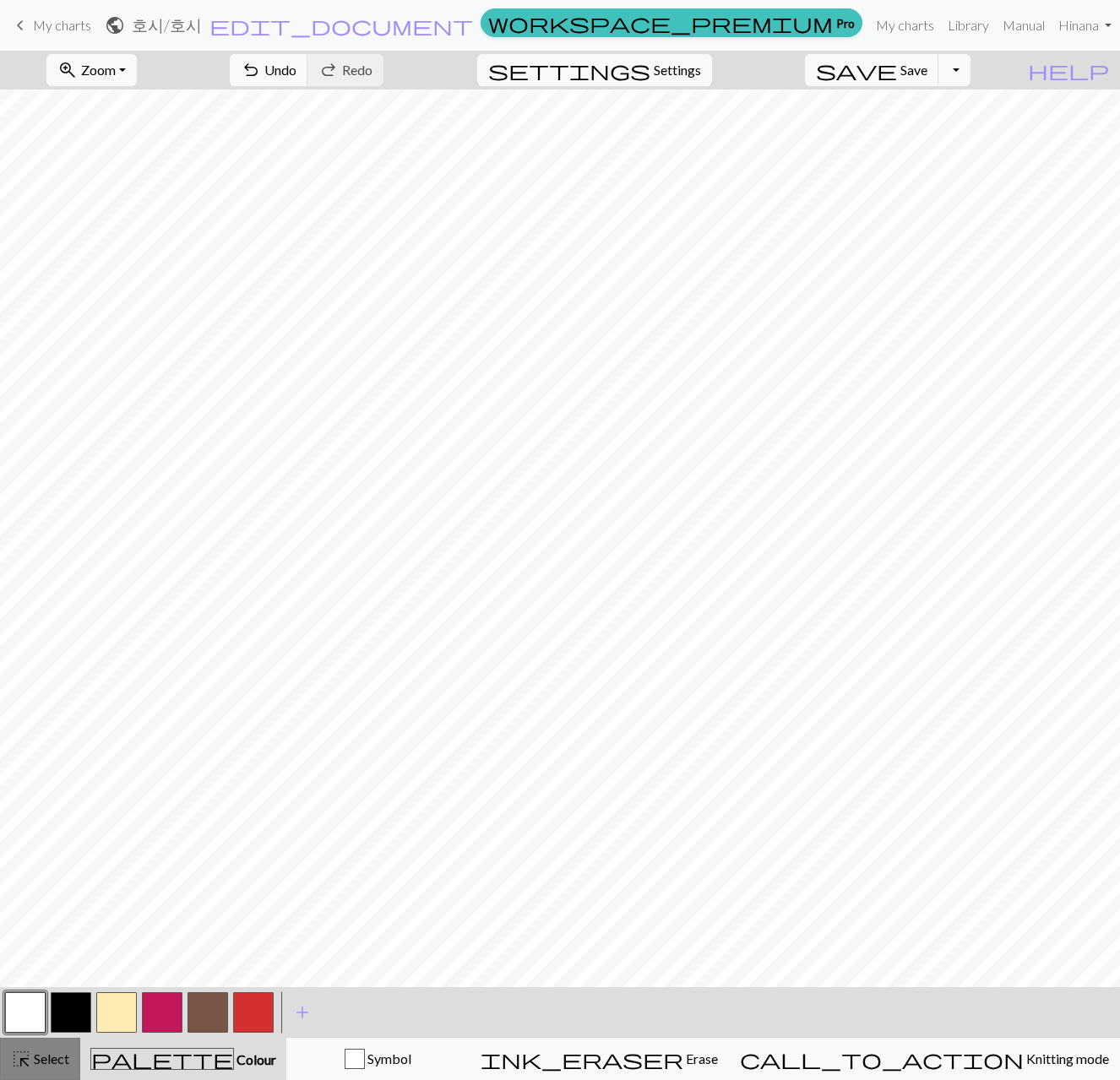
click at [56, 1053] on span "Select" at bounding box center [50, 1058] width 38 height 16
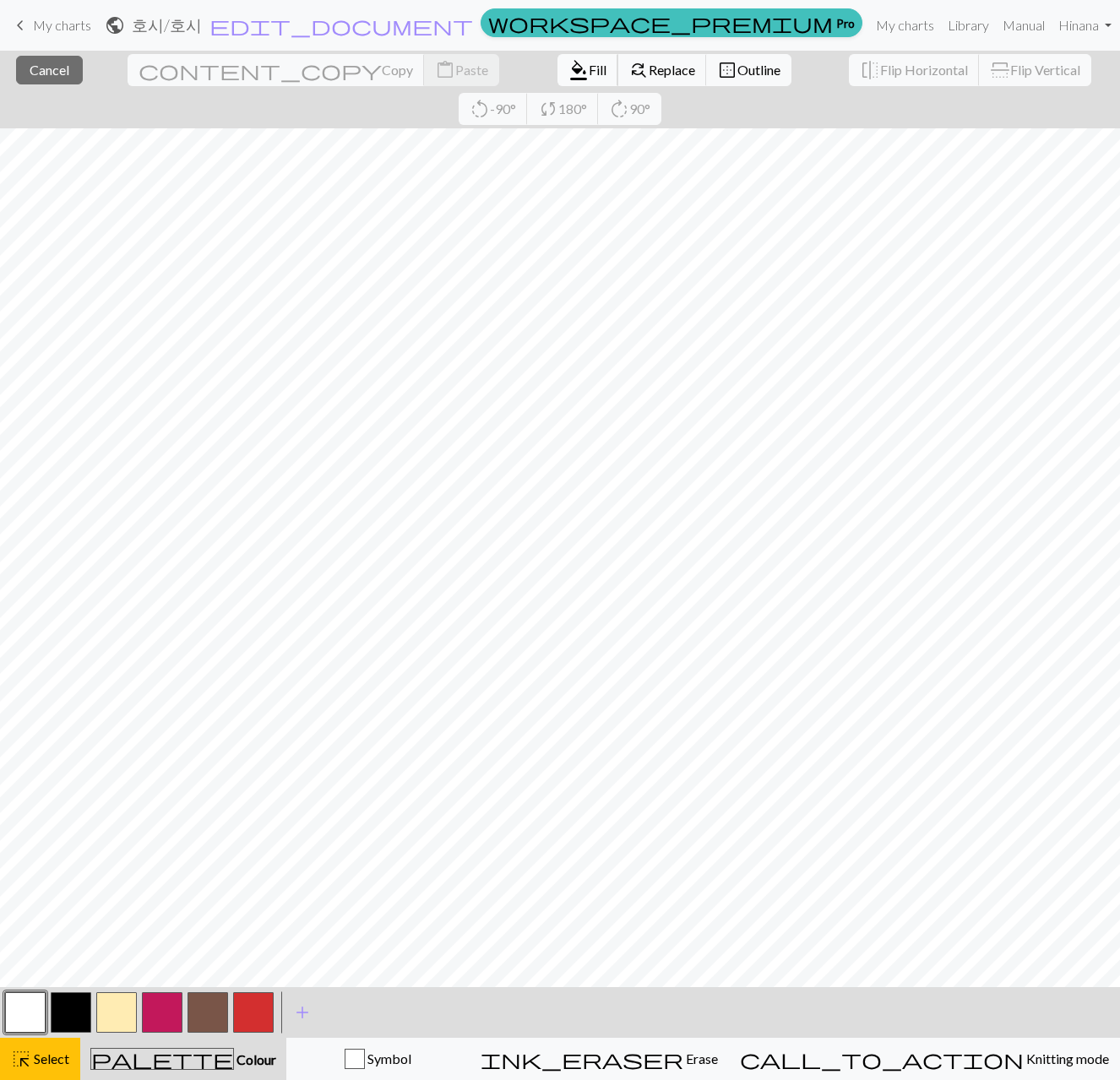
click at [568, 76] on span "format_color_fill" at bounding box center [578, 71] width 20 height 24
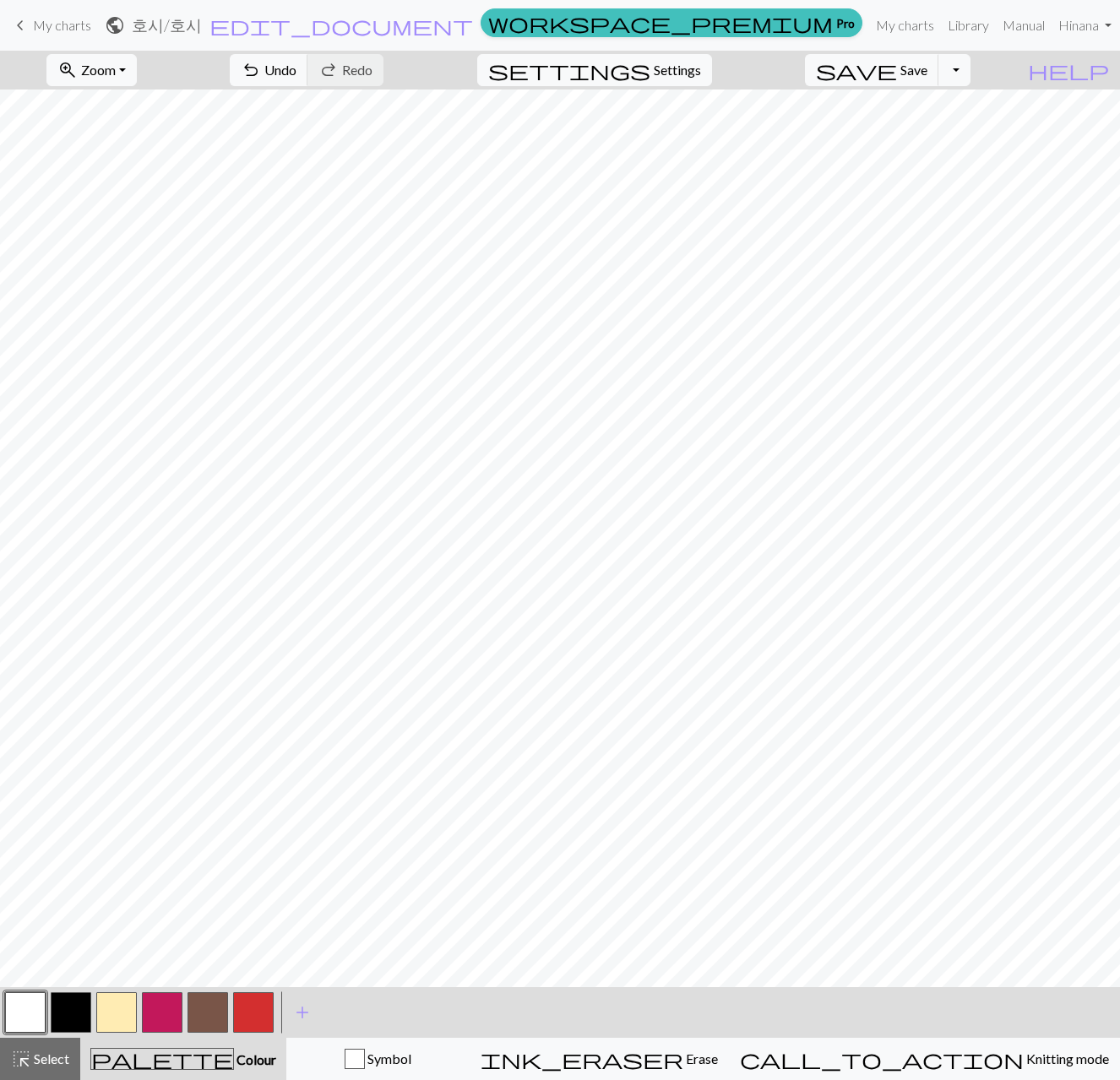
click at [24, 1015] on button "button" at bounding box center [25, 1012] width 41 height 41
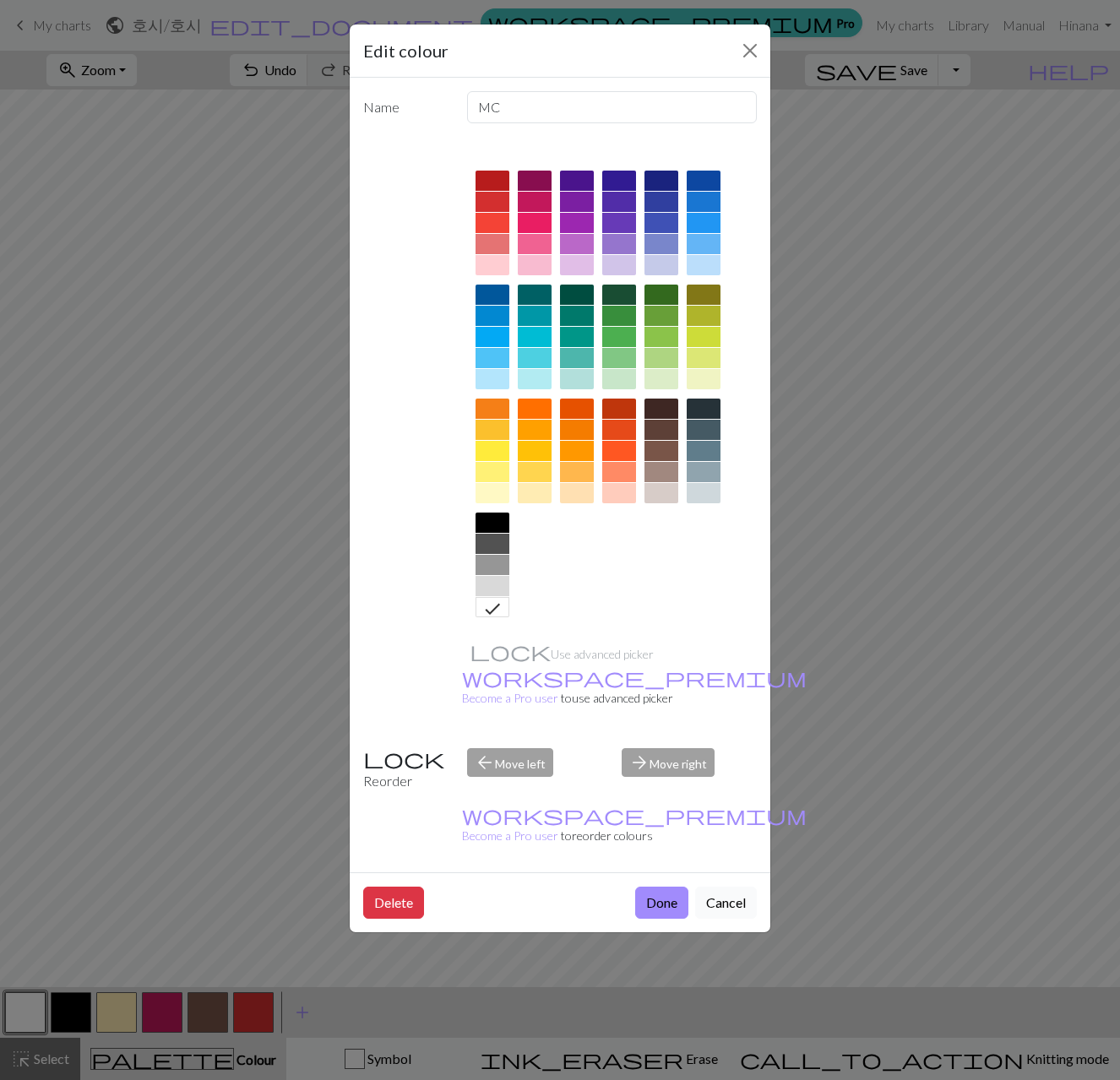
click at [729, 886] on button "Cancel" at bounding box center [725, 902] width 62 height 32
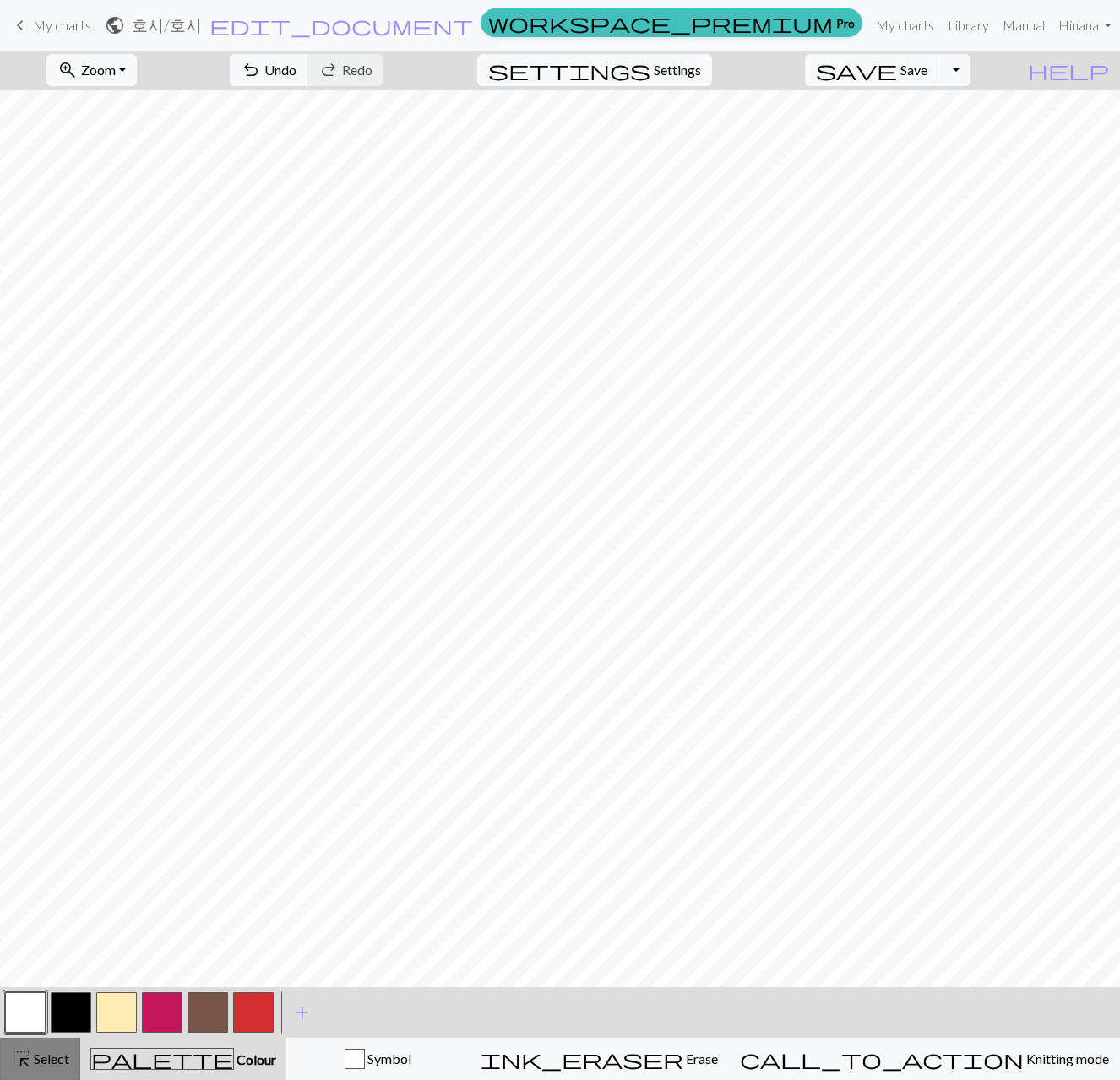
click at [44, 1063] on span "Select" at bounding box center [50, 1058] width 38 height 16
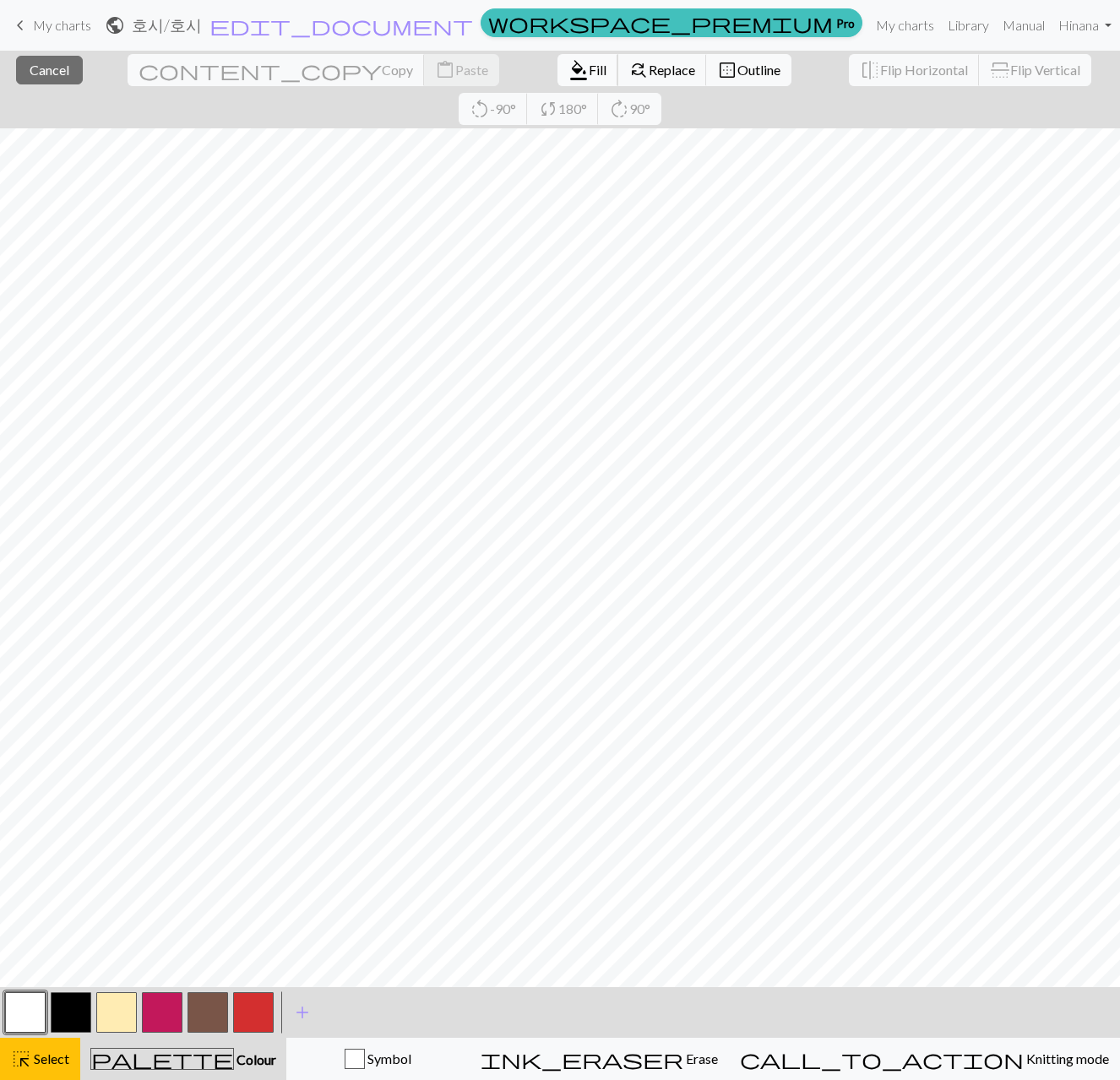
click at [568, 59] on span "format_color_fill" at bounding box center [578, 71] width 20 height 24
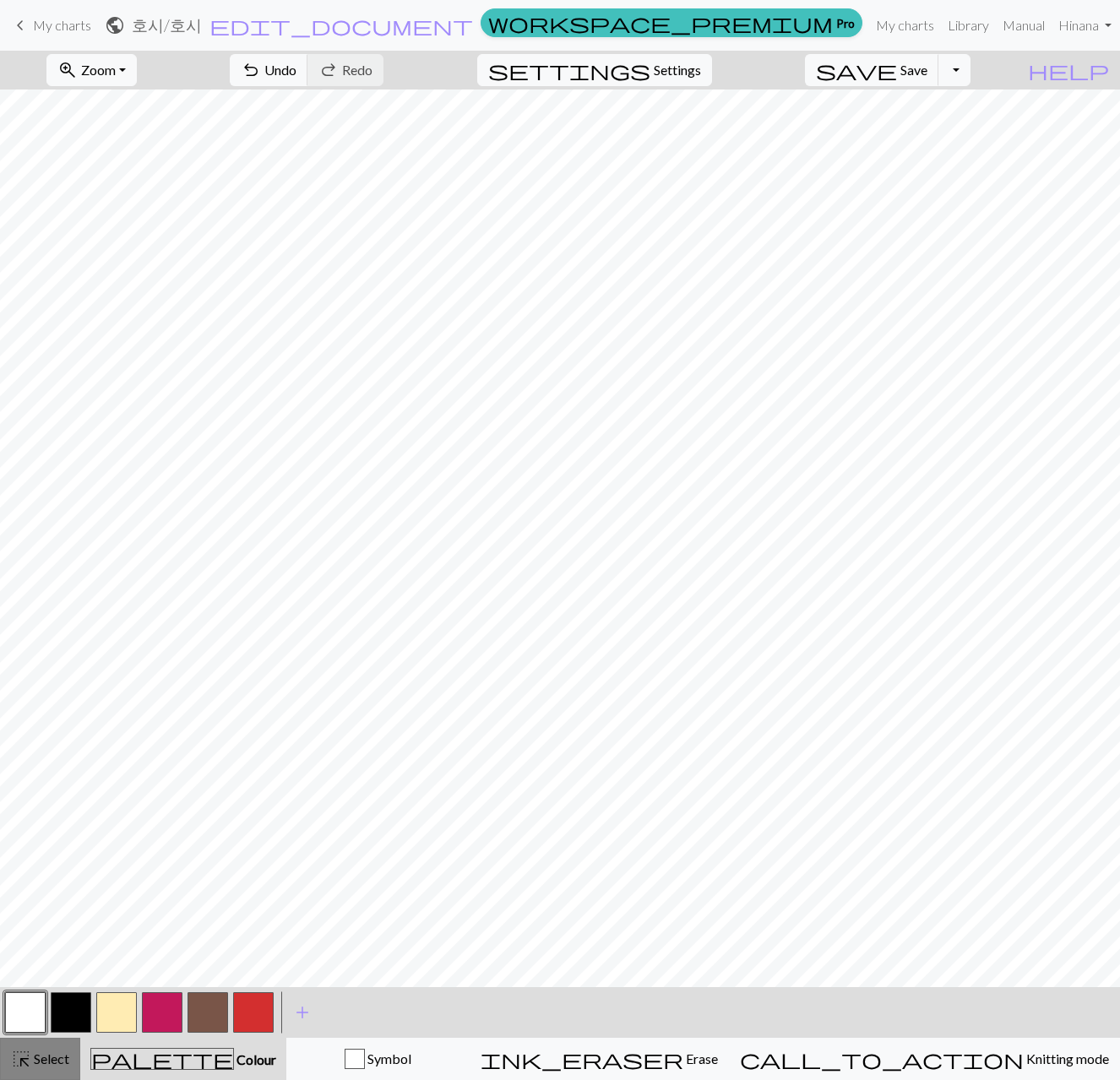
click at [37, 1055] on span "Select" at bounding box center [50, 1058] width 38 height 16
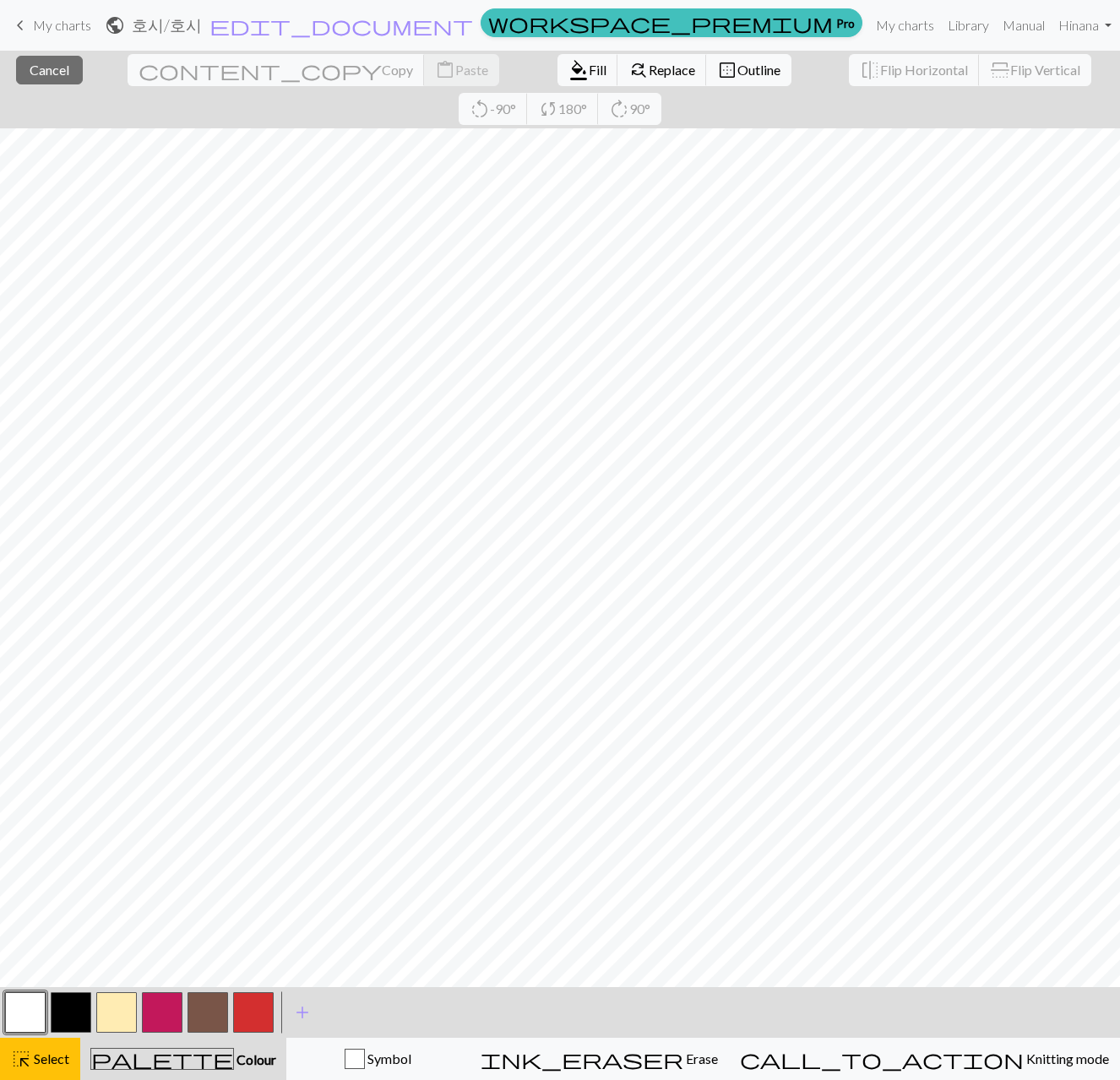
click at [32, 1012] on button "button" at bounding box center [25, 1012] width 41 height 41
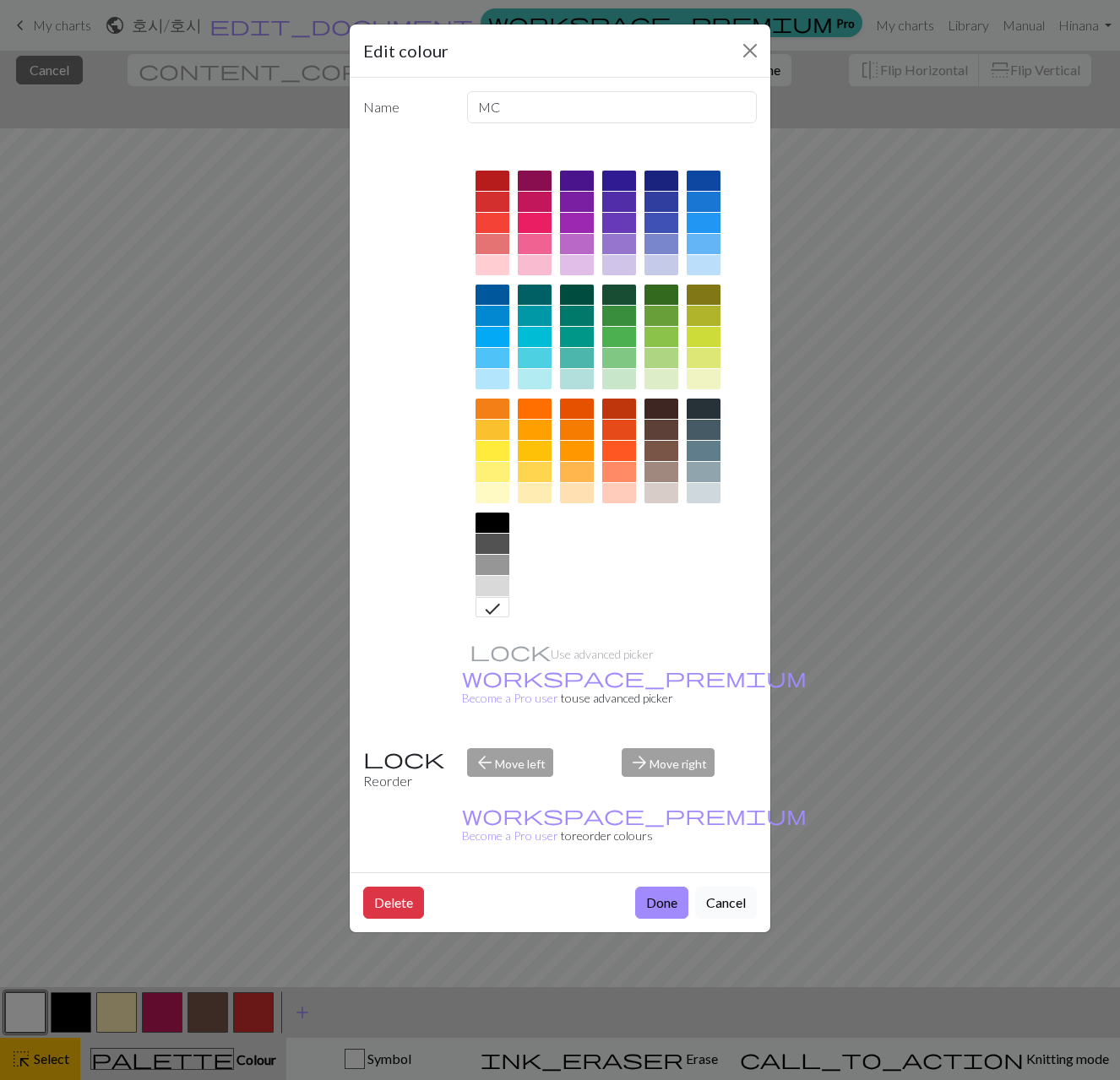
click at [726, 886] on button "Cancel" at bounding box center [725, 902] width 62 height 32
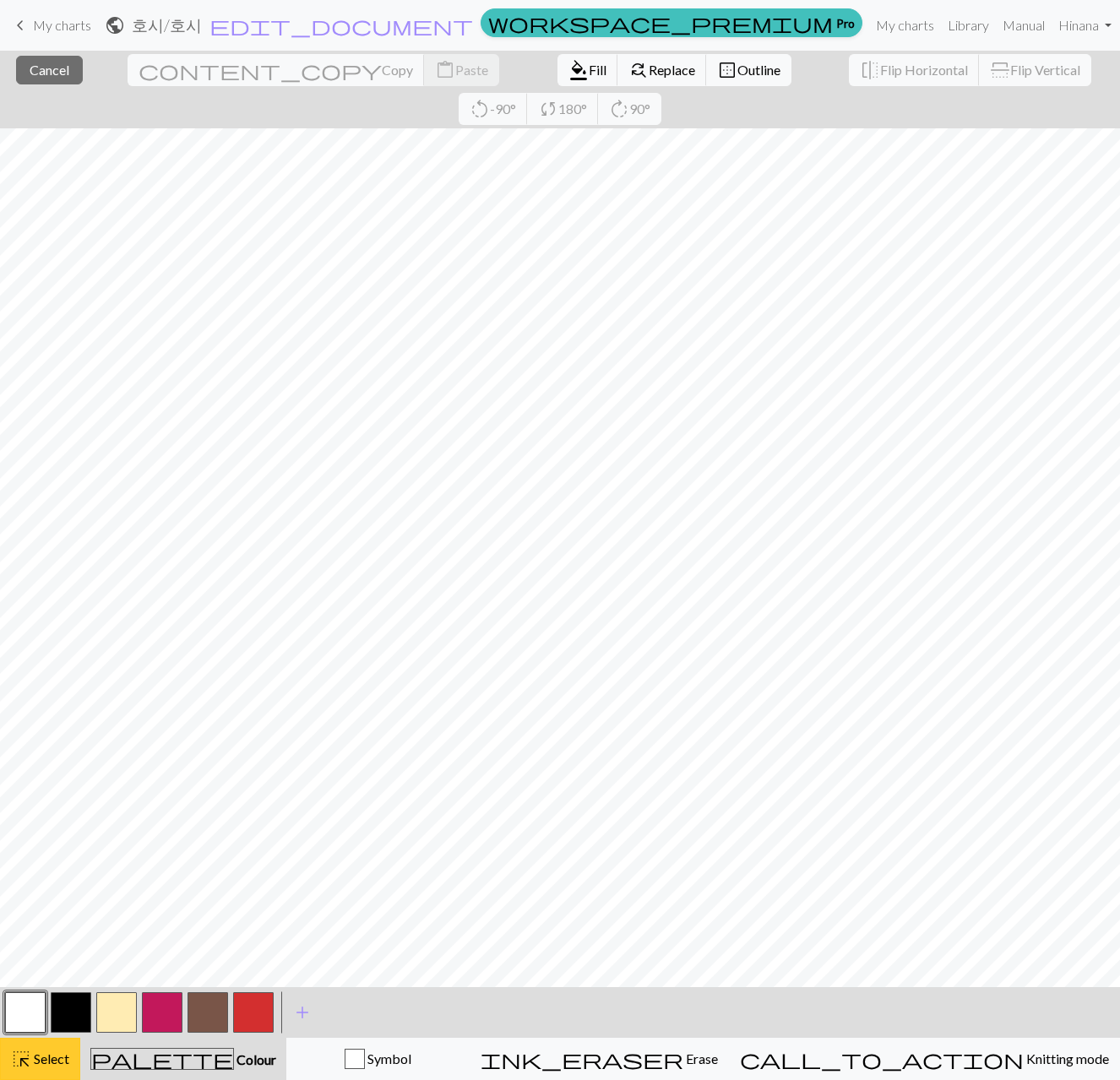
click at [66, 1061] on span "Select" at bounding box center [50, 1058] width 38 height 16
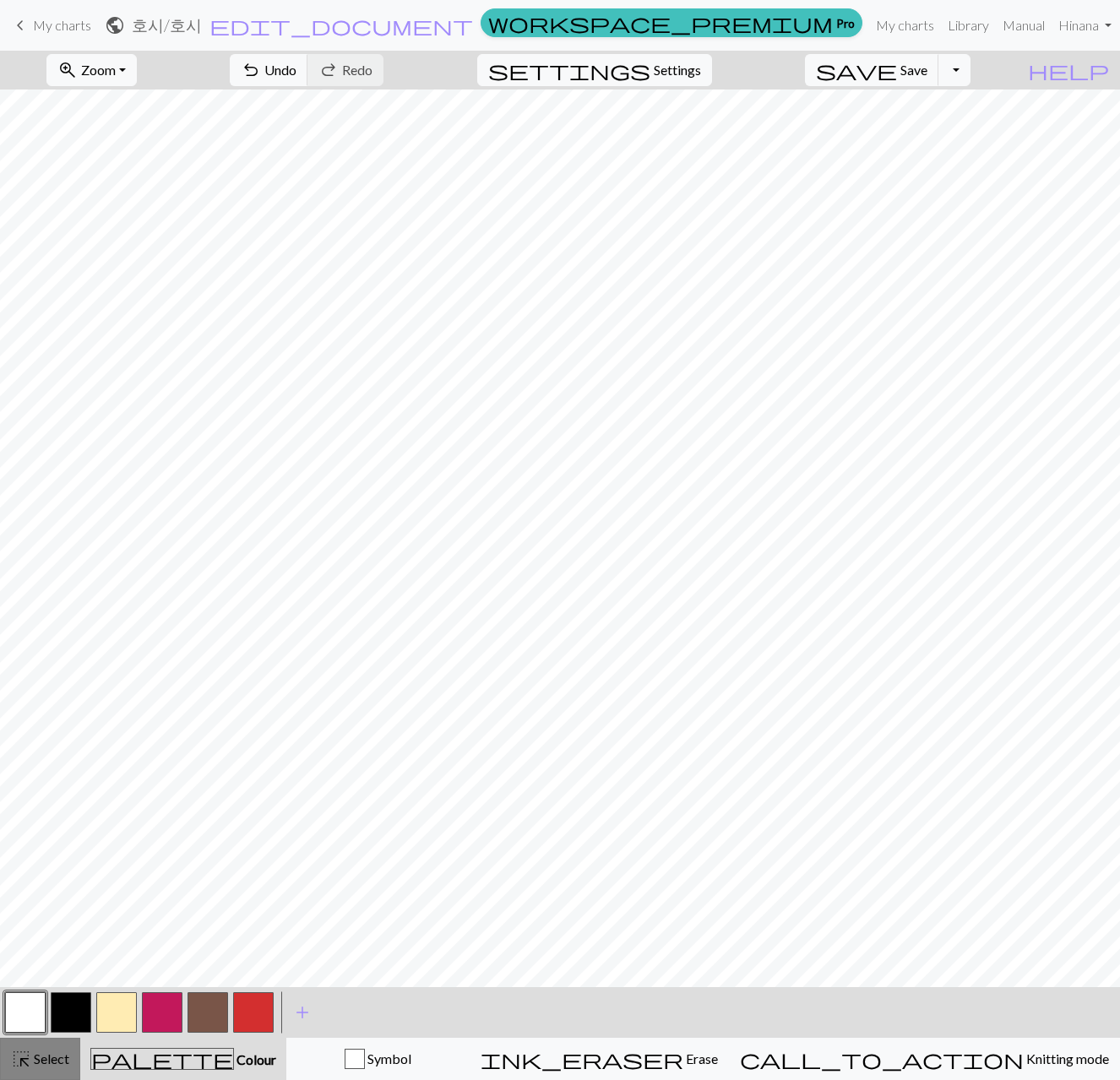
click at [25, 1053] on span "highlight_alt" at bounding box center [21, 1059] width 20 height 24
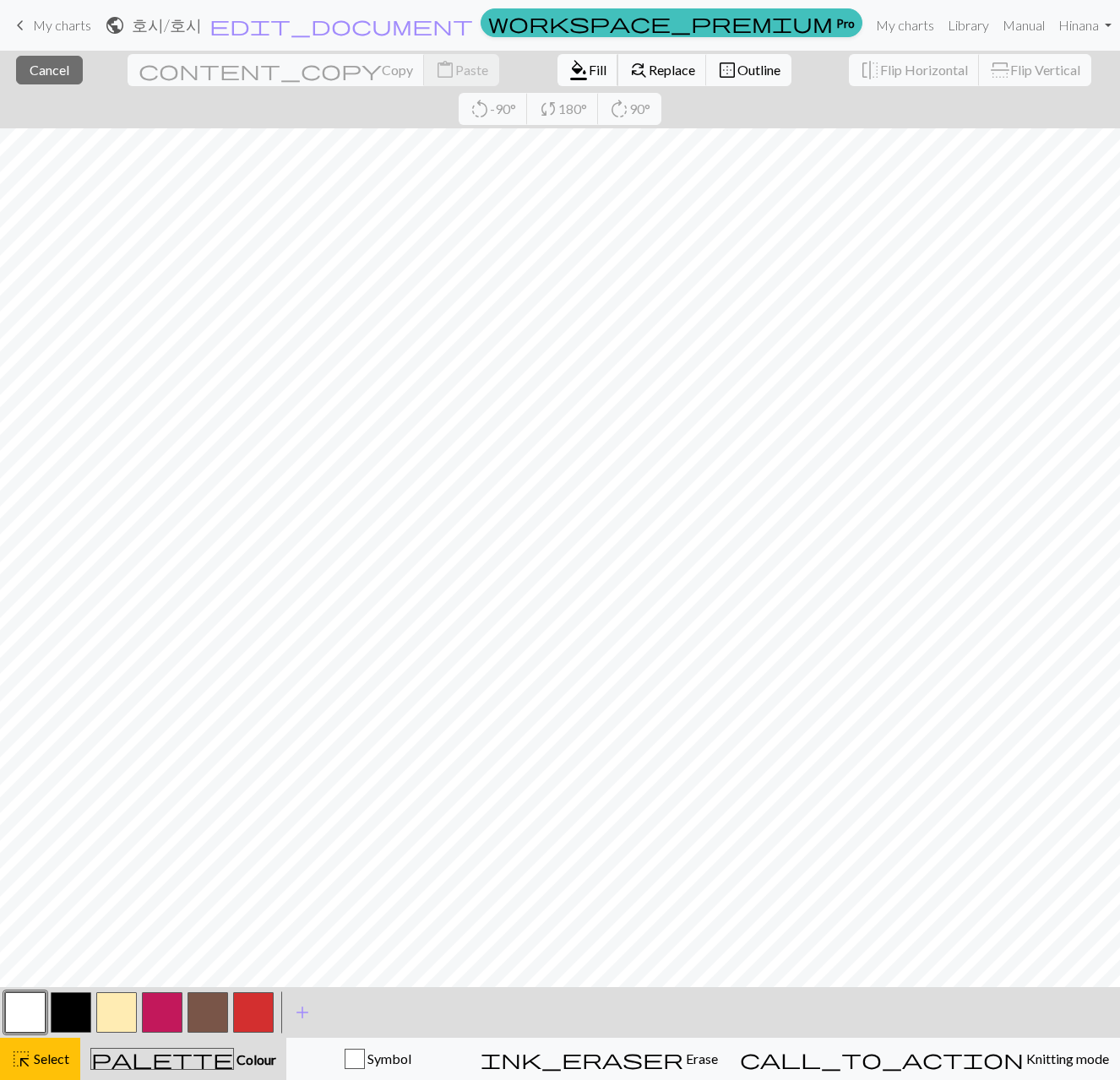
click at [588, 69] on span "Fill" at bounding box center [597, 70] width 18 height 16
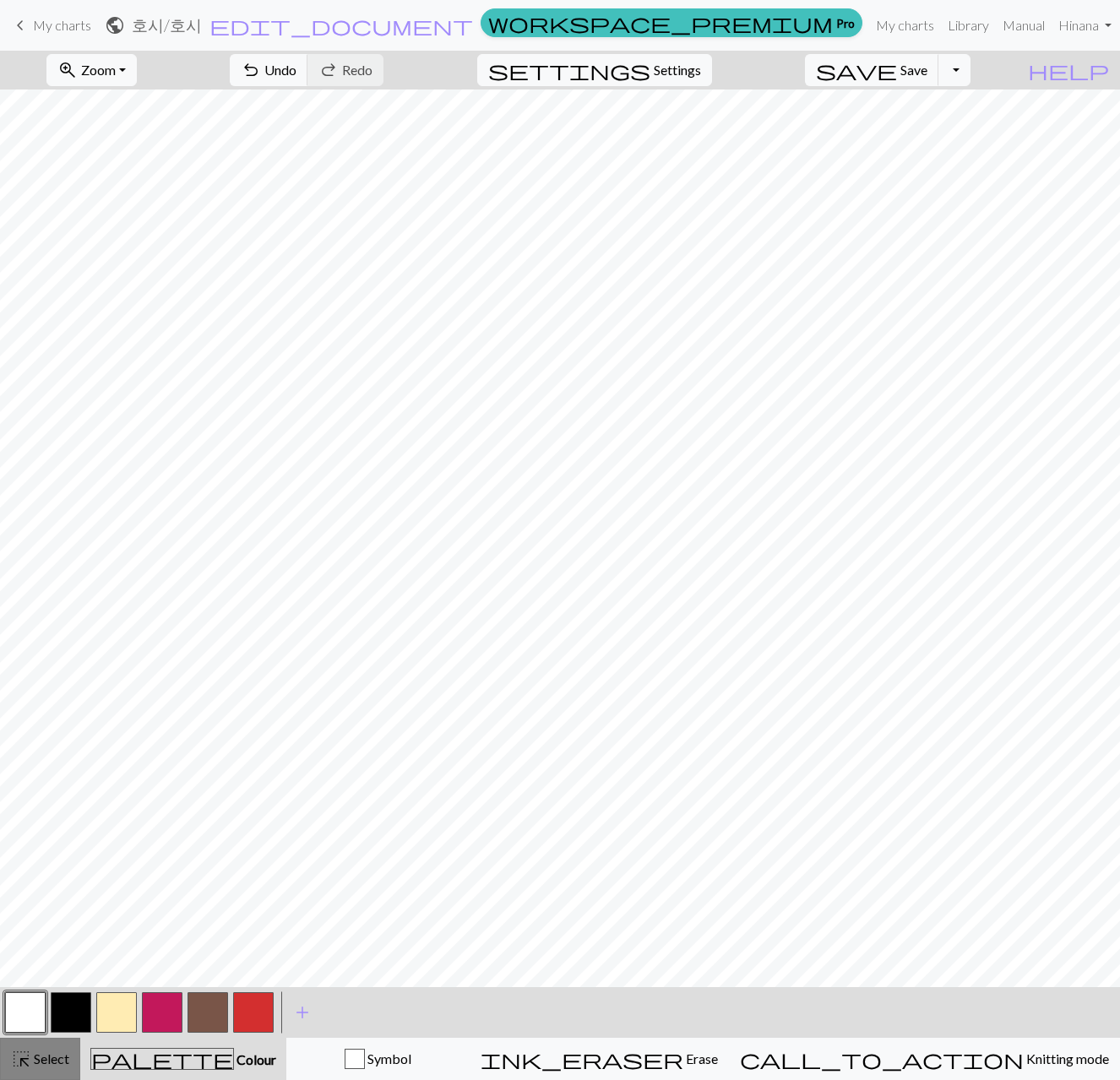
click at [42, 1060] on span "Select" at bounding box center [50, 1058] width 38 height 16
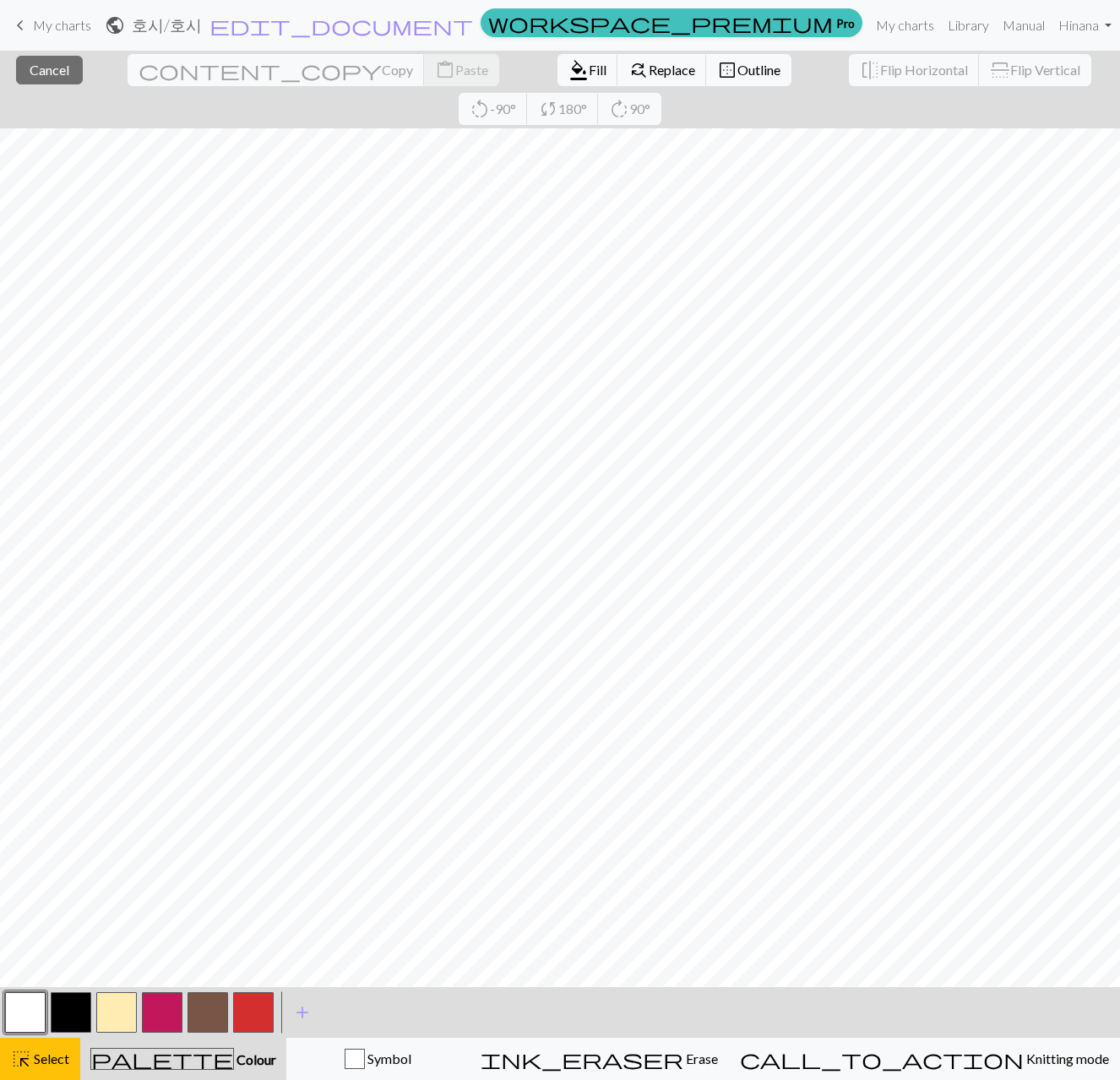
click at [263, 1020] on button "button" at bounding box center [253, 1012] width 41 height 41
click at [568, 66] on span "format_color_fill" at bounding box center [578, 71] width 20 height 24
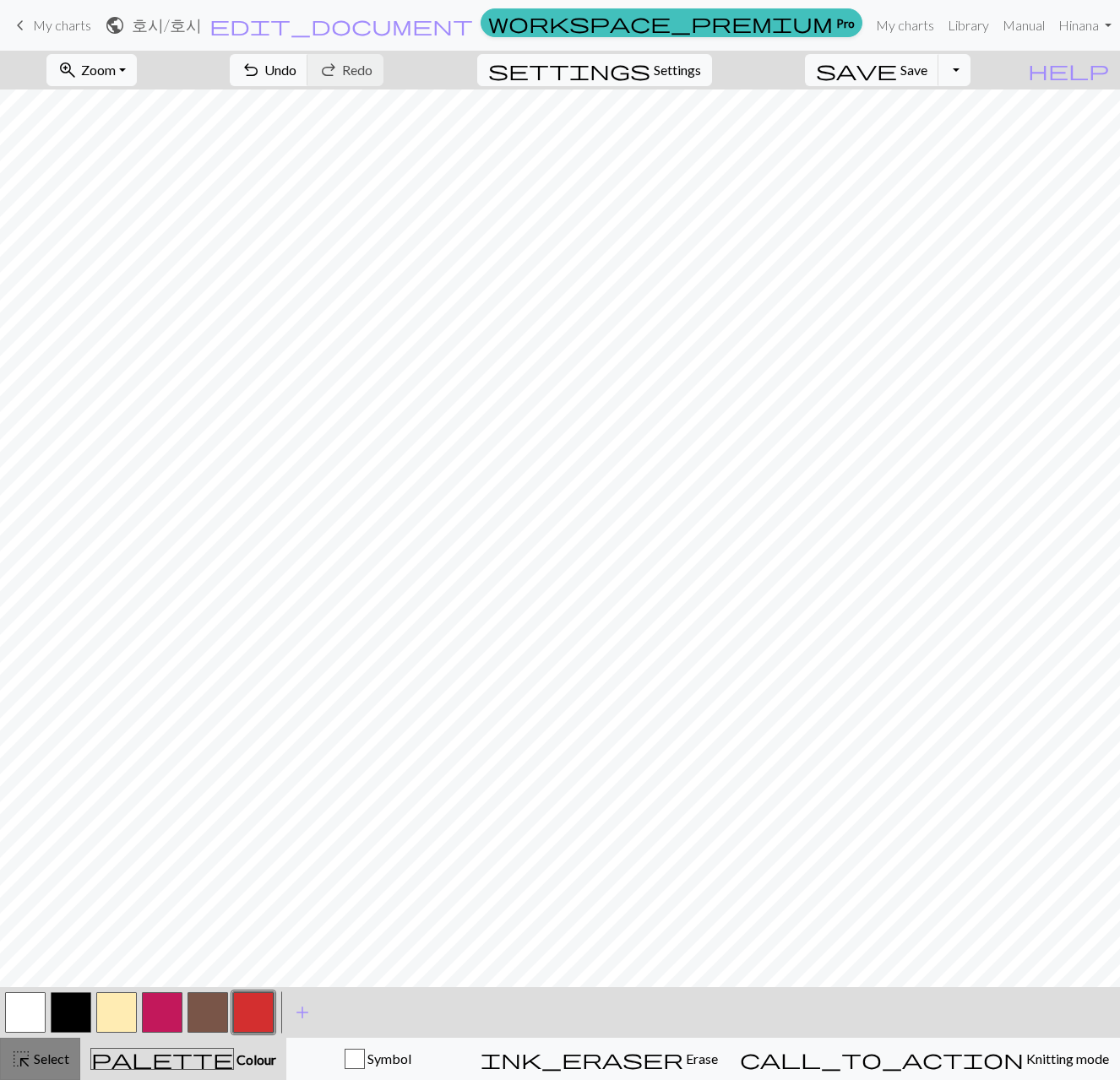
click at [31, 1053] on span "highlight_alt" at bounding box center [21, 1059] width 20 height 24
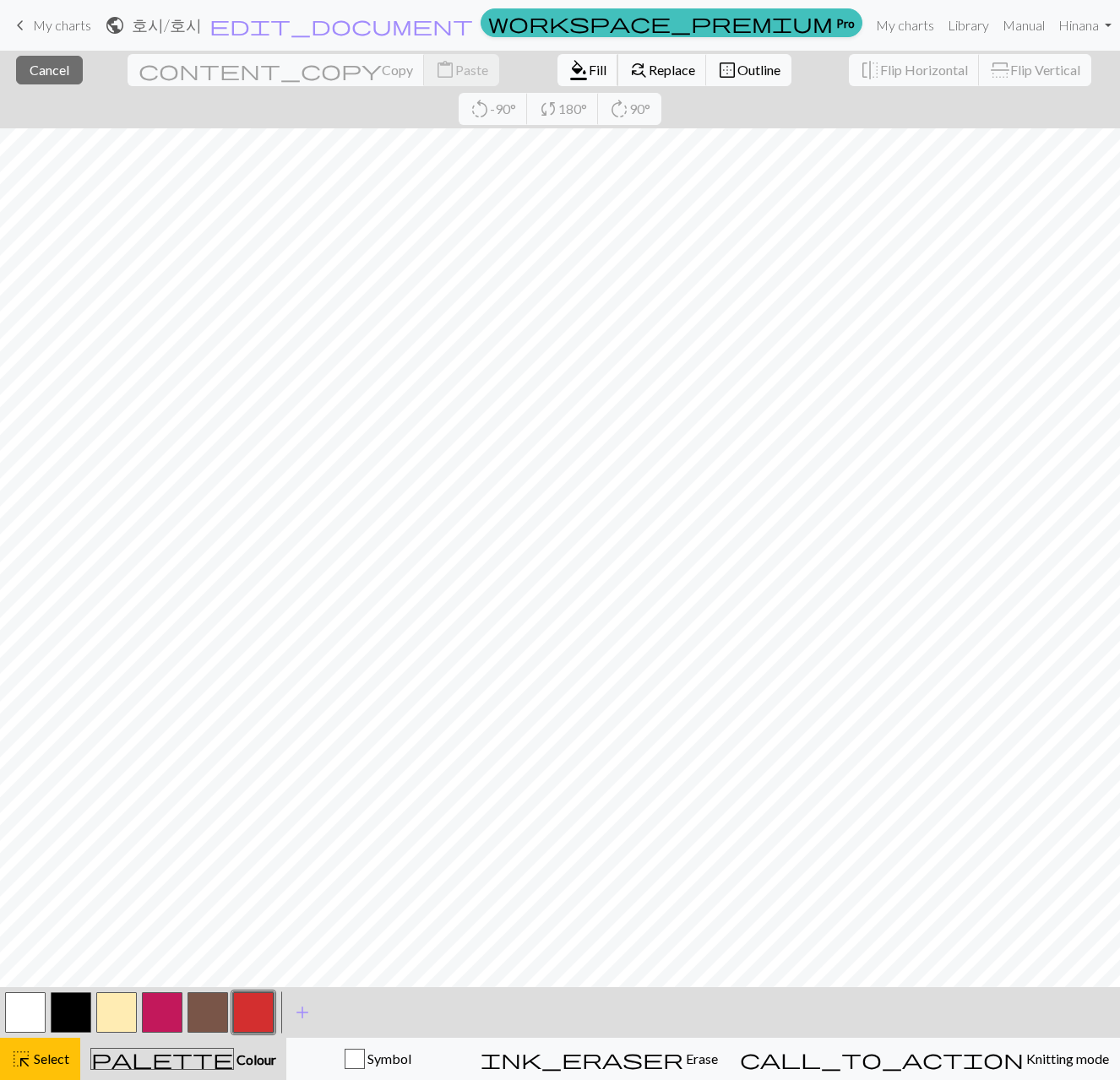
click at [588, 75] on span "Fill" at bounding box center [597, 70] width 18 height 16
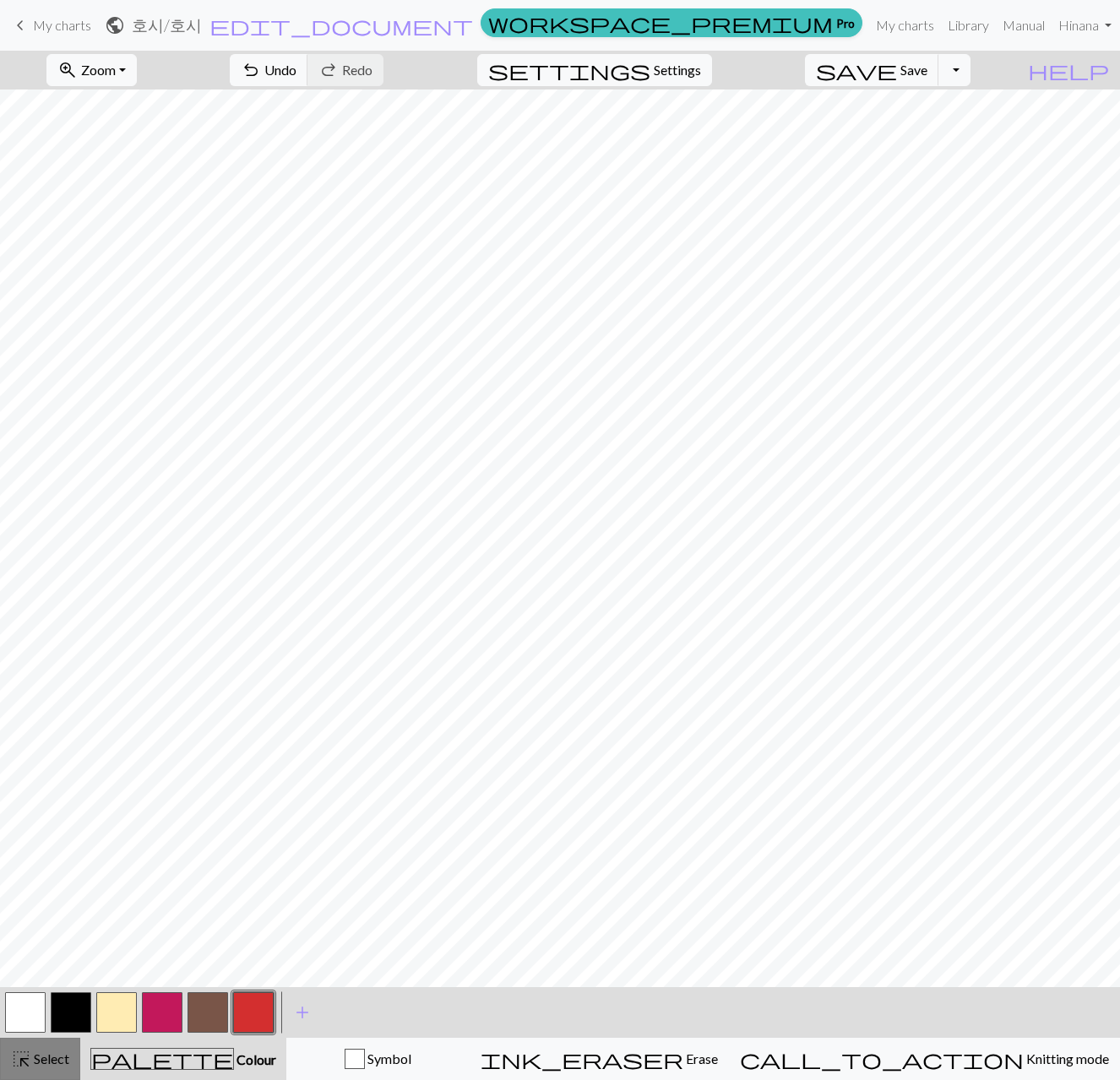
click at [36, 1059] on span "Select" at bounding box center [50, 1058] width 38 height 16
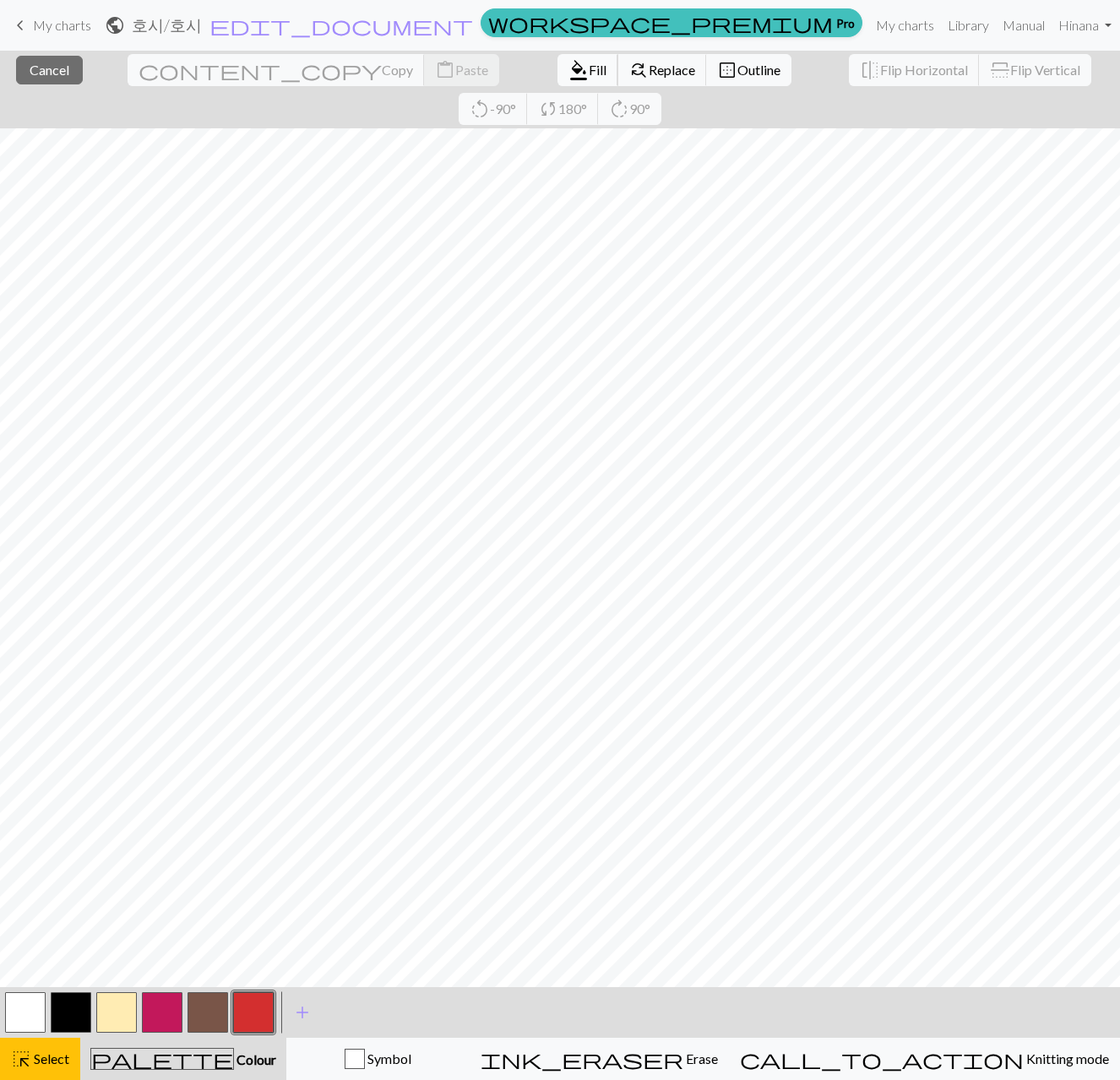
click at [588, 71] on span "Fill" at bounding box center [597, 70] width 18 height 16
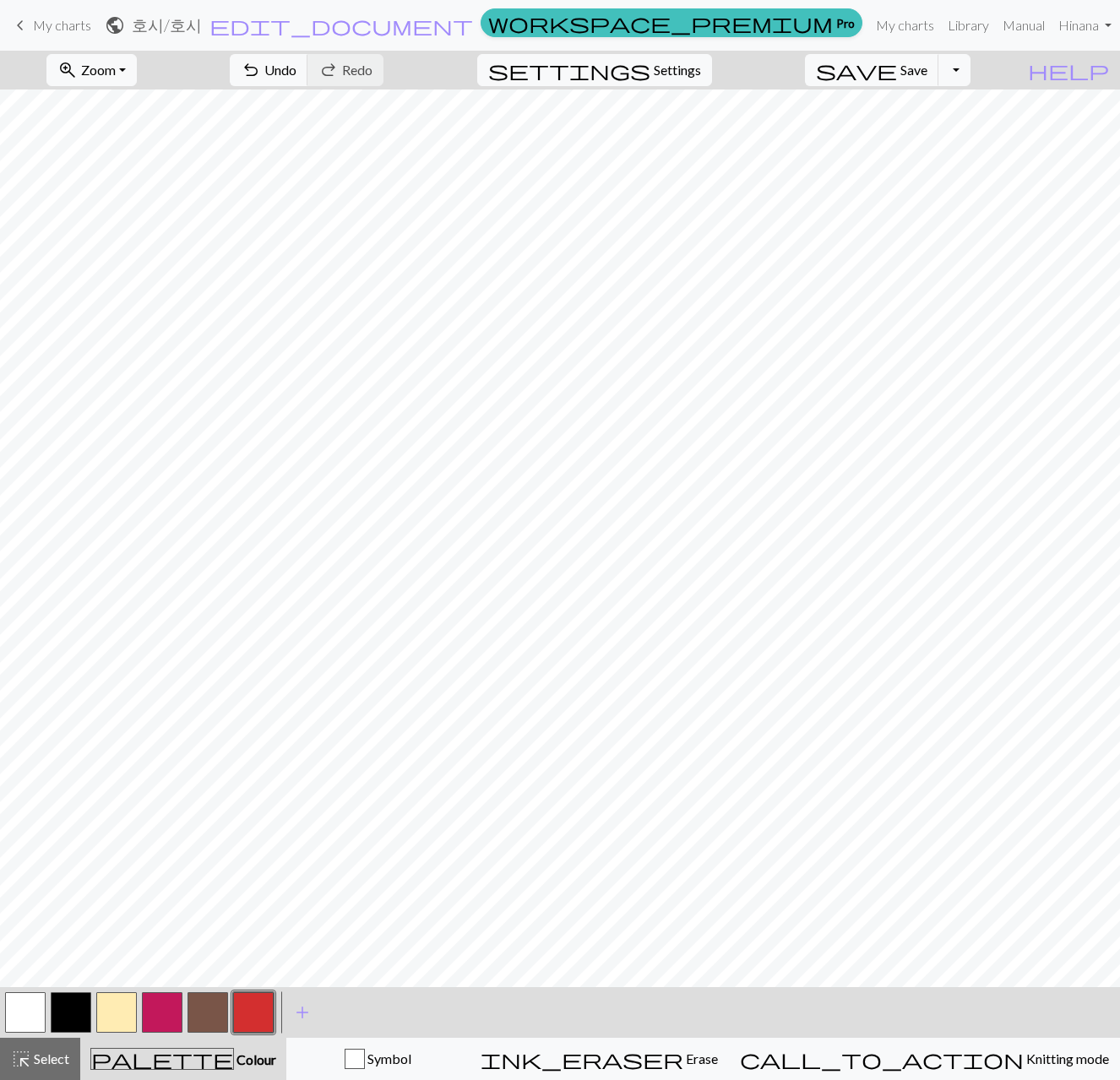
click at [27, 1021] on button "button" at bounding box center [25, 1012] width 41 height 41
click at [22, 1052] on span "highlight_alt" at bounding box center [21, 1059] width 20 height 24
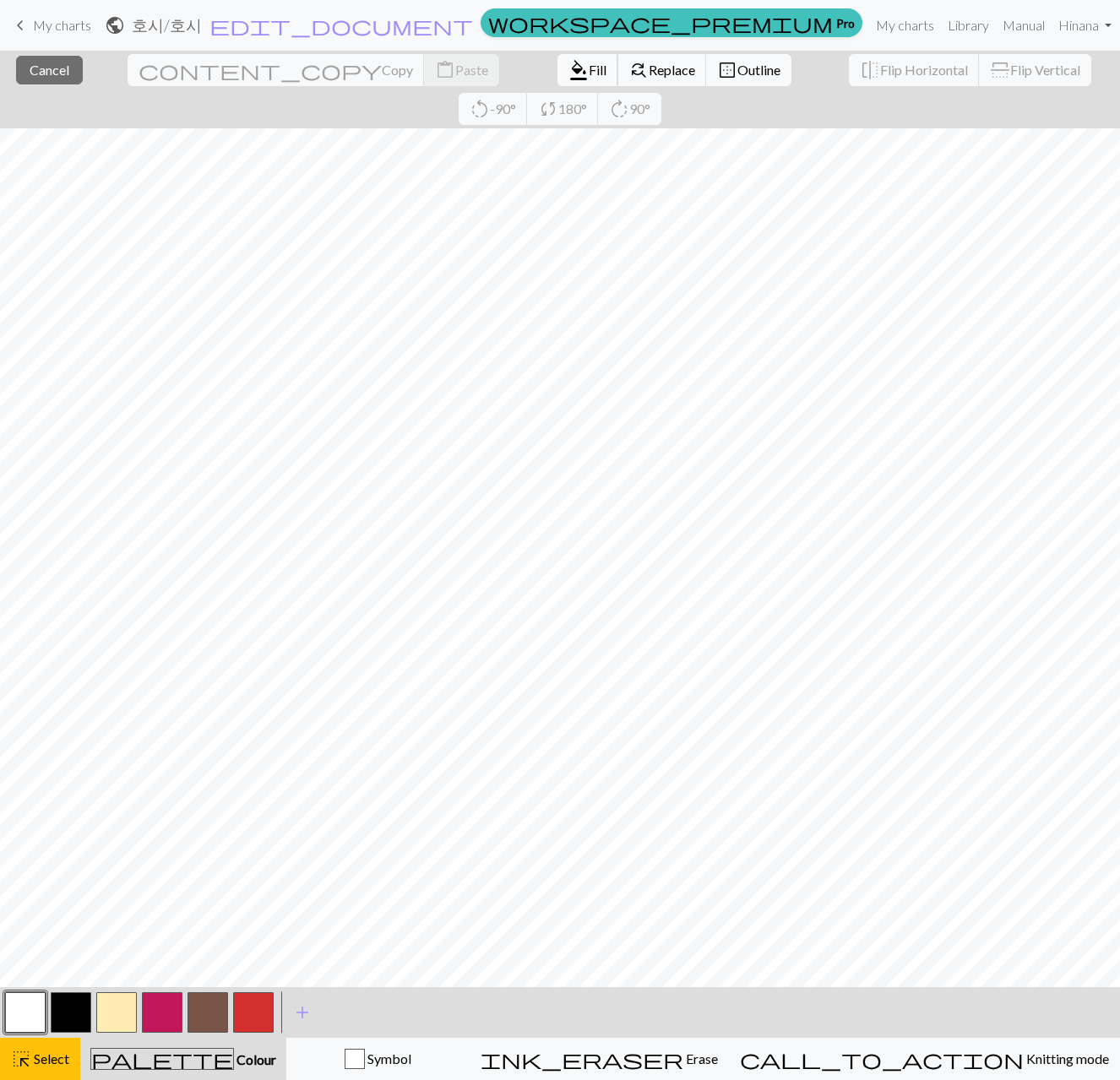
click at [568, 76] on span "format_color_fill" at bounding box center [578, 71] width 20 height 24
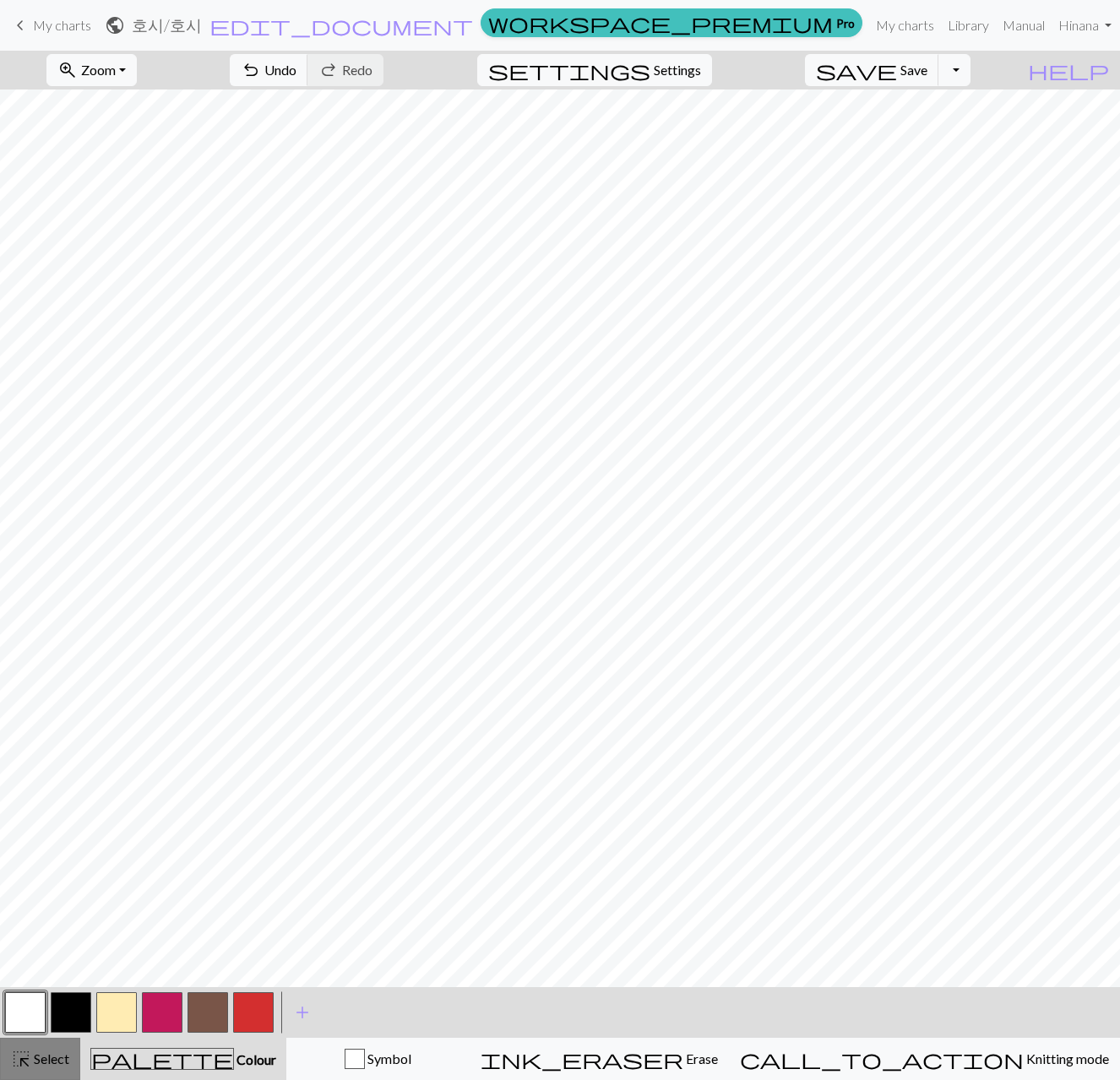
click at [44, 1054] on span "Select" at bounding box center [50, 1058] width 38 height 16
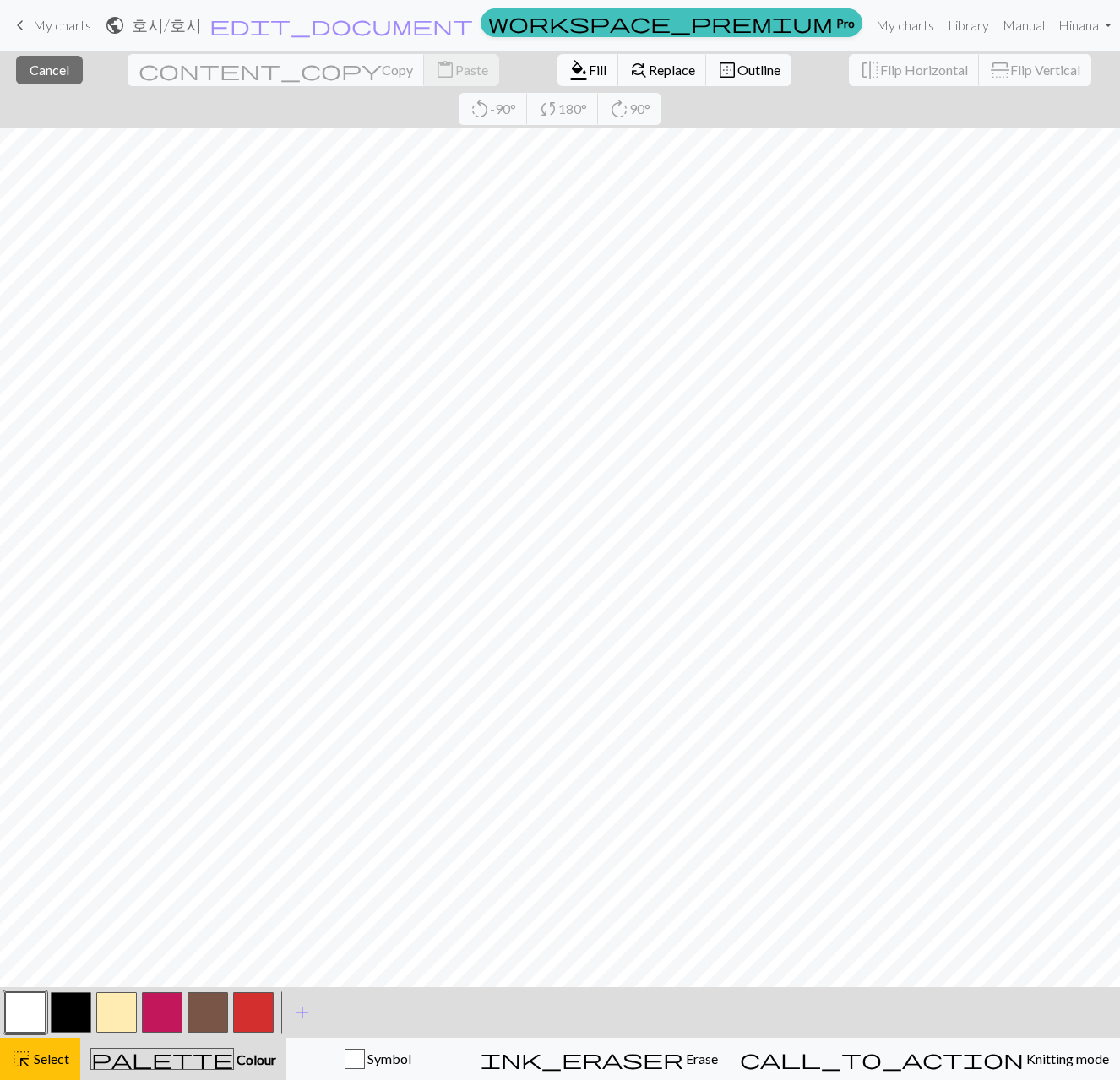
click at [588, 72] on span "Fill" at bounding box center [597, 70] width 18 height 16
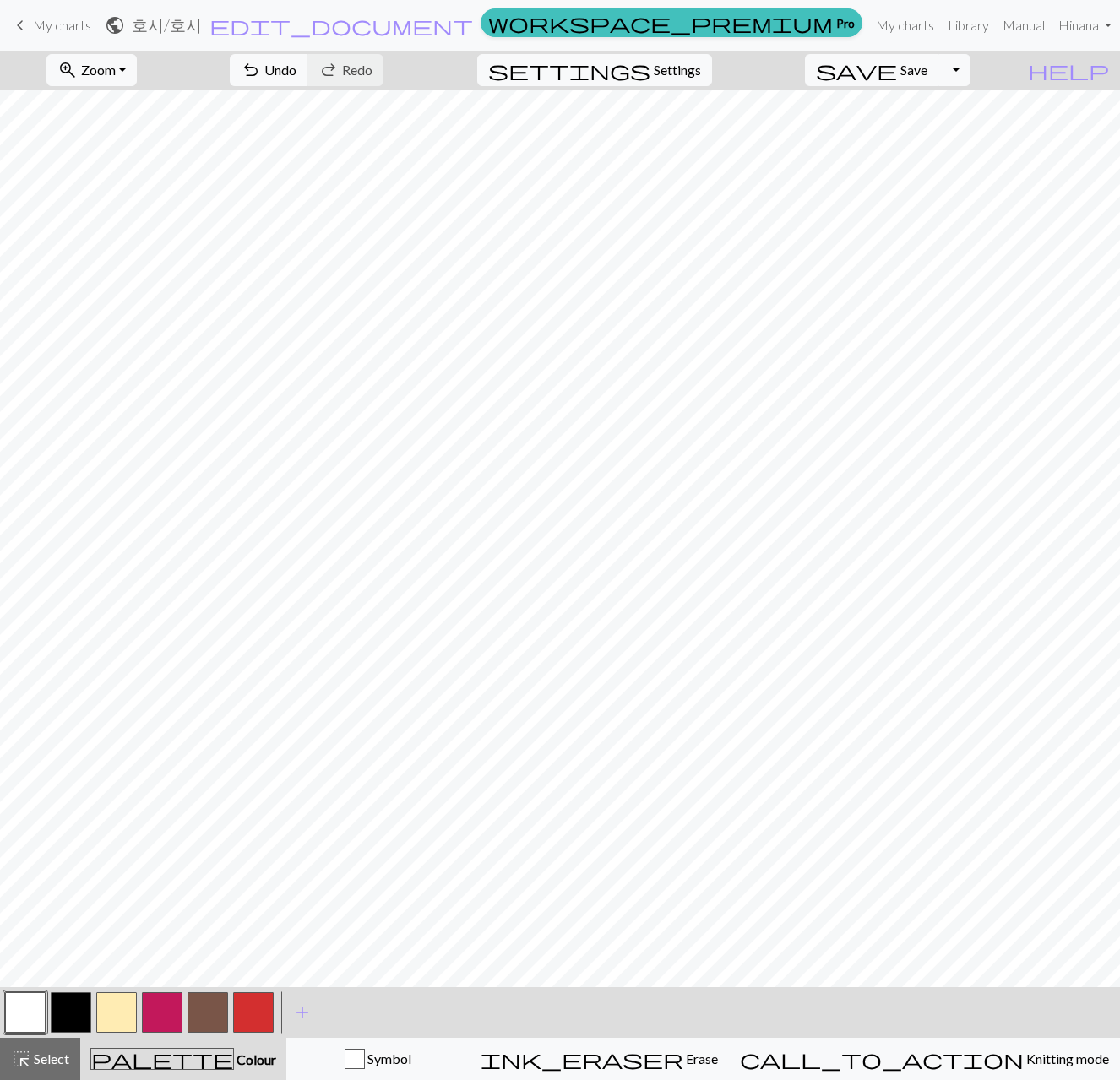
click at [31, 1003] on button "button" at bounding box center [25, 1012] width 41 height 41
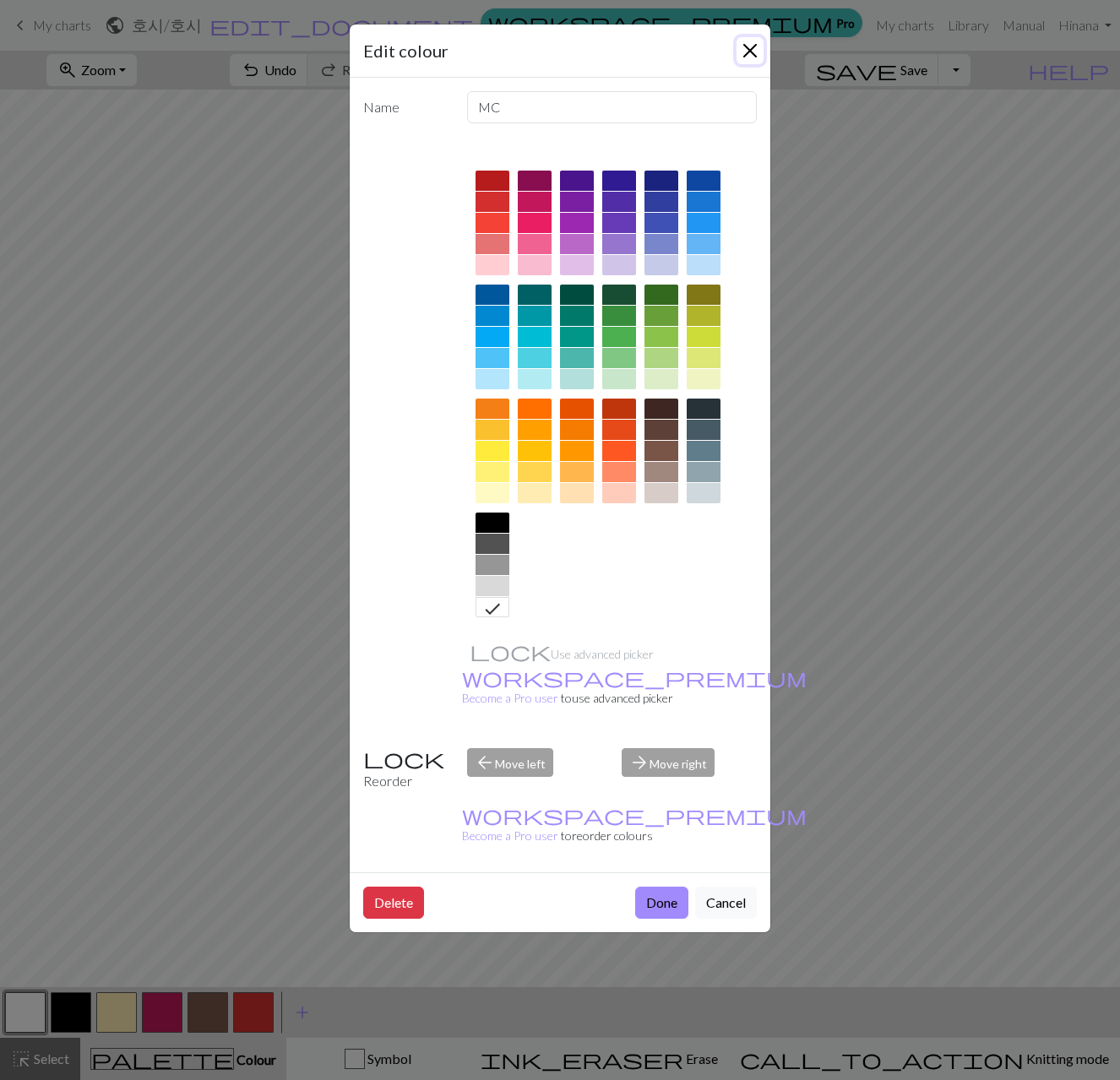
click at [755, 46] on button "Close" at bounding box center [749, 50] width 27 height 27
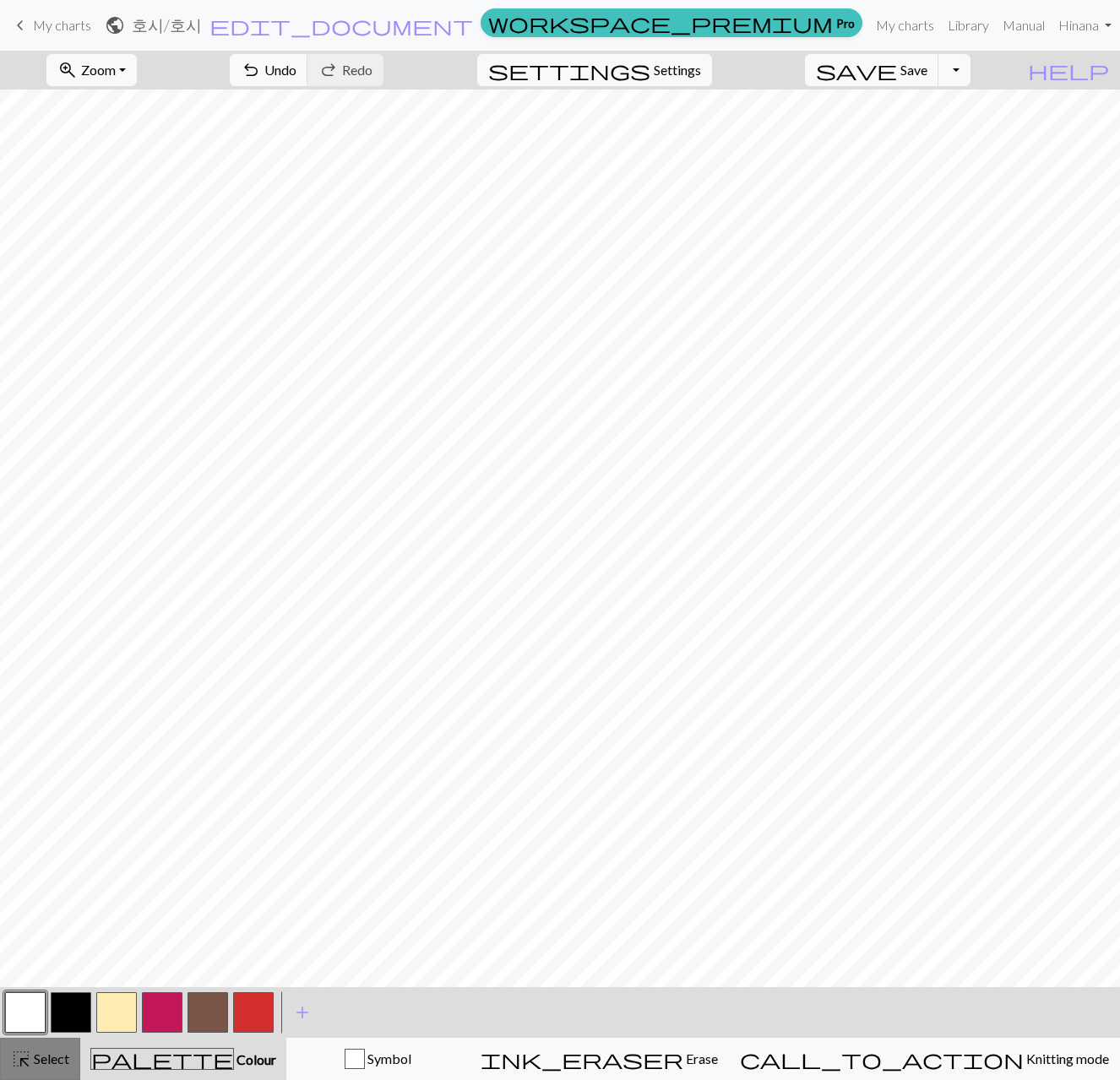
click at [39, 1055] on span "Select" at bounding box center [50, 1058] width 38 height 16
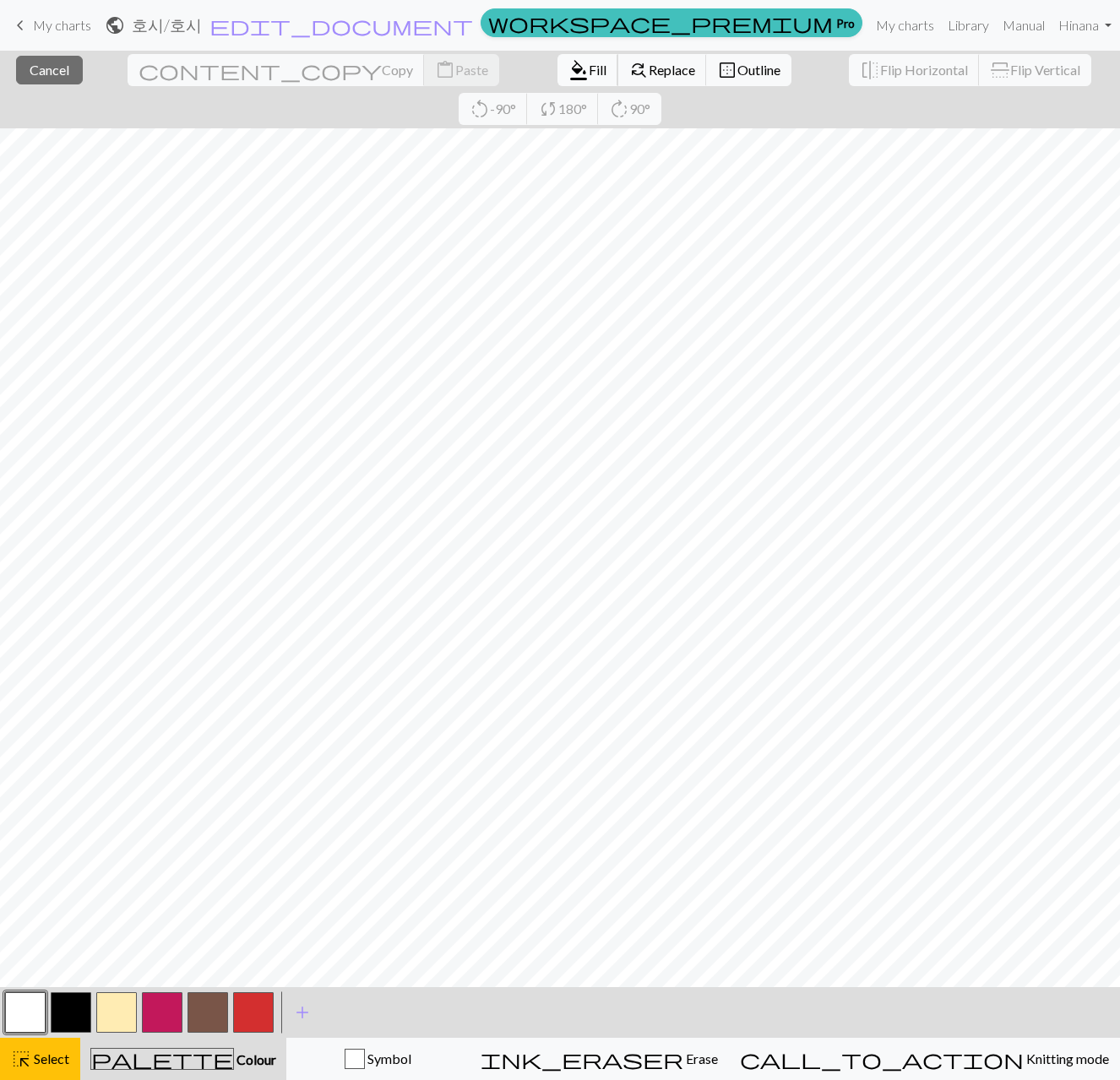
click at [558, 78] on button "format_color_fill Fill" at bounding box center [587, 70] width 61 height 32
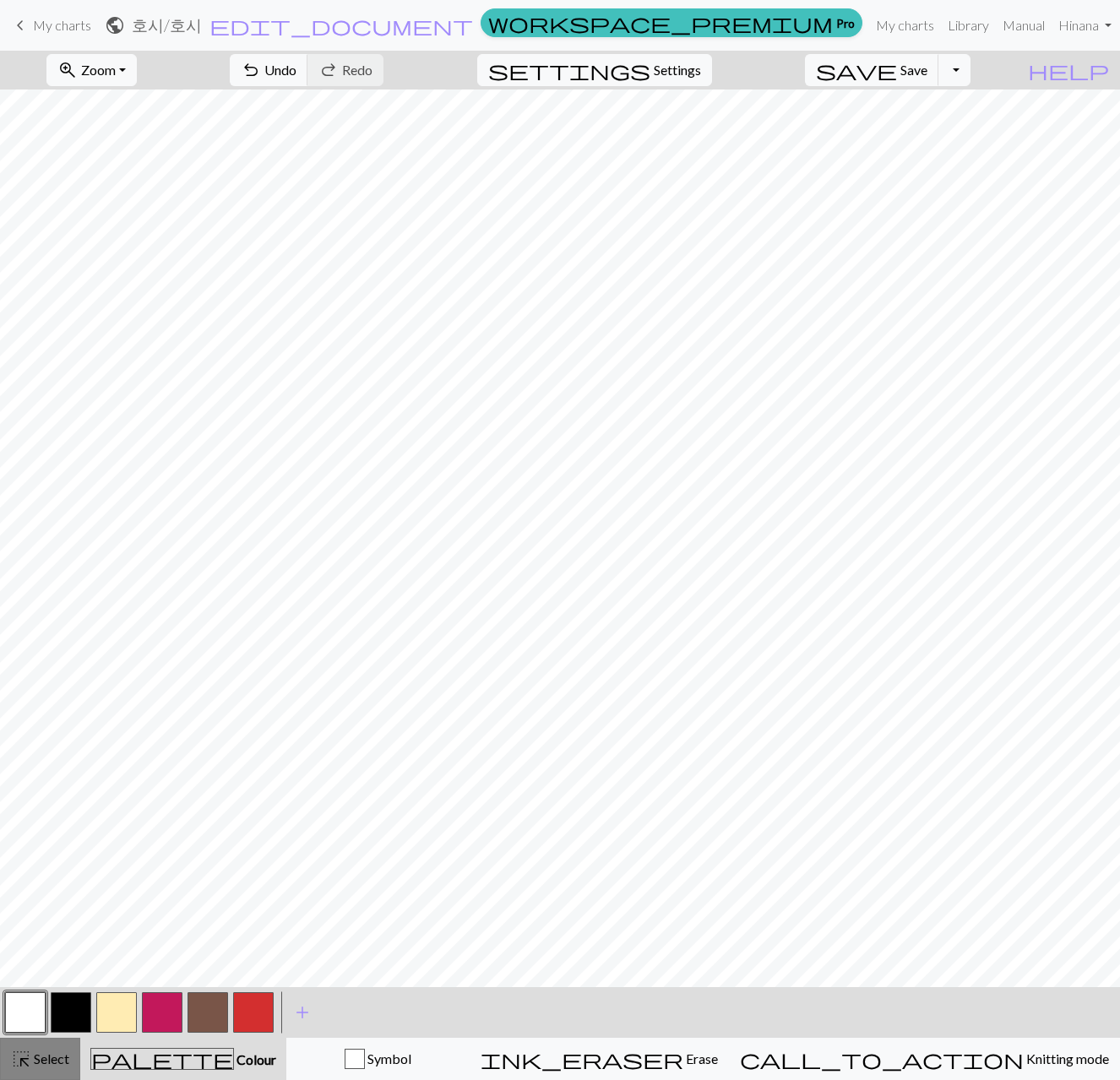
click at [42, 1053] on span "Select" at bounding box center [50, 1058] width 38 height 16
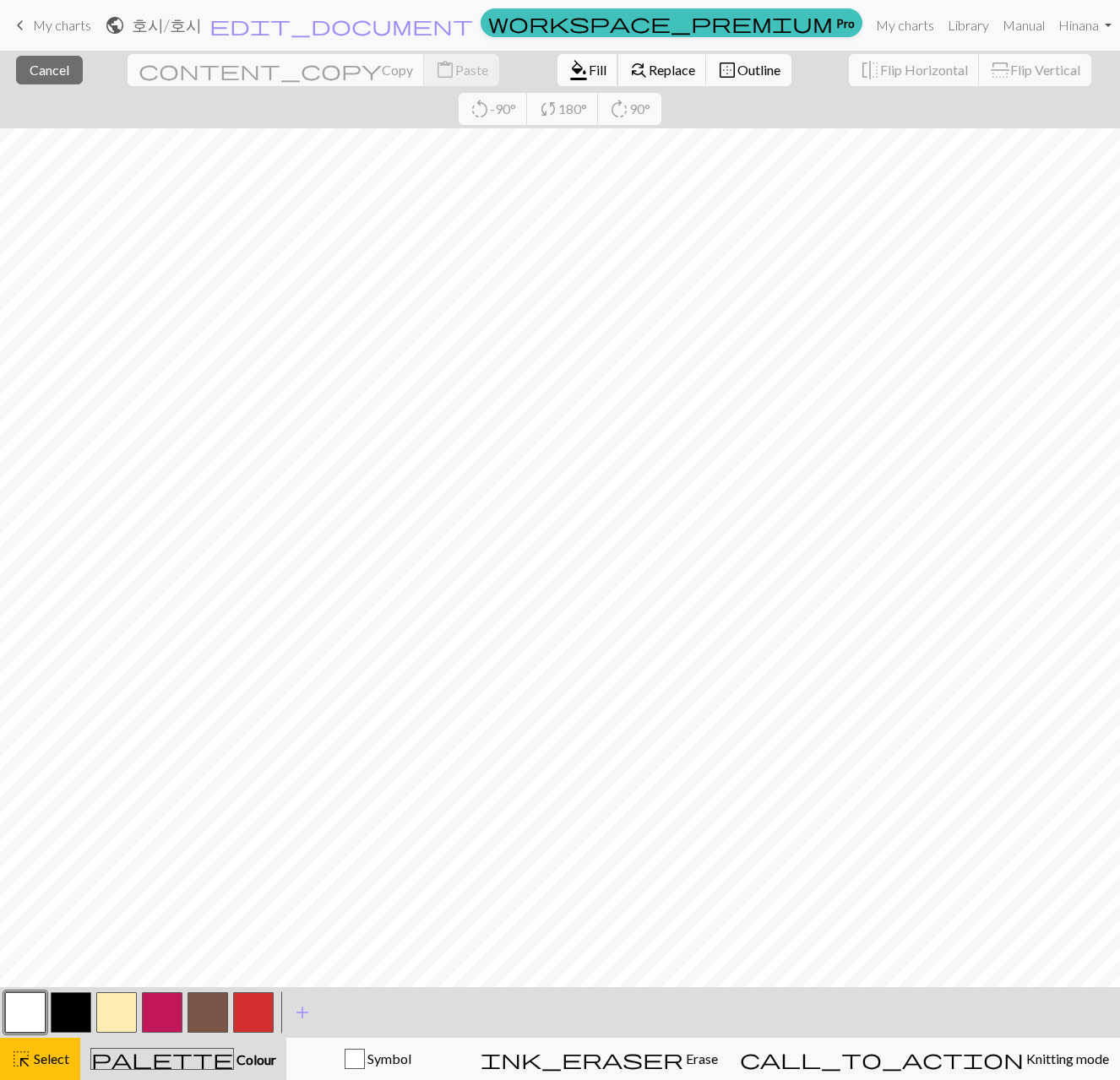
click at [588, 68] on span "Fill" at bounding box center [597, 70] width 18 height 16
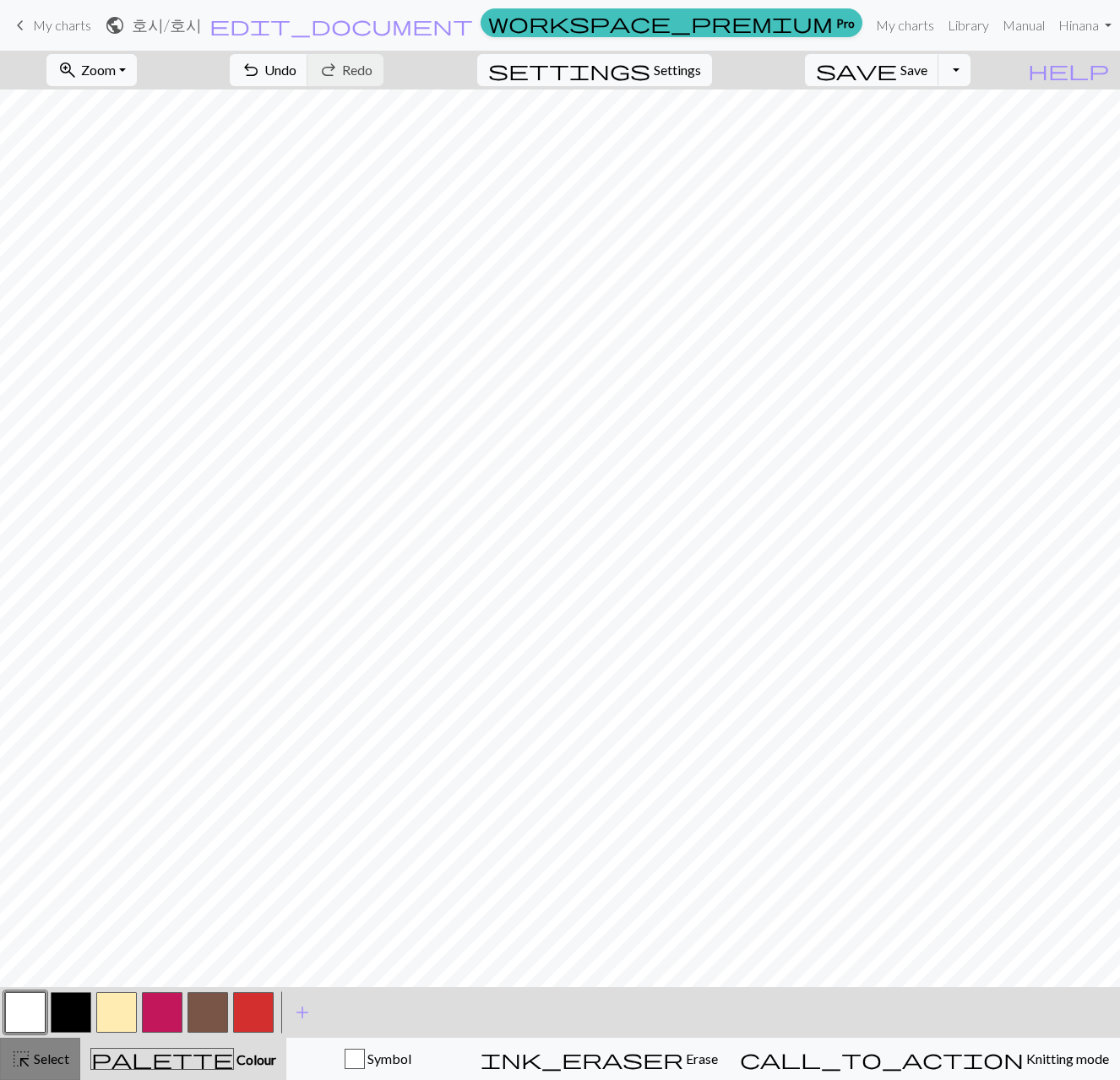
click at [42, 1049] on div "highlight_alt Select Select" at bounding box center [40, 1059] width 59 height 20
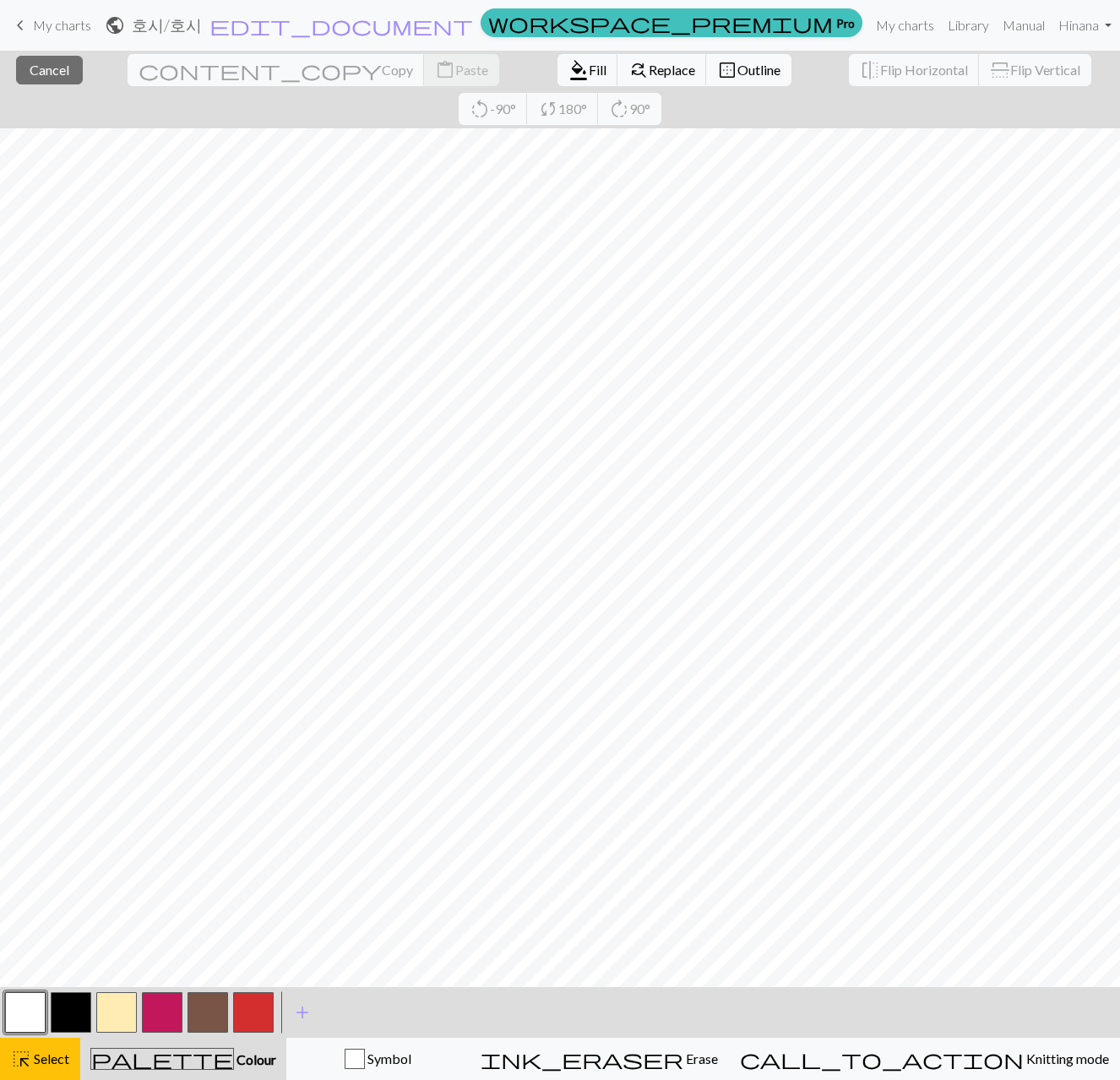
click at [255, 1009] on button "button" at bounding box center [253, 1012] width 41 height 41
click at [558, 80] on button "format_color_fill Fill" at bounding box center [587, 70] width 61 height 32
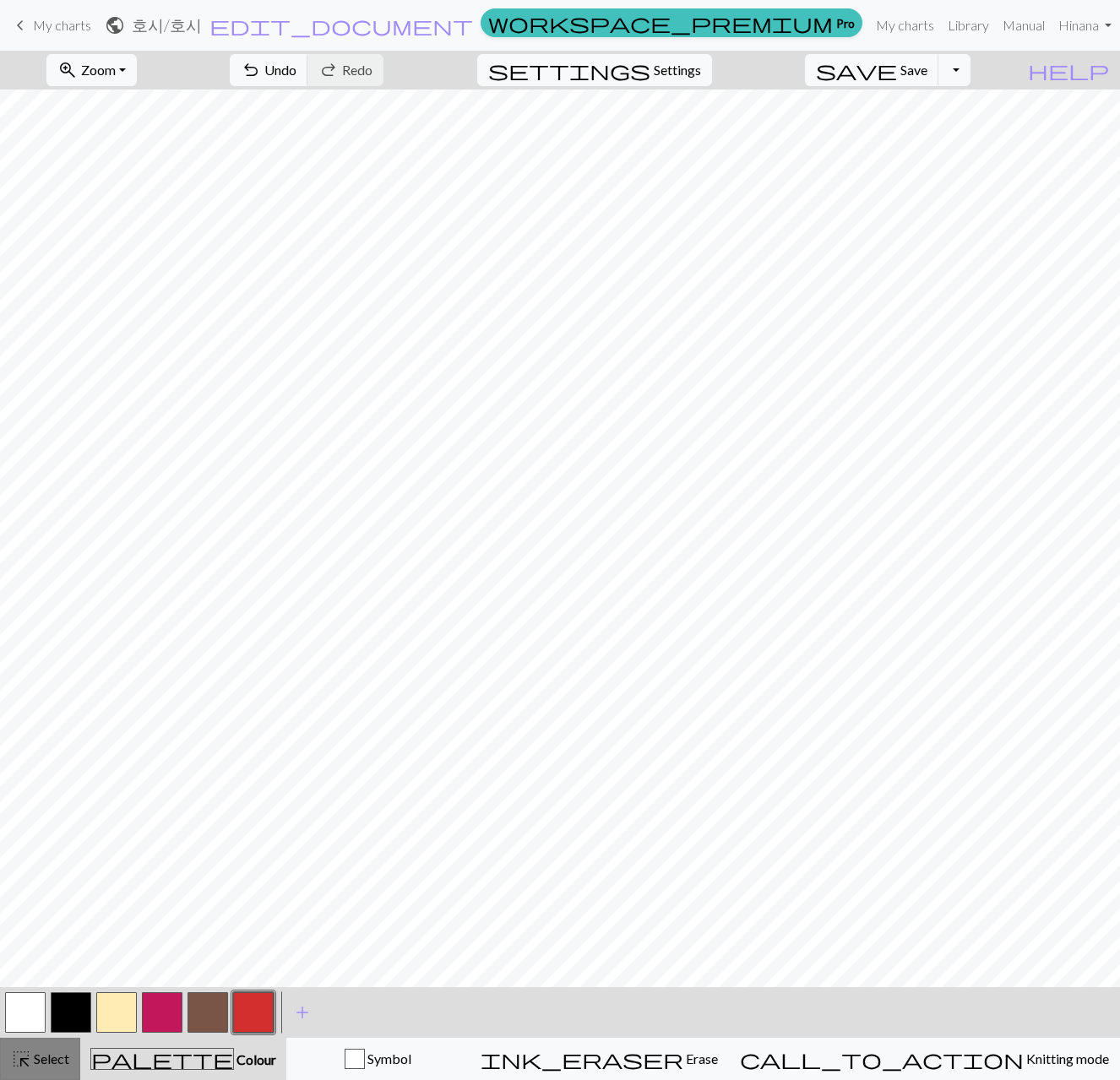
click at [43, 1051] on span "Select" at bounding box center [50, 1058] width 38 height 16
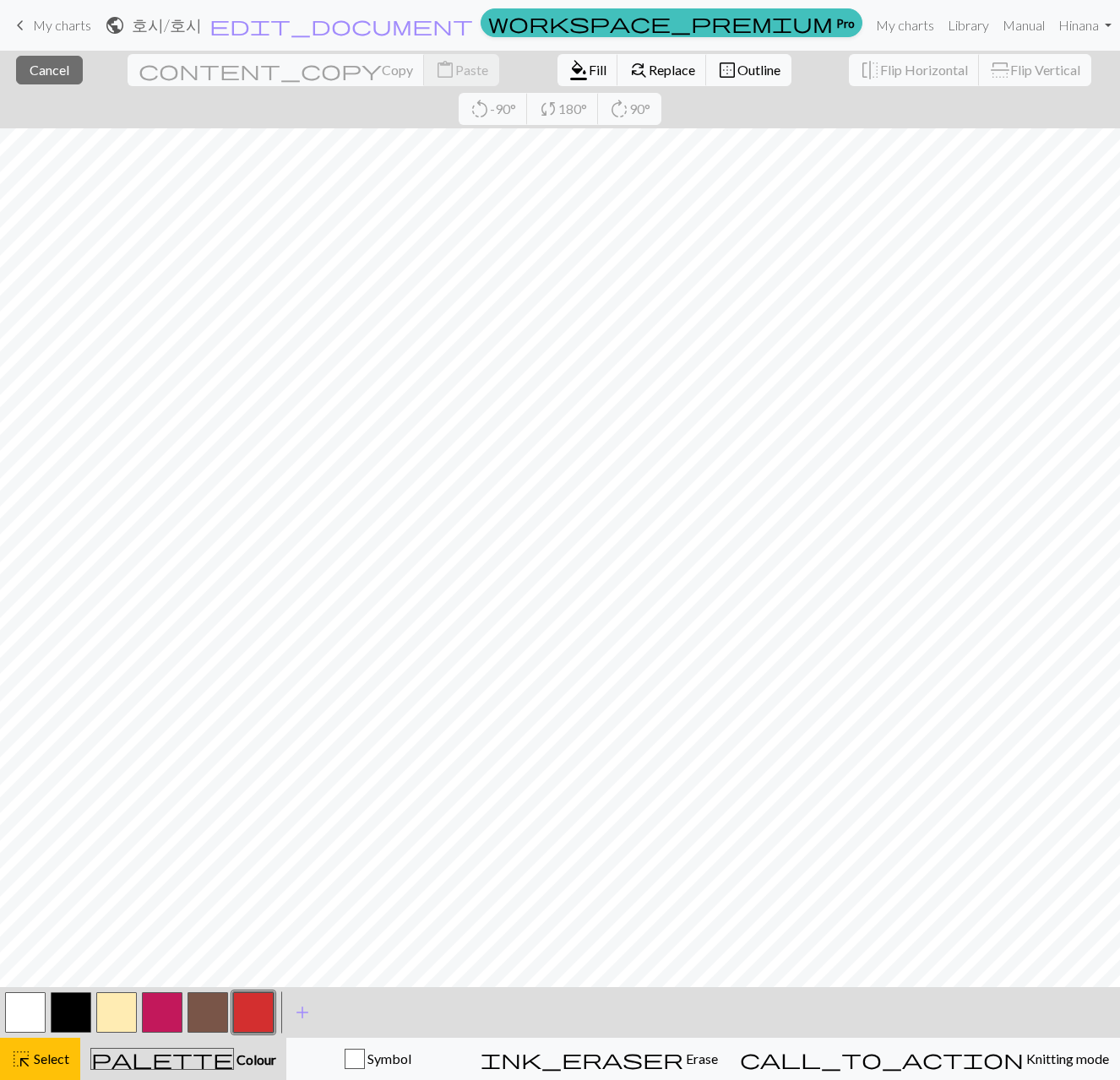
click at [35, 1007] on button "button" at bounding box center [25, 1012] width 41 height 41
click at [568, 64] on span "format_color_fill" at bounding box center [578, 71] width 20 height 24
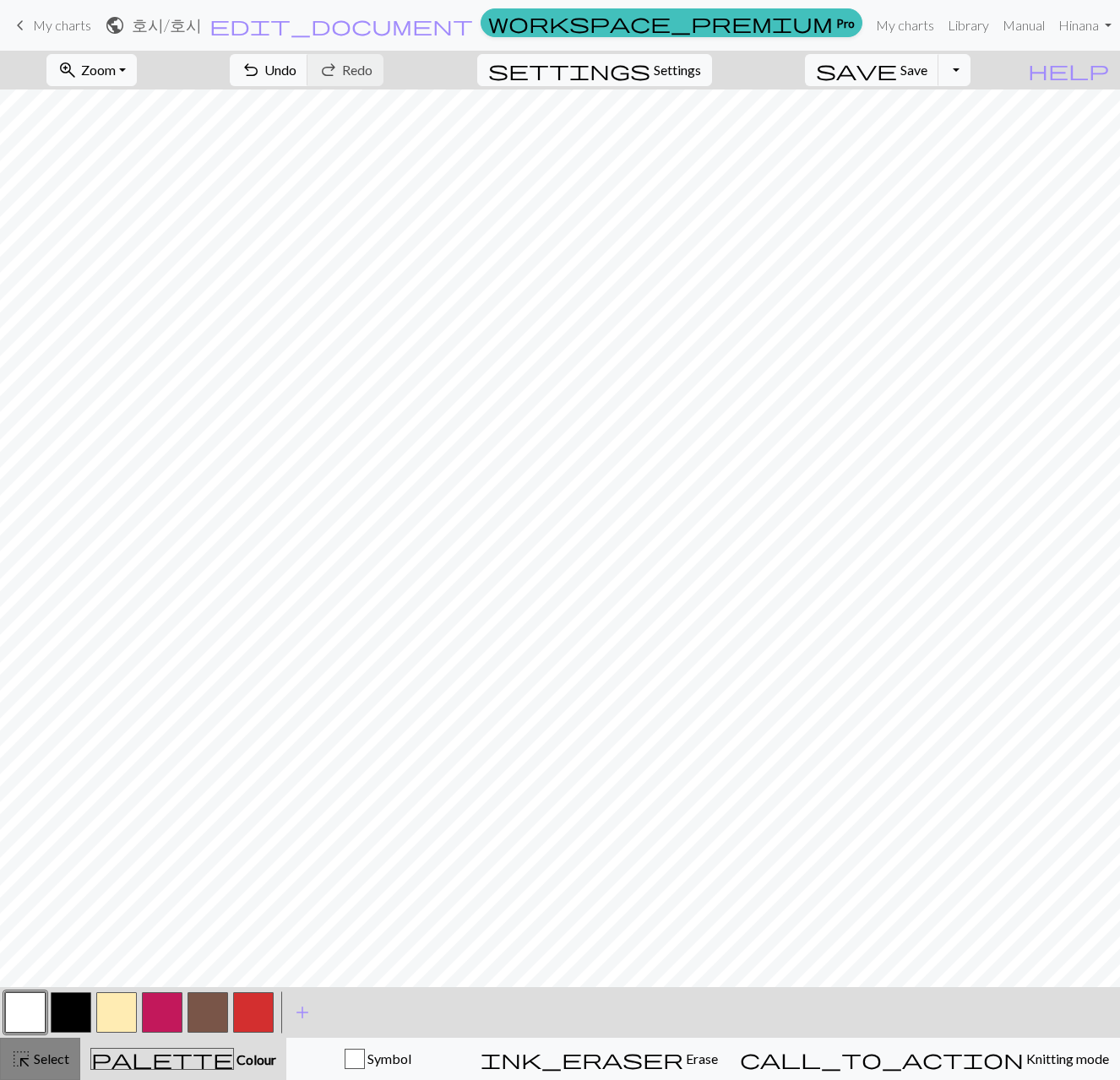
click at [44, 1048] on button "highlight_alt Select Select" at bounding box center [40, 1059] width 80 height 42
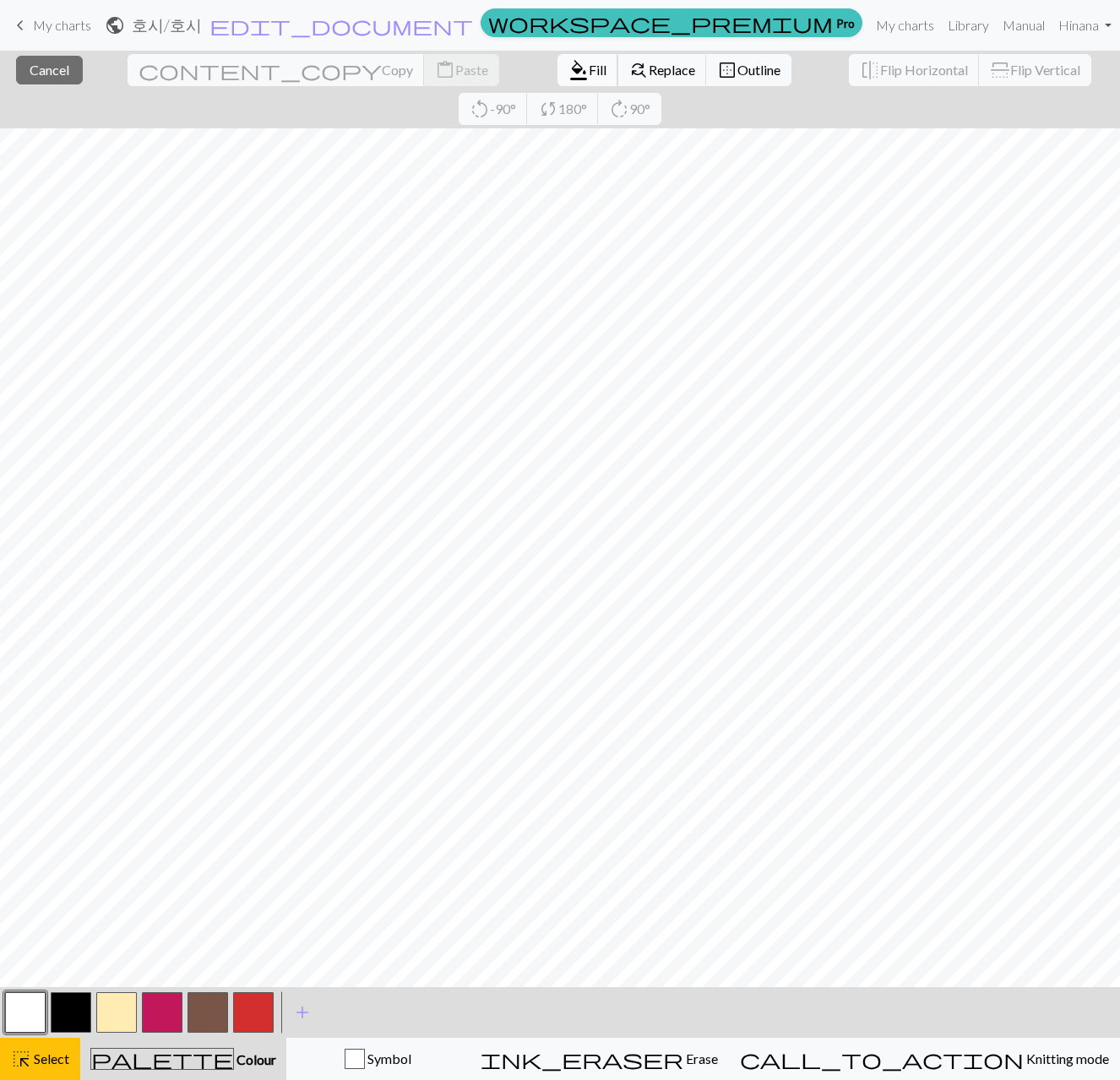
click at [588, 69] on span "Fill" at bounding box center [597, 70] width 18 height 16
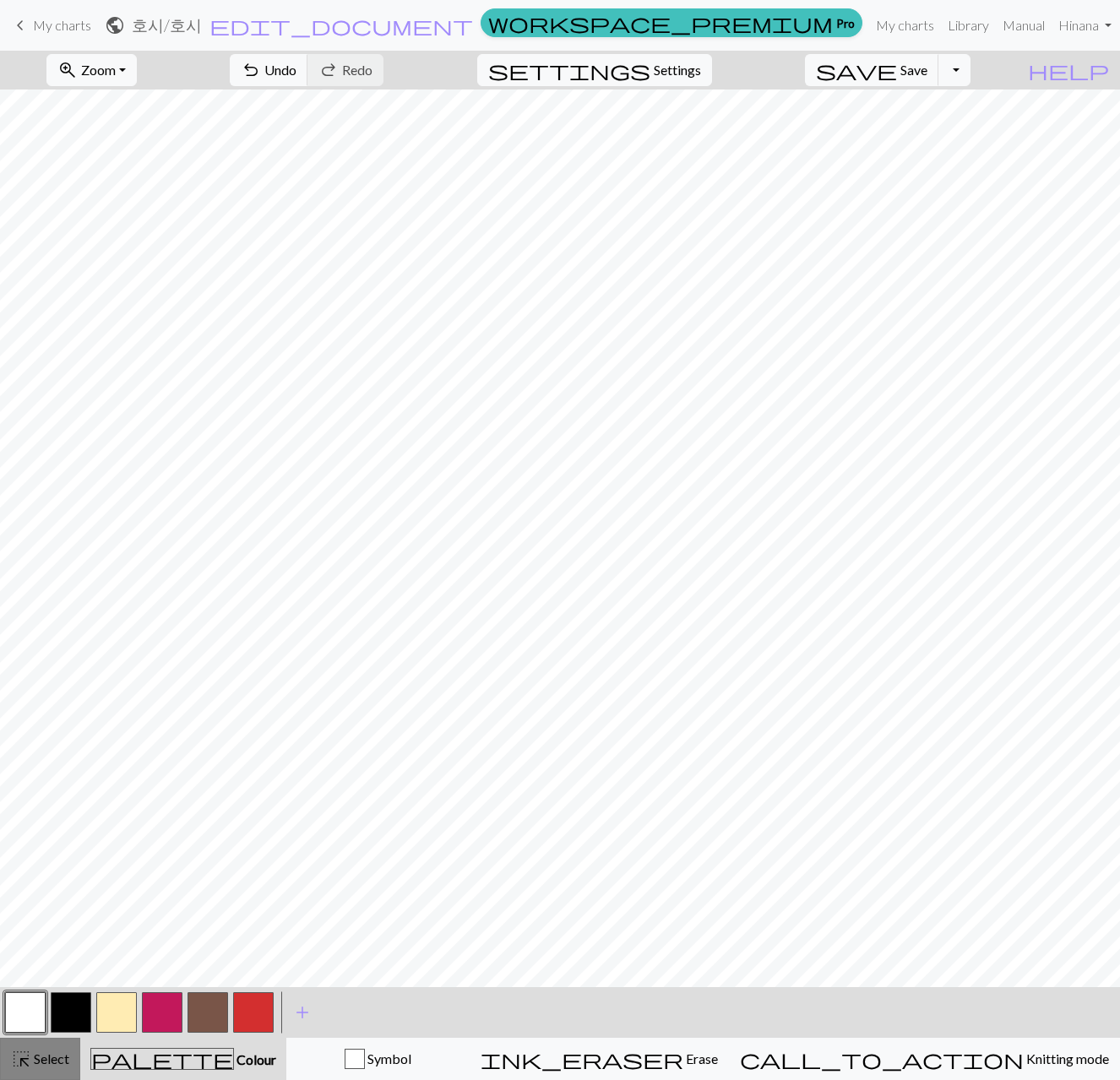
click at [39, 1067] on div "highlight_alt Select Select" at bounding box center [40, 1059] width 59 height 20
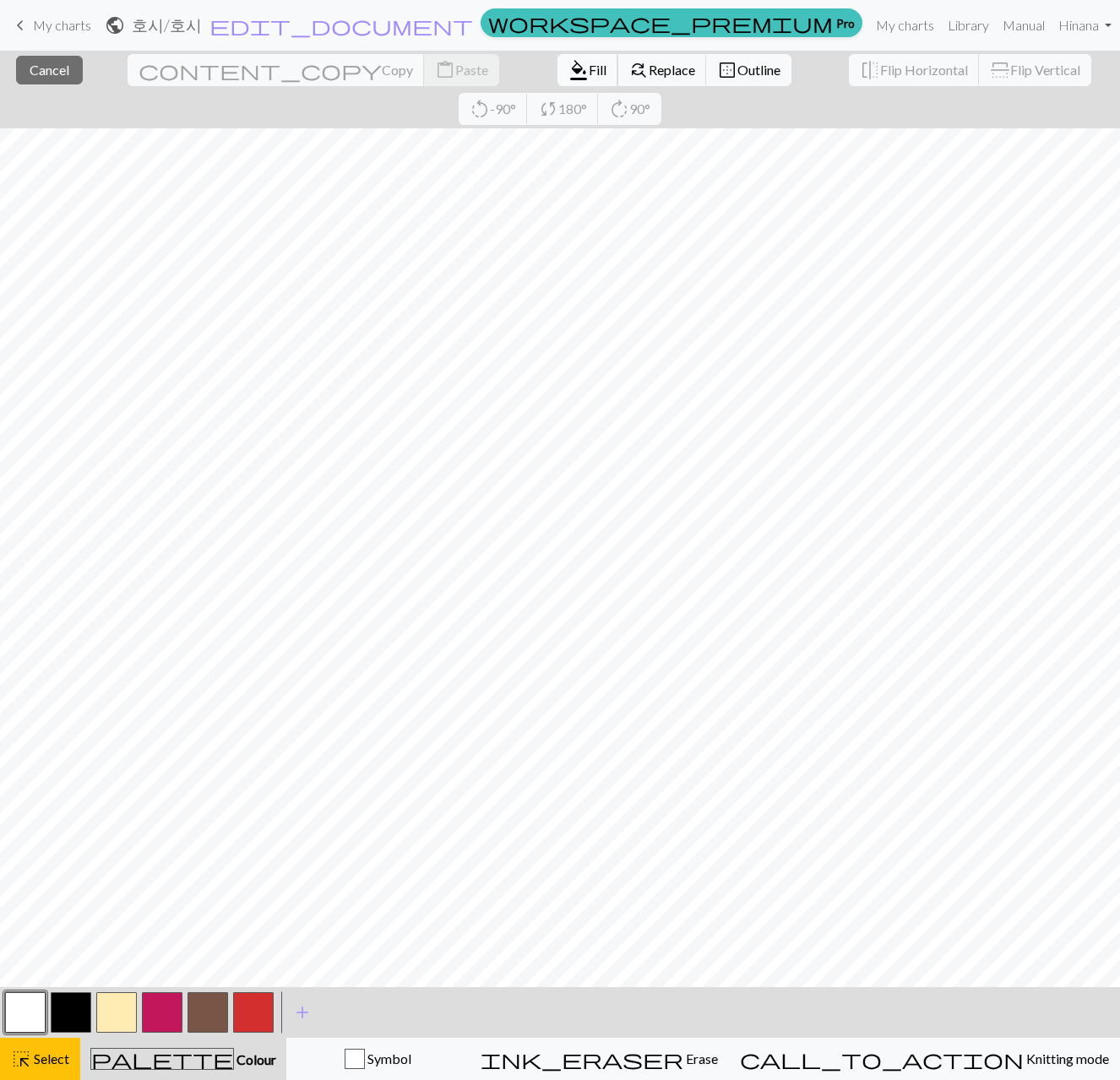
click at [588, 71] on span "Fill" at bounding box center [597, 70] width 18 height 16
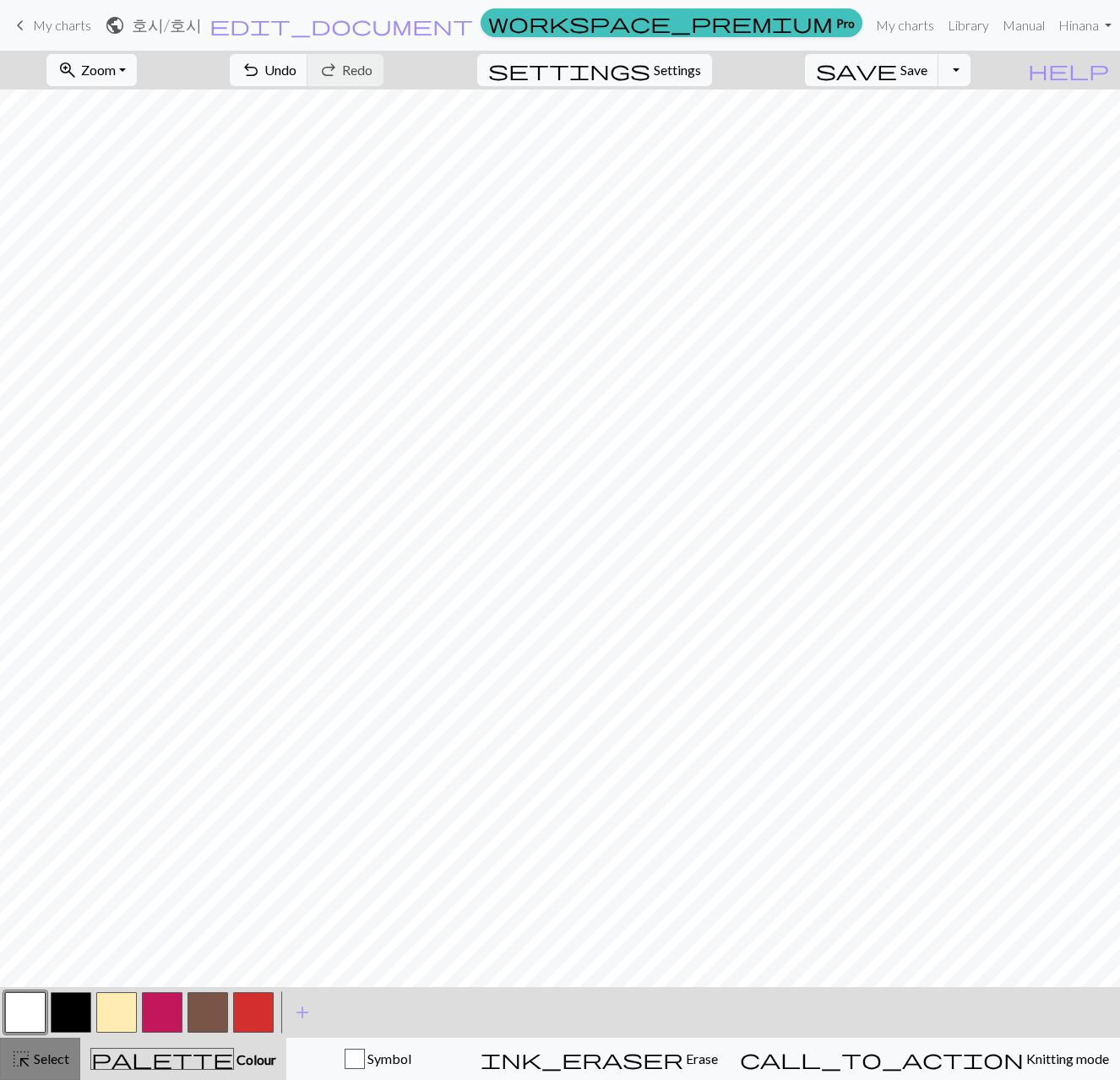
click at [41, 1055] on span "Select" at bounding box center [50, 1058] width 38 height 16
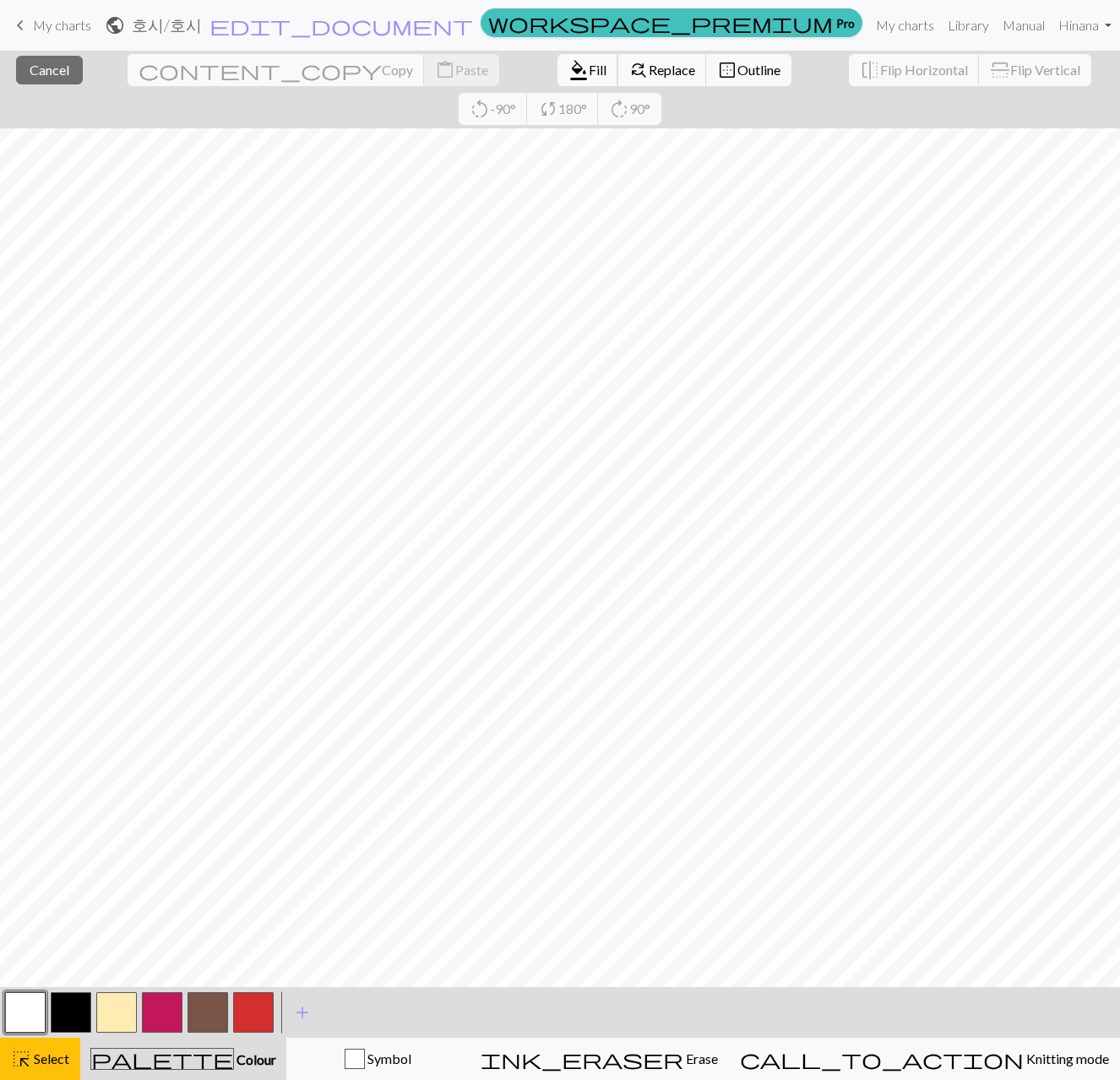
click at [568, 75] on span "format_color_fill" at bounding box center [578, 71] width 20 height 24
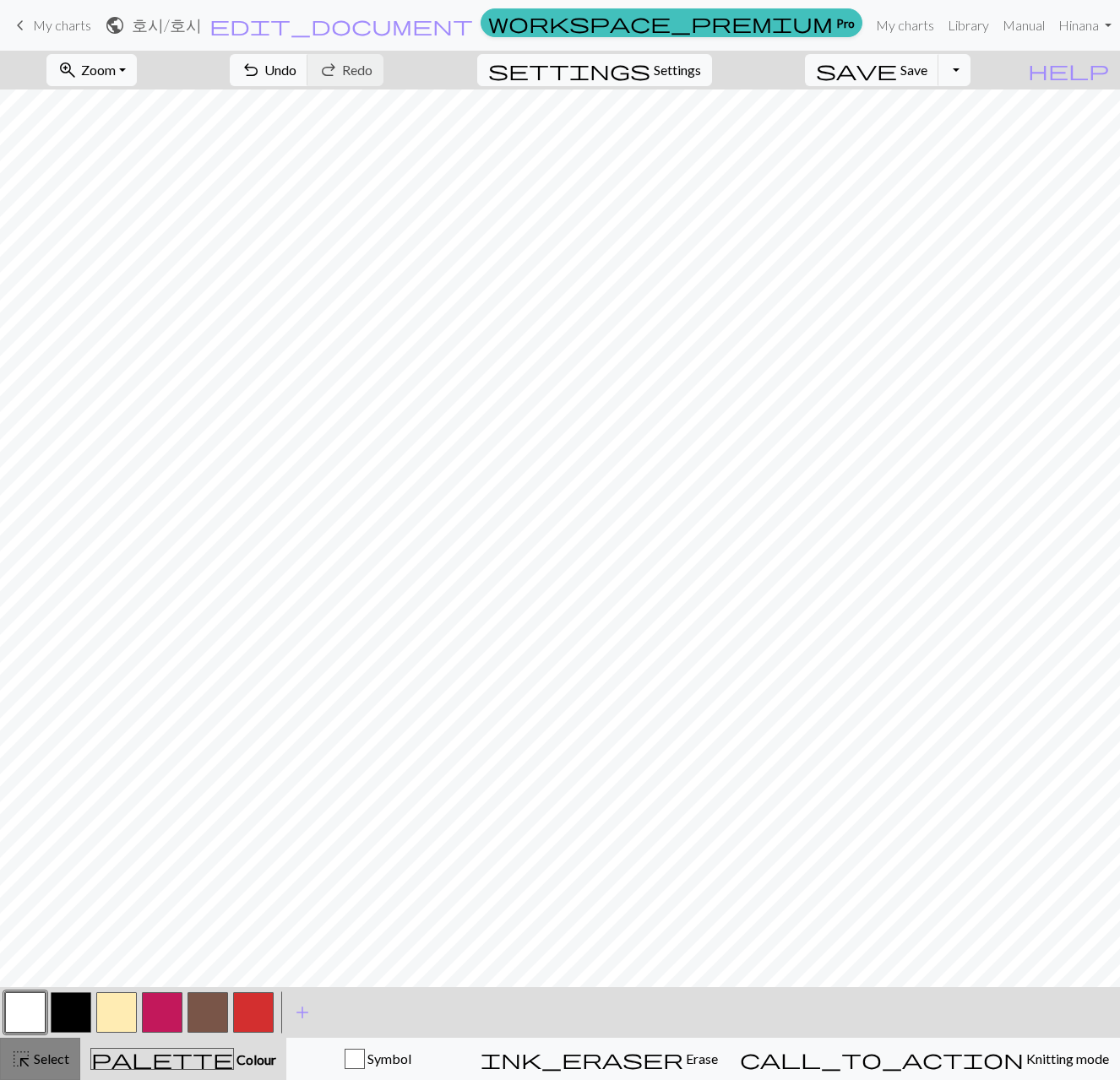
click at [42, 1049] on div "highlight_alt Select Select" at bounding box center [40, 1059] width 59 height 20
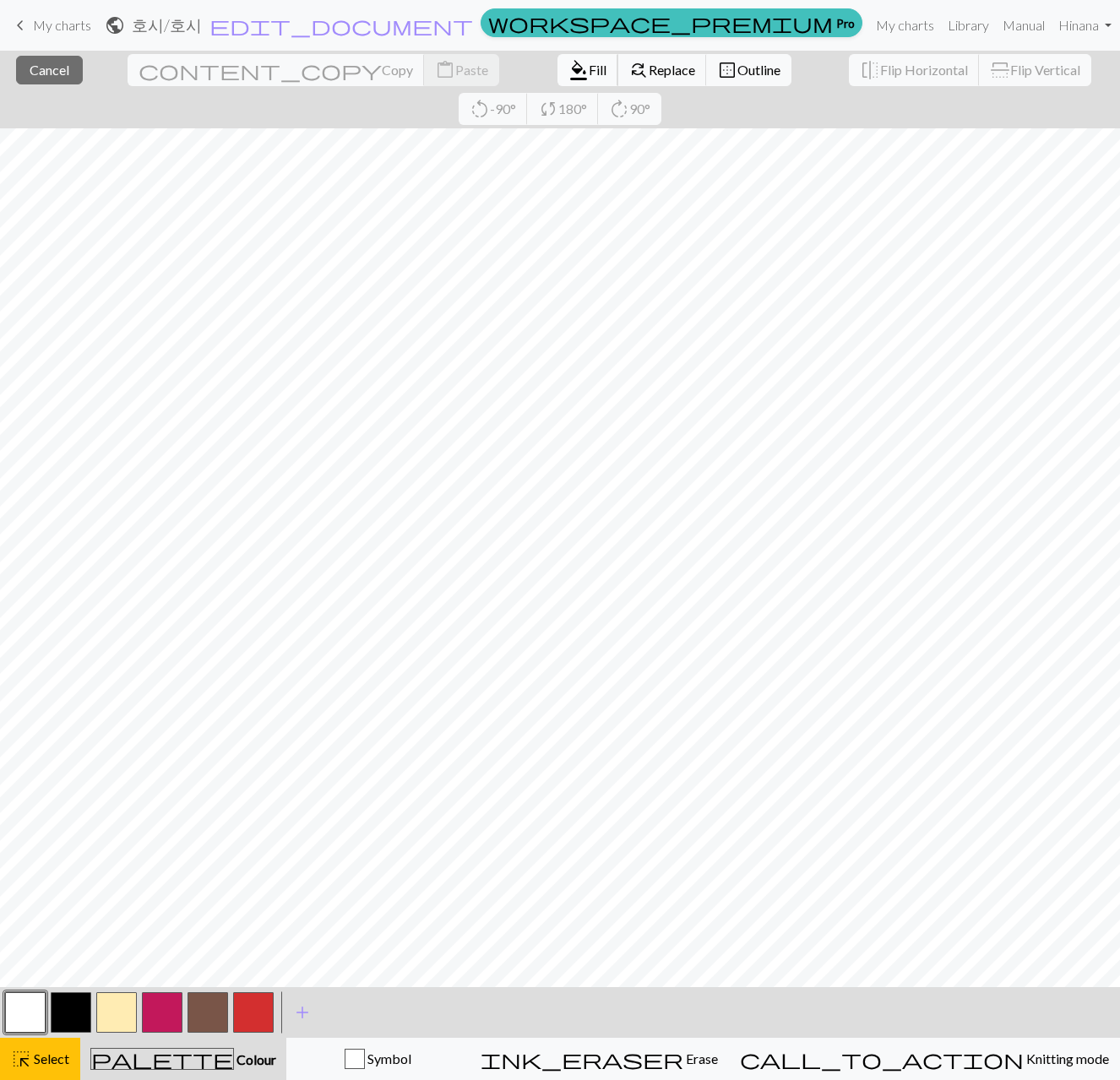
click at [568, 71] on span "format_color_fill" at bounding box center [578, 71] width 20 height 24
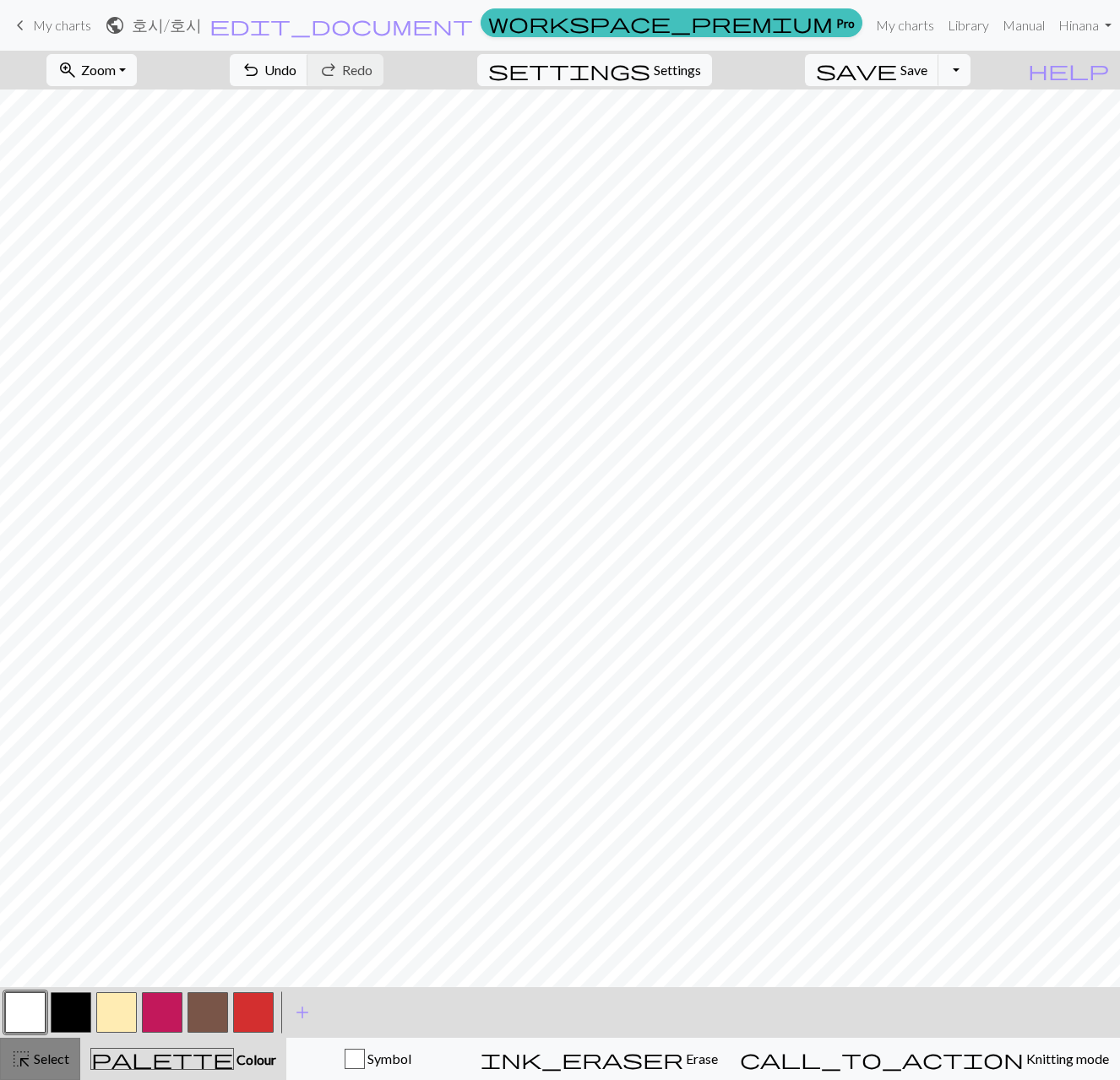
click at [42, 1067] on div "highlight_alt Select Select" at bounding box center [40, 1059] width 59 height 20
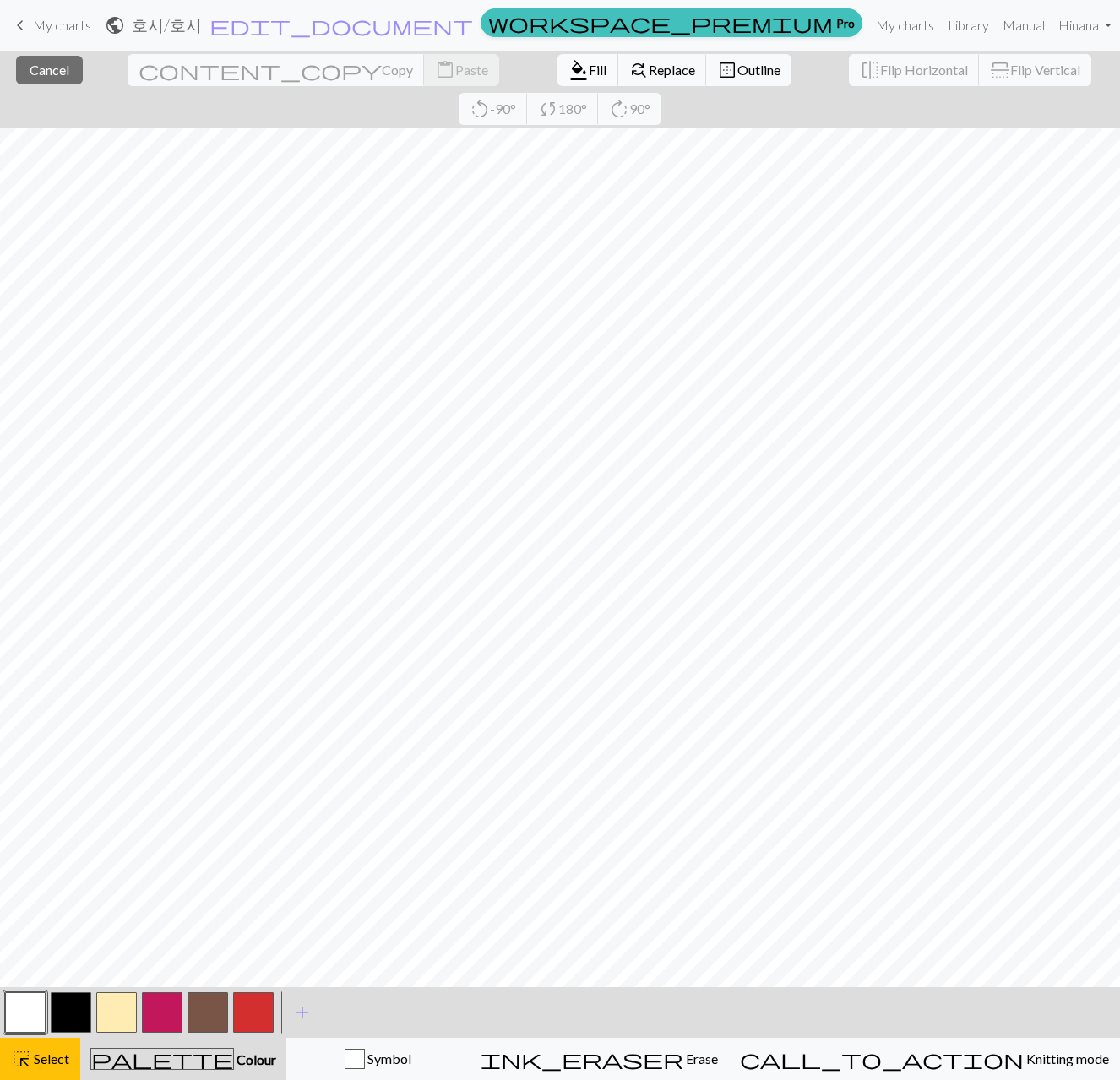
click at [558, 80] on button "format_color_fill Fill" at bounding box center [587, 70] width 61 height 32
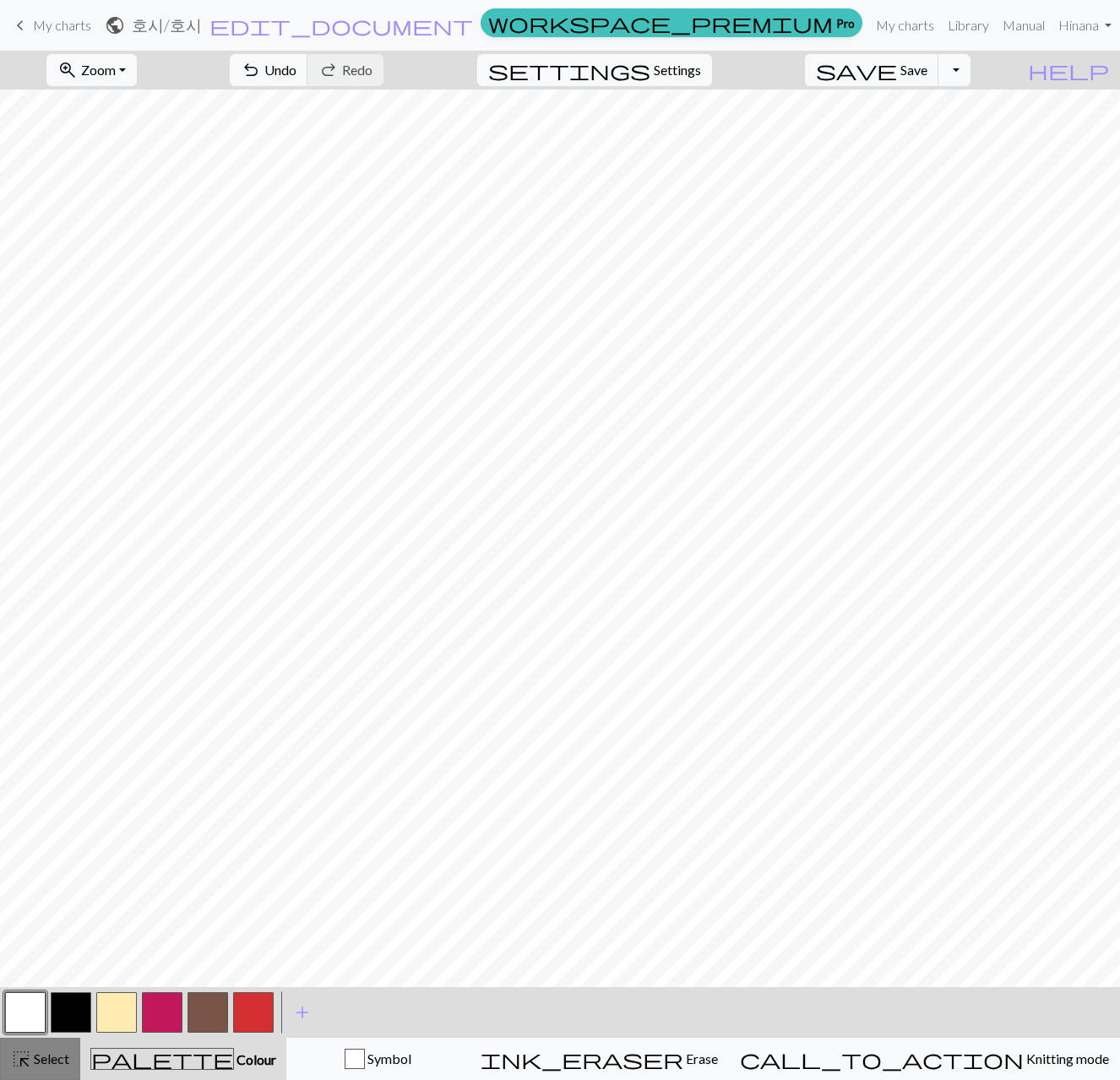
click at [23, 1066] on span "highlight_alt" at bounding box center [21, 1059] width 20 height 24
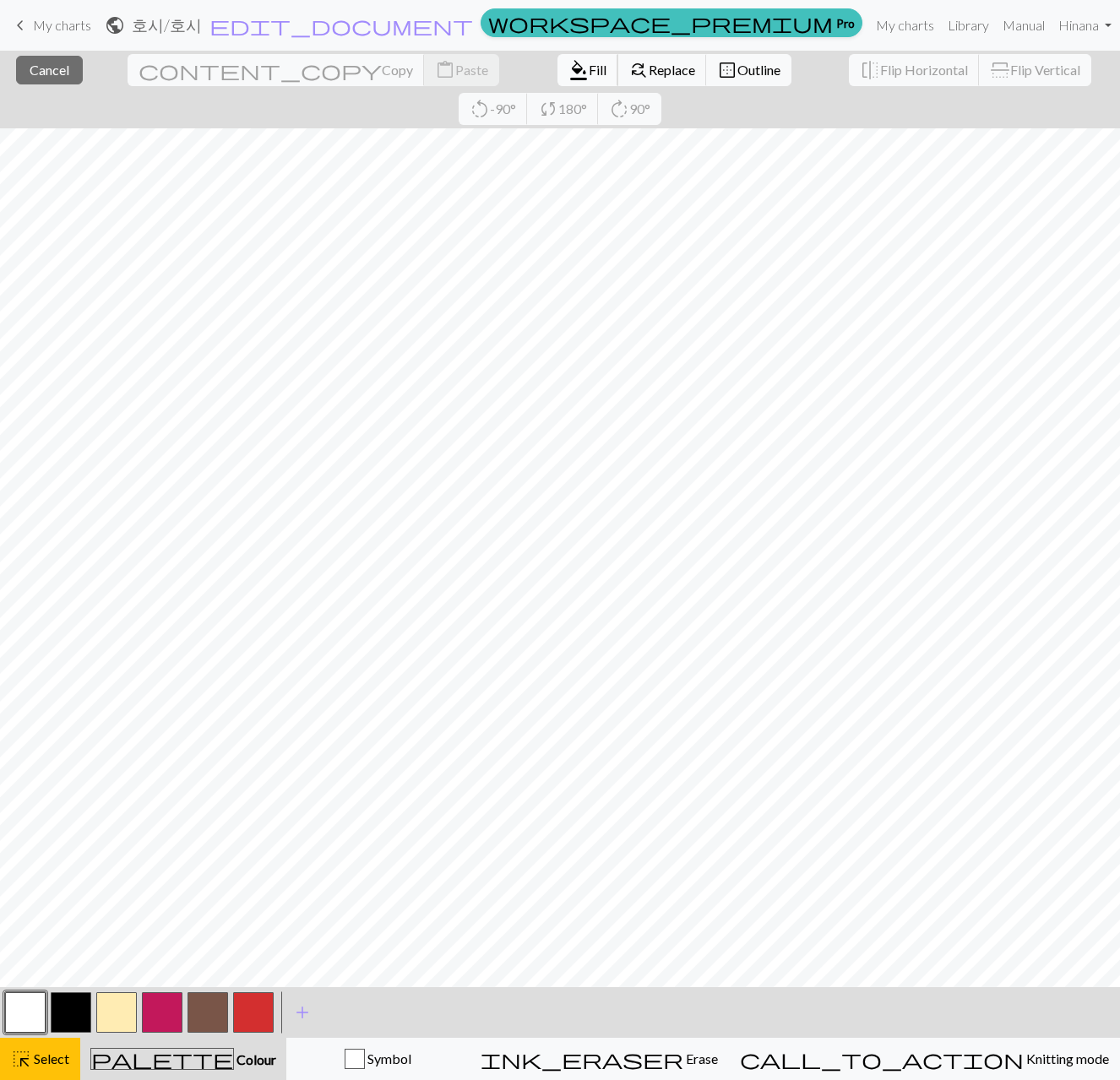
click at [568, 67] on span "format_color_fill" at bounding box center [578, 71] width 20 height 24
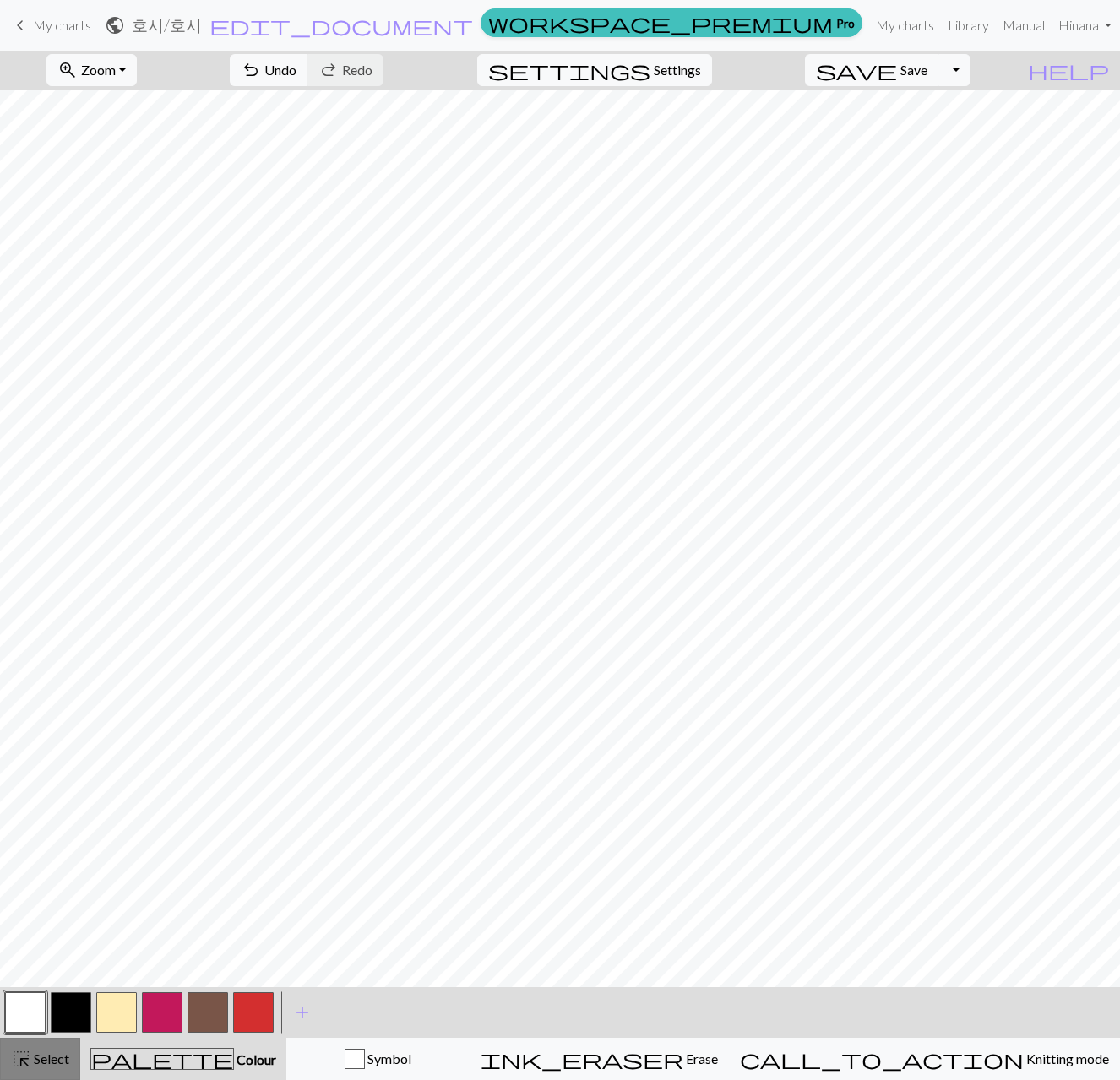
click at [51, 1057] on span "Select" at bounding box center [50, 1058] width 38 height 16
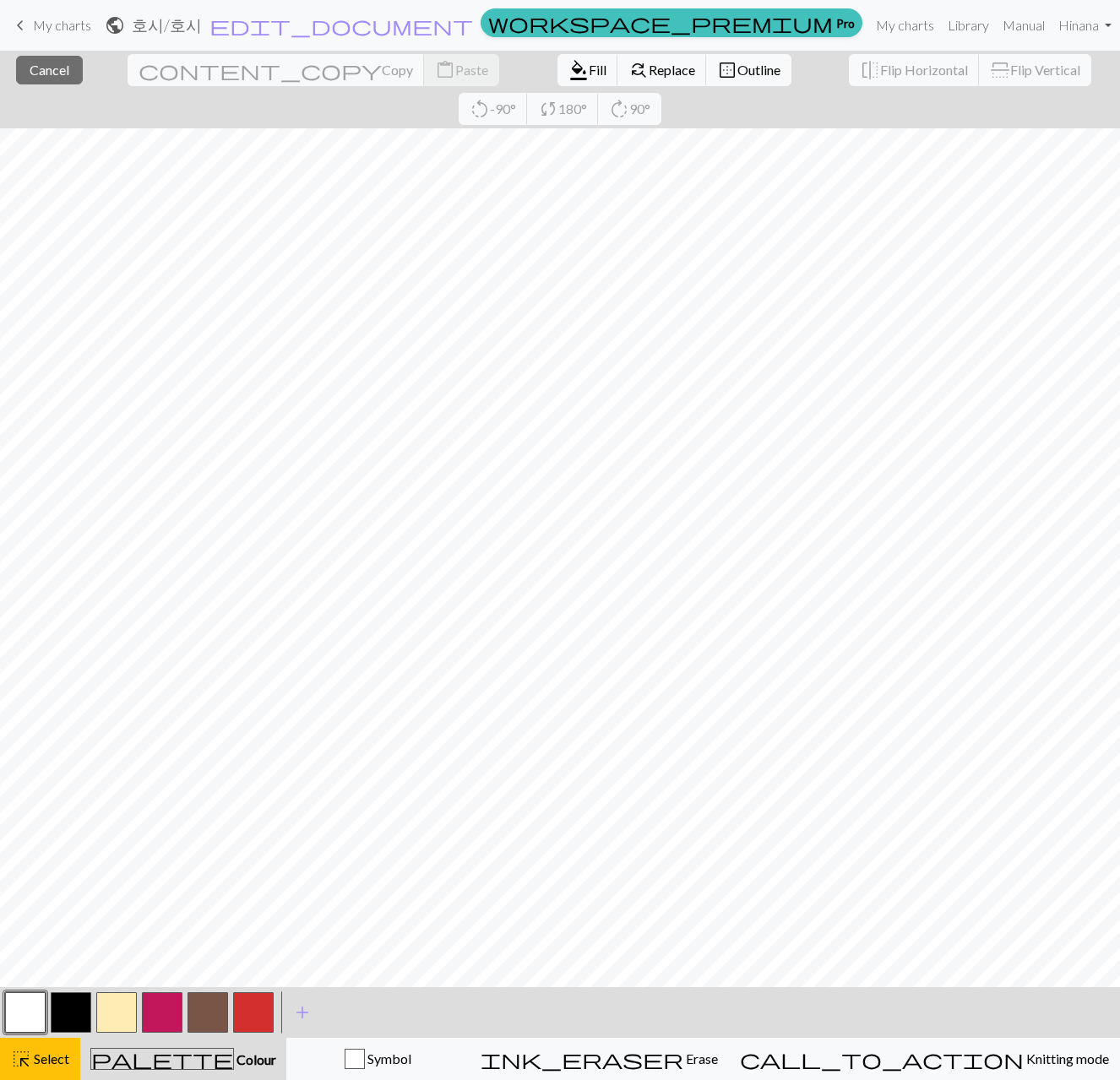
click at [245, 1011] on button "button" at bounding box center [253, 1012] width 41 height 41
click at [588, 65] on span "Fill" at bounding box center [597, 70] width 18 height 16
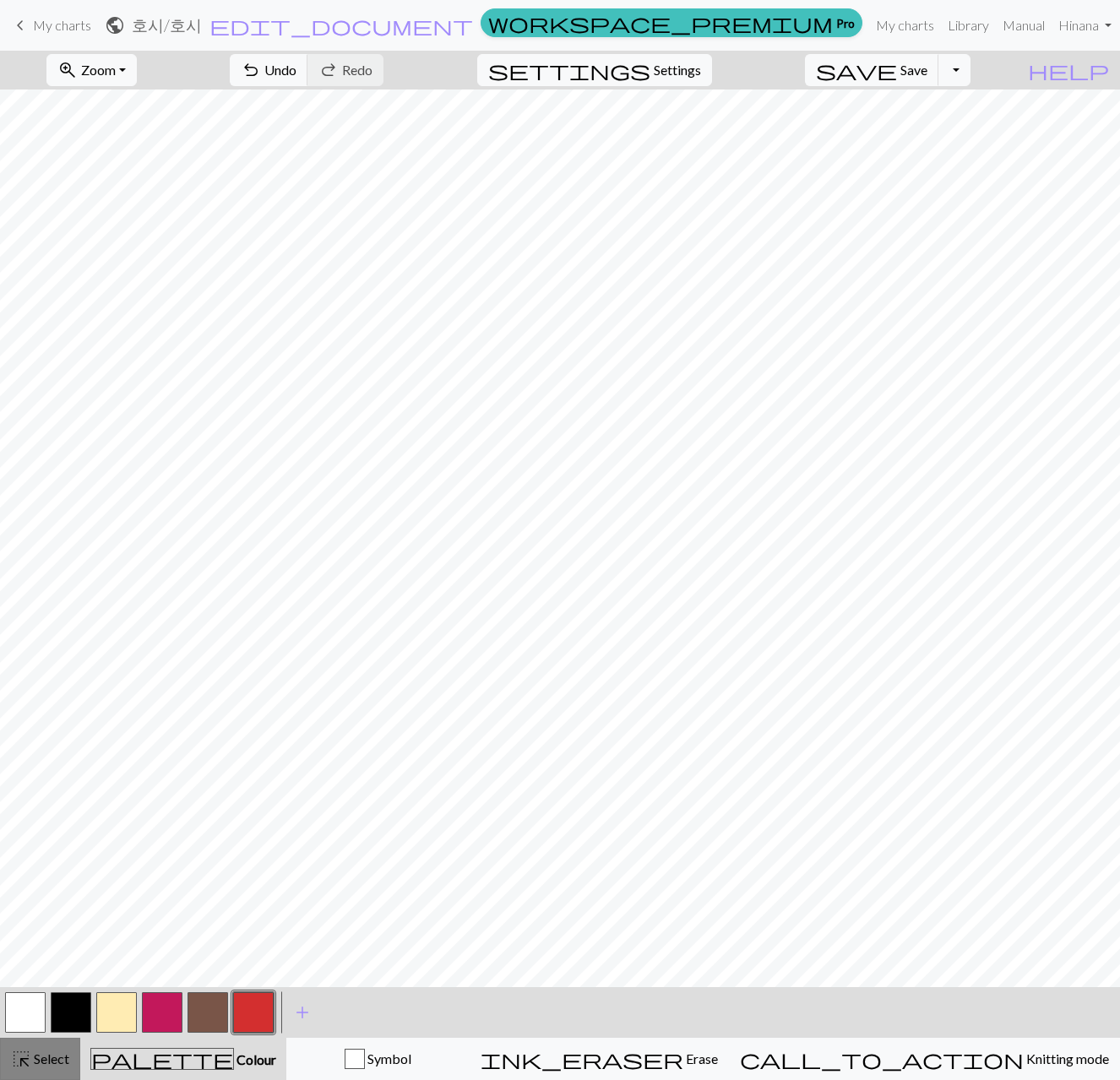
click at [49, 1065] on span "Select" at bounding box center [50, 1058] width 38 height 16
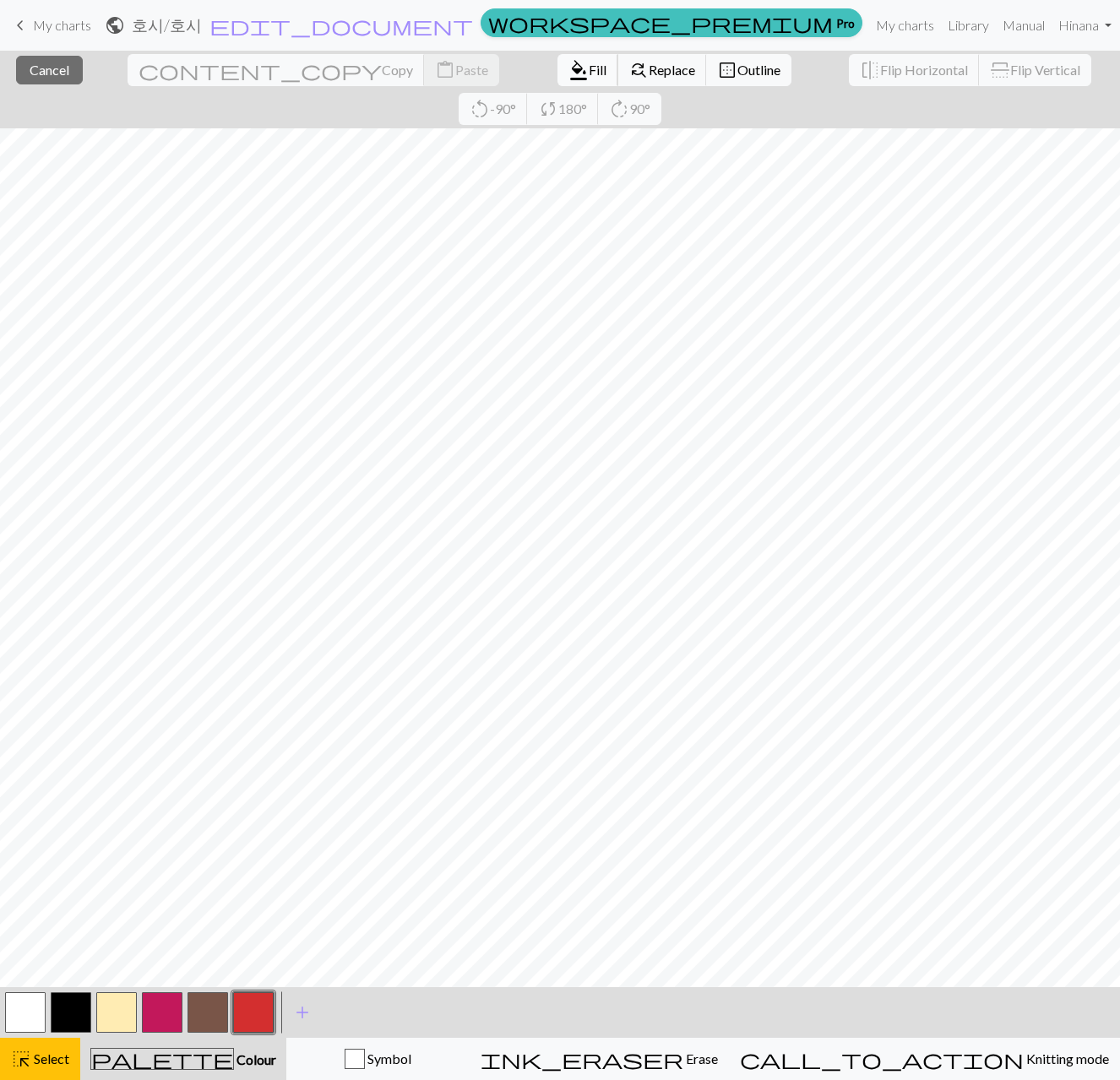
click at [588, 74] on span "Fill" at bounding box center [597, 70] width 18 height 16
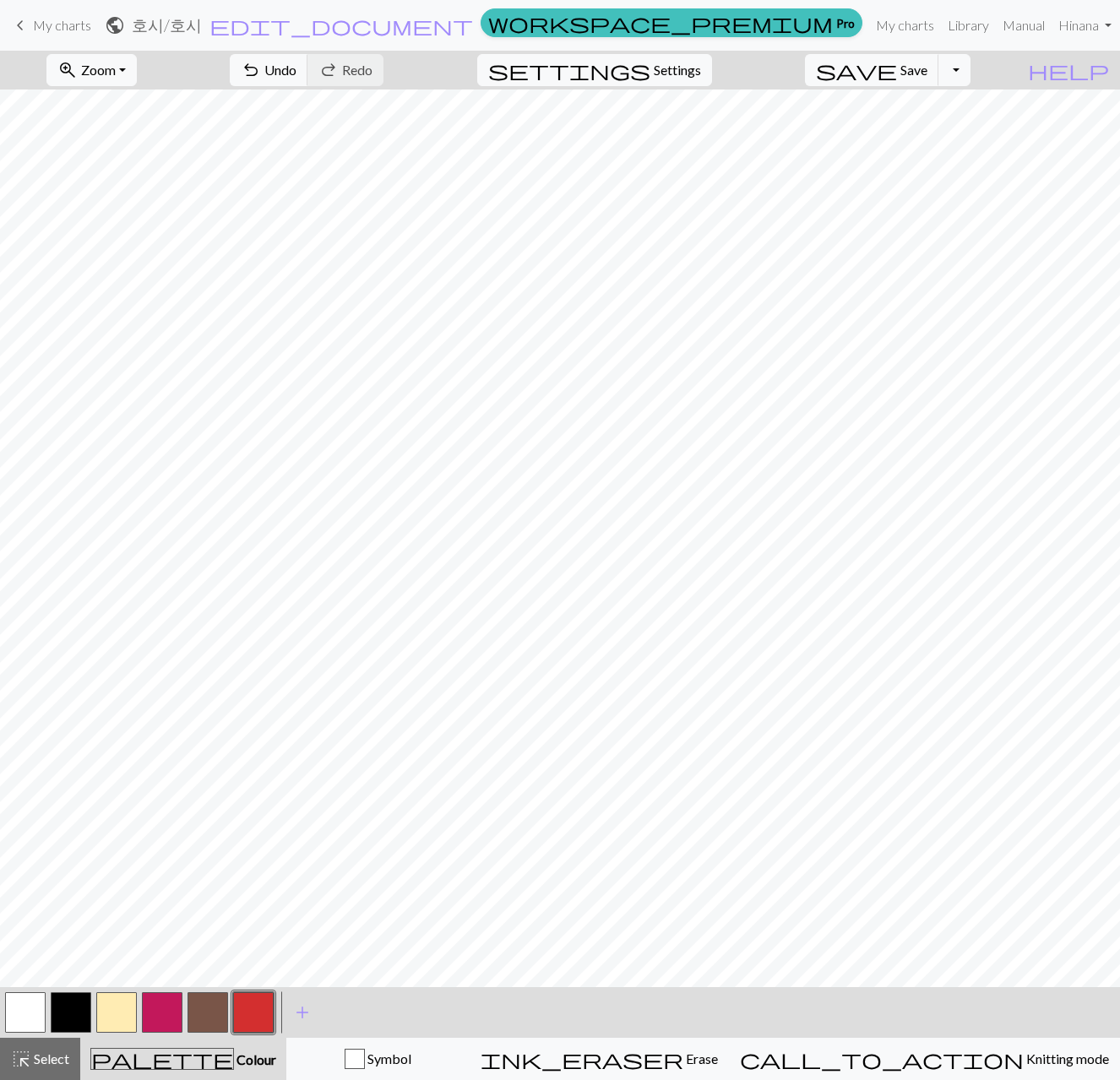
click at [31, 1010] on button "button" at bounding box center [25, 1012] width 41 height 41
click at [50, 1058] on span "Select" at bounding box center [50, 1058] width 38 height 16
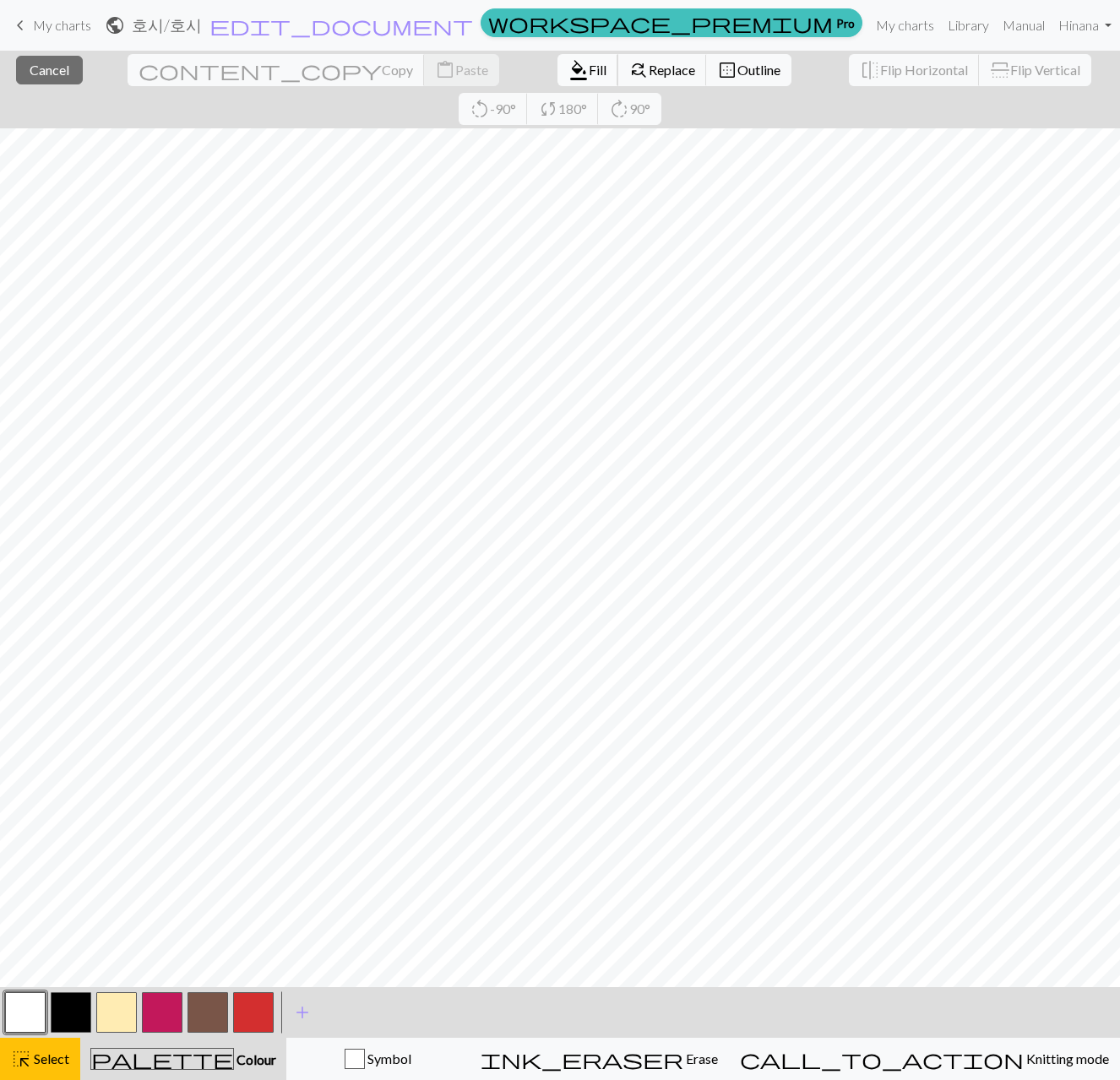
click at [588, 64] on span "Fill" at bounding box center [597, 70] width 18 height 16
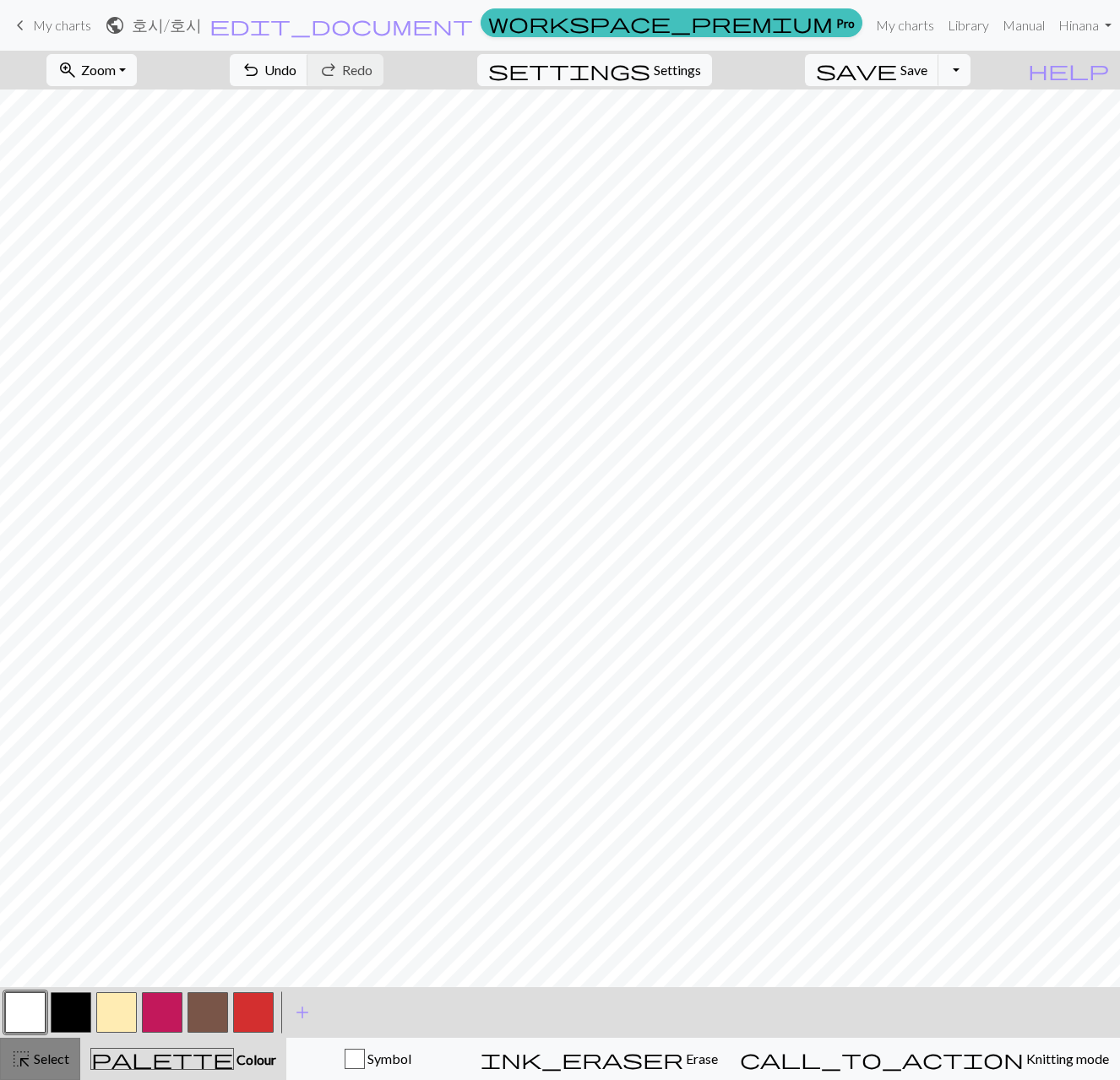
click at [32, 1066] on span "Select" at bounding box center [50, 1058] width 38 height 16
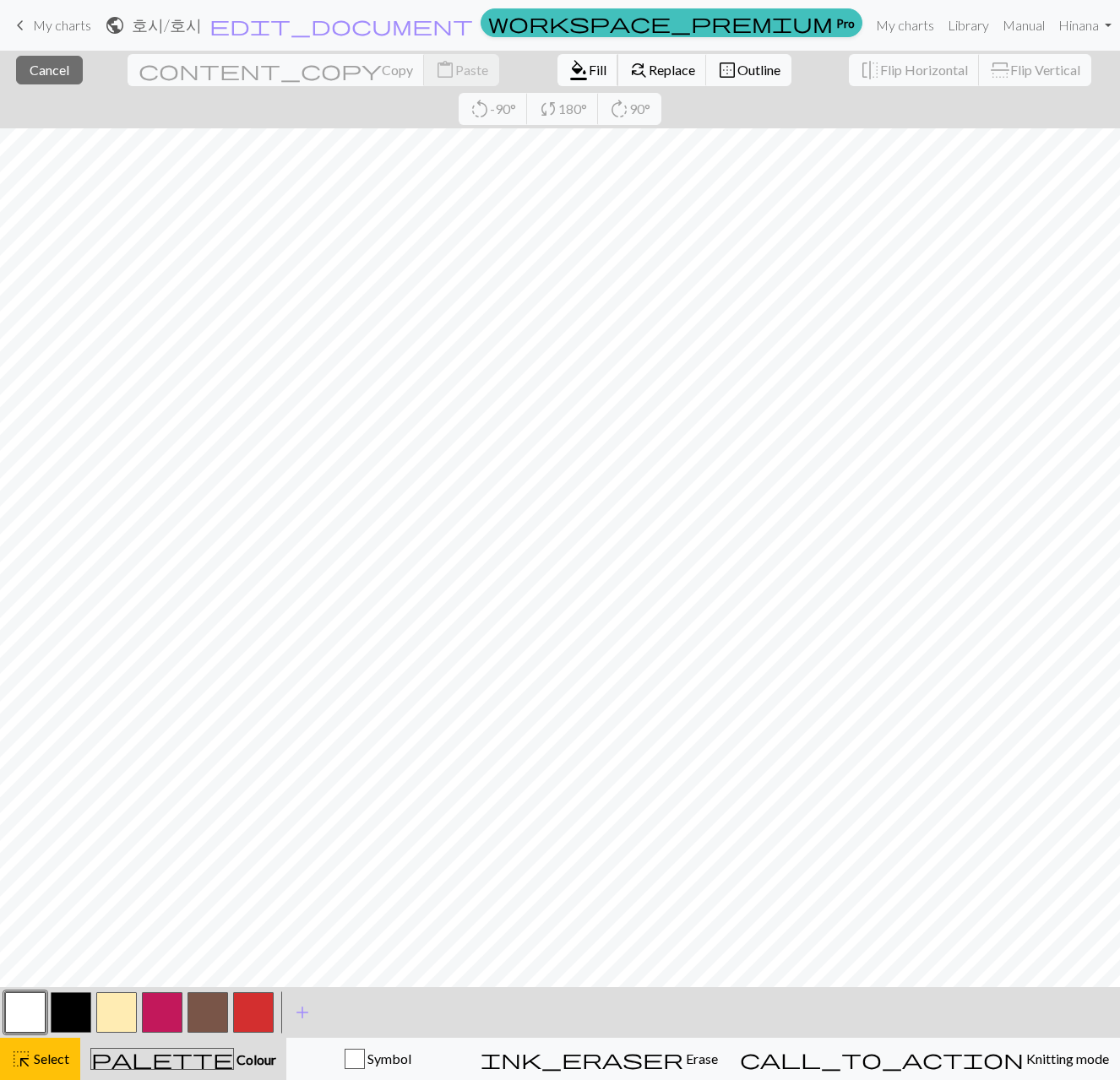
click at [588, 65] on span "Fill" at bounding box center [597, 70] width 18 height 16
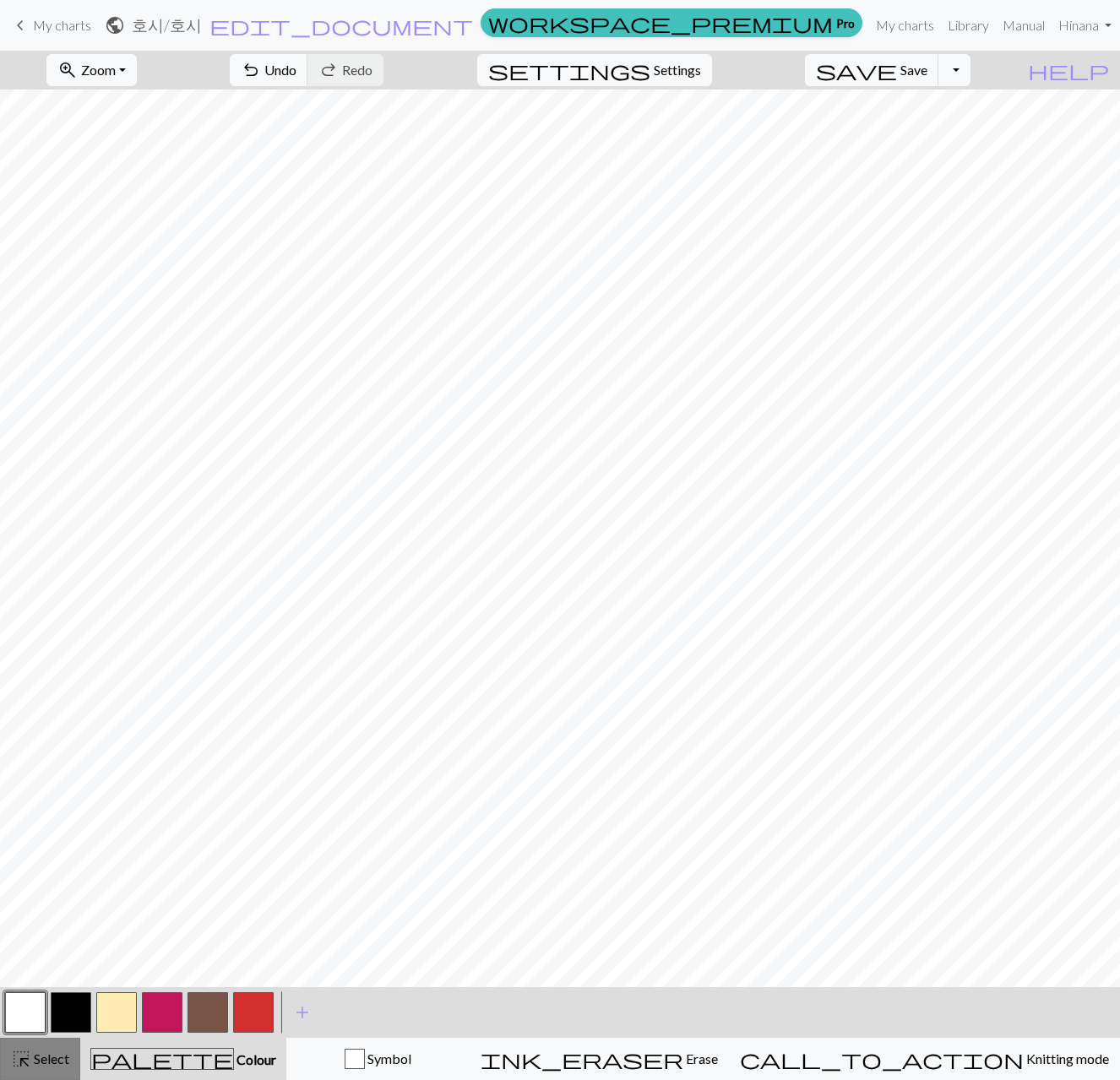
click at [36, 1064] on span "Select" at bounding box center [50, 1058] width 38 height 16
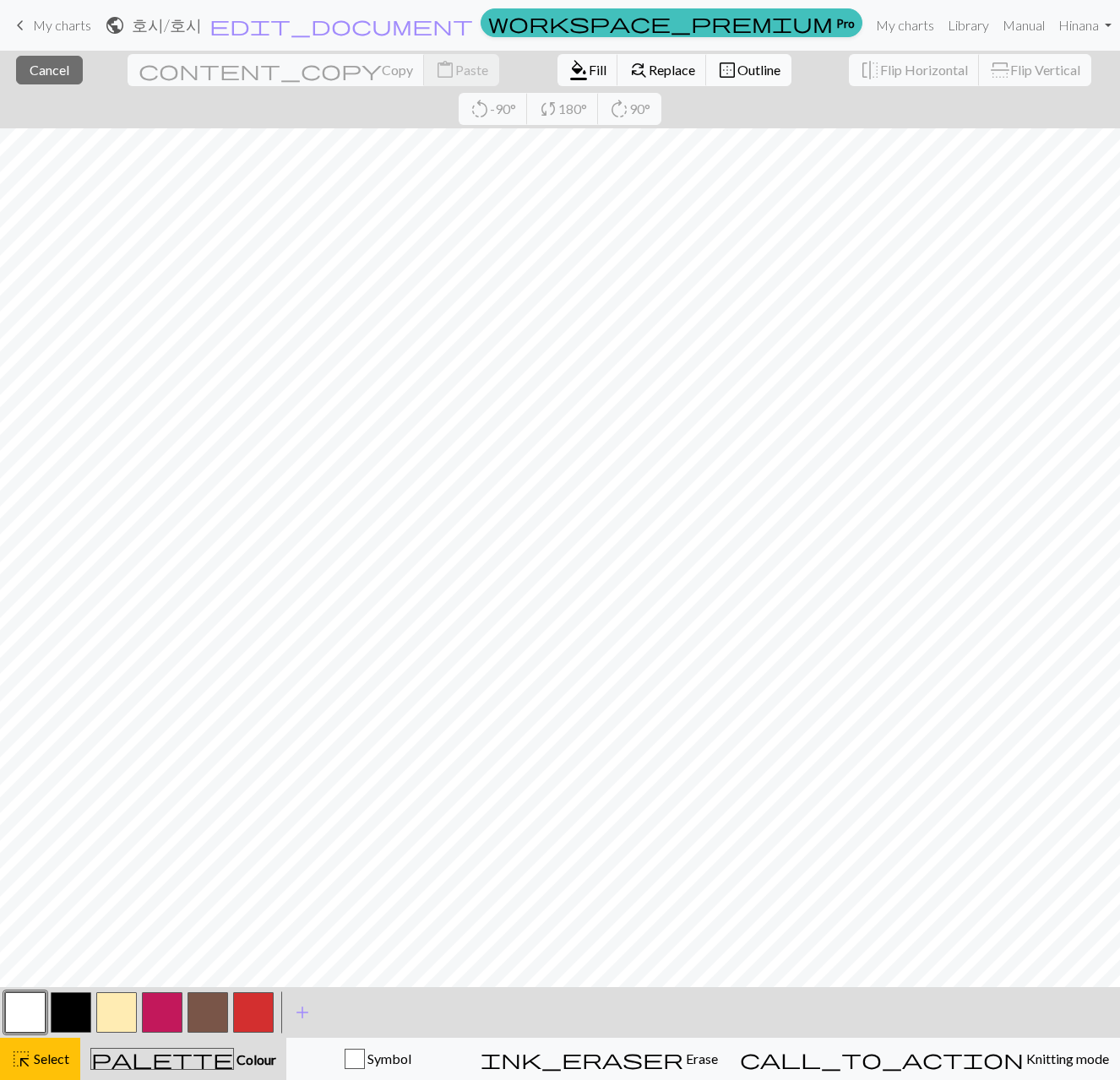
click at [737, 69] on span "Outline" at bounding box center [758, 70] width 43 height 16
